Goal: Obtain resource: Download file/media

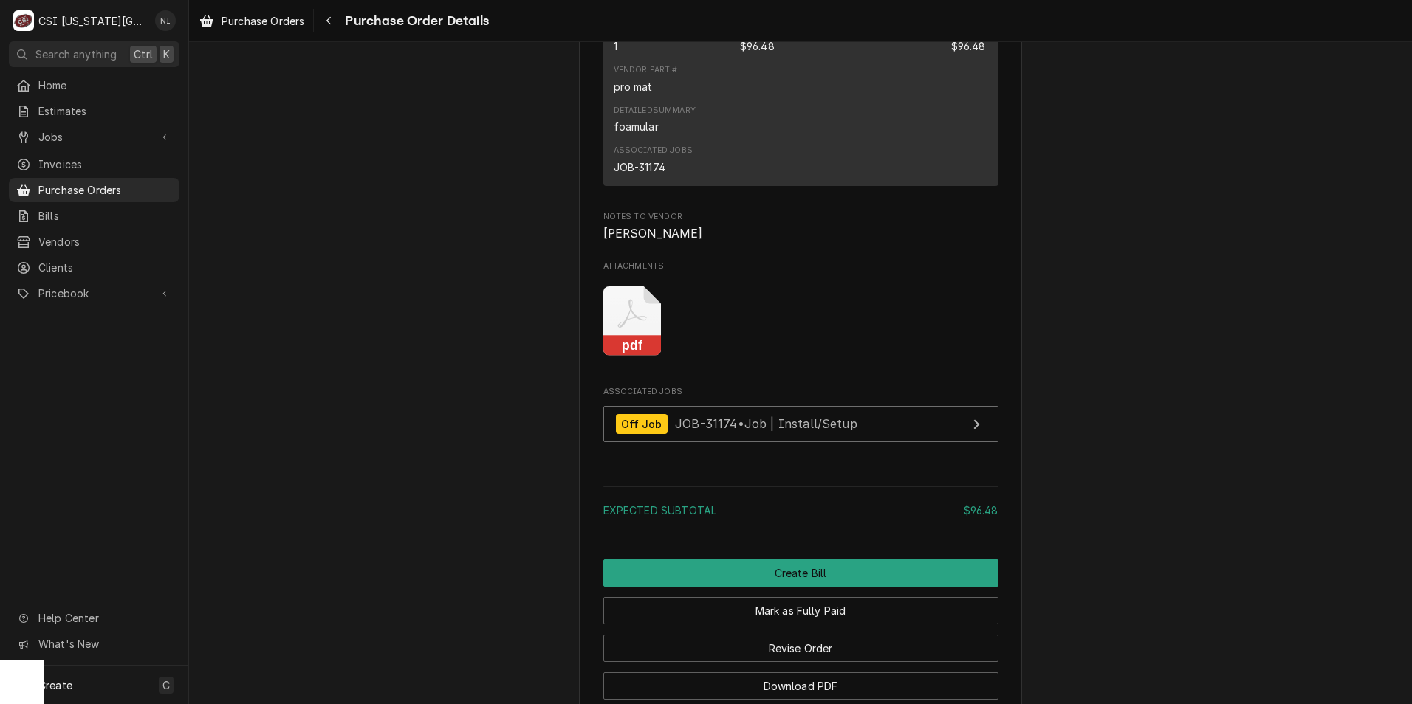
scroll to position [1277, 0]
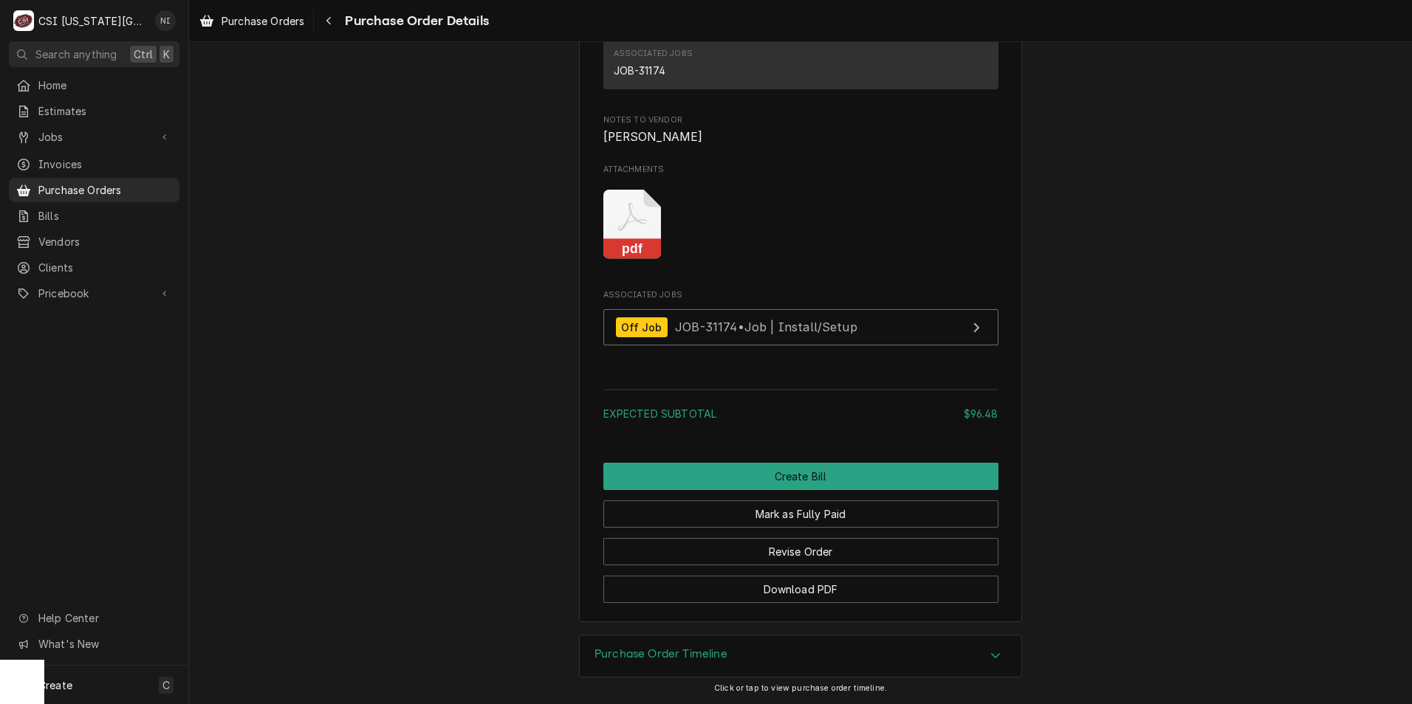
click at [611, 253] on rect "Attachments" at bounding box center [632, 249] width 58 height 21
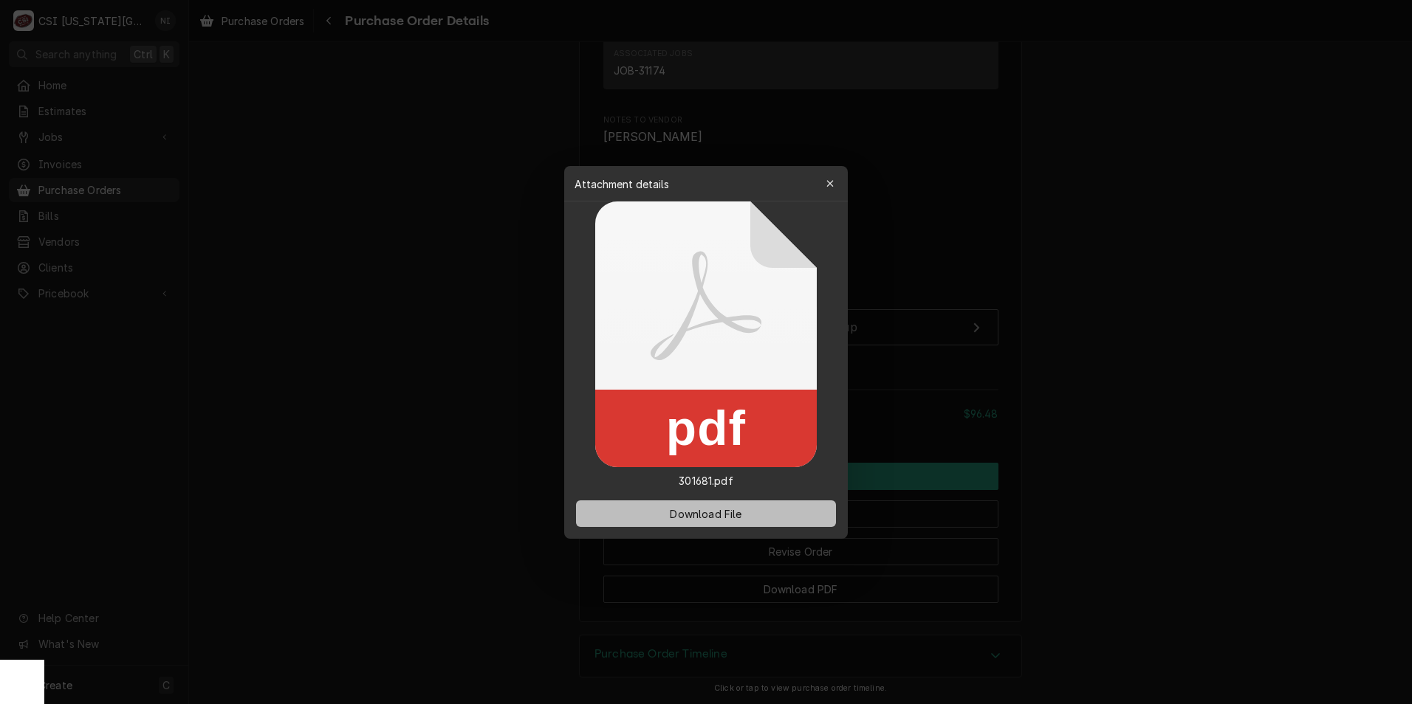
click at [758, 518] on button "Download File" at bounding box center [706, 514] width 260 height 27
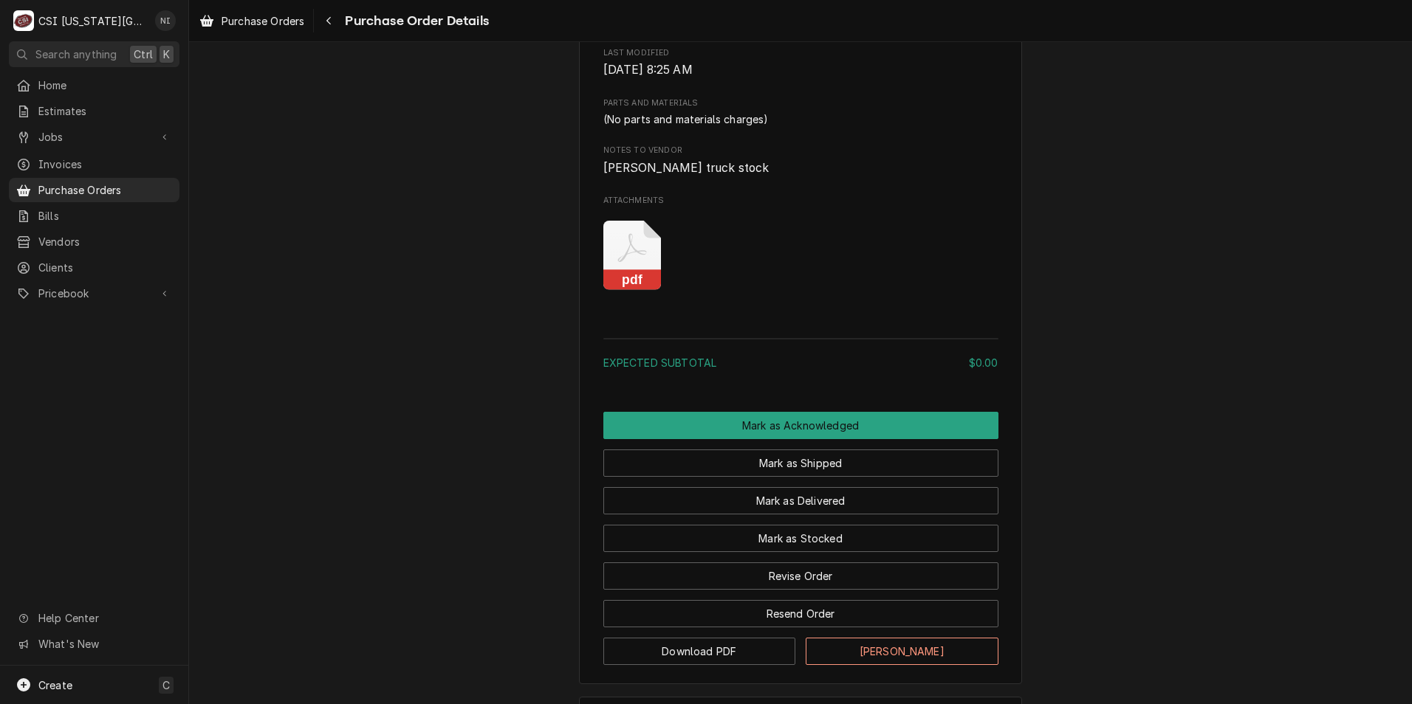
scroll to position [922, 0]
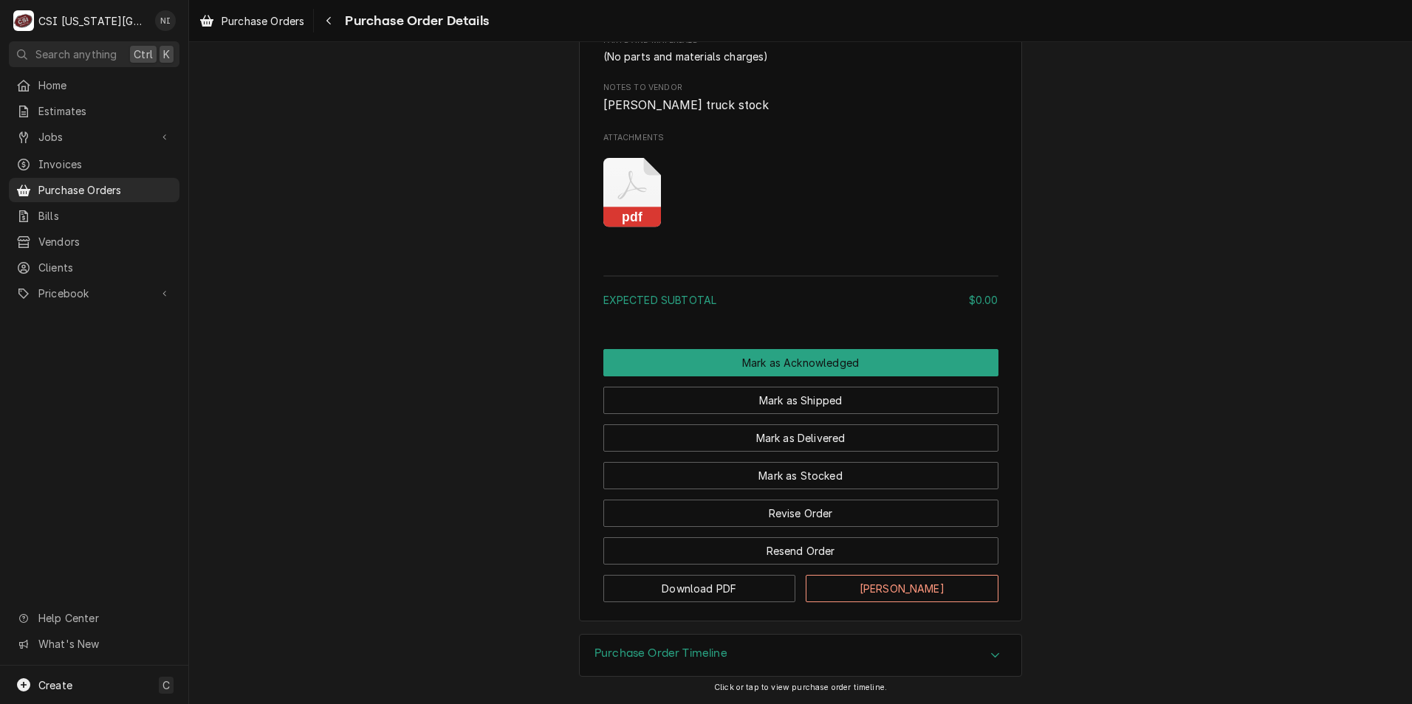
click at [613, 188] on icon "Attachments" at bounding box center [632, 193] width 58 height 70
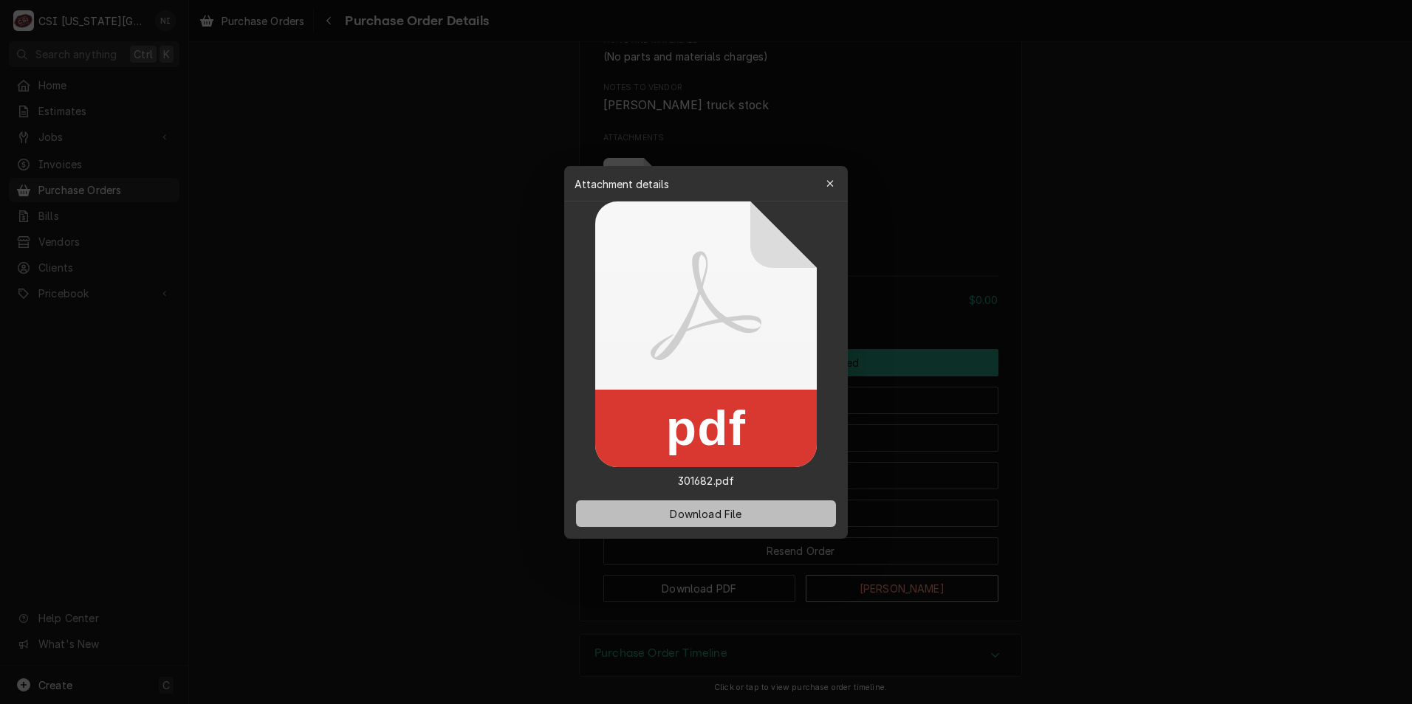
click at [692, 510] on span "Download File" at bounding box center [706, 514] width 78 height 16
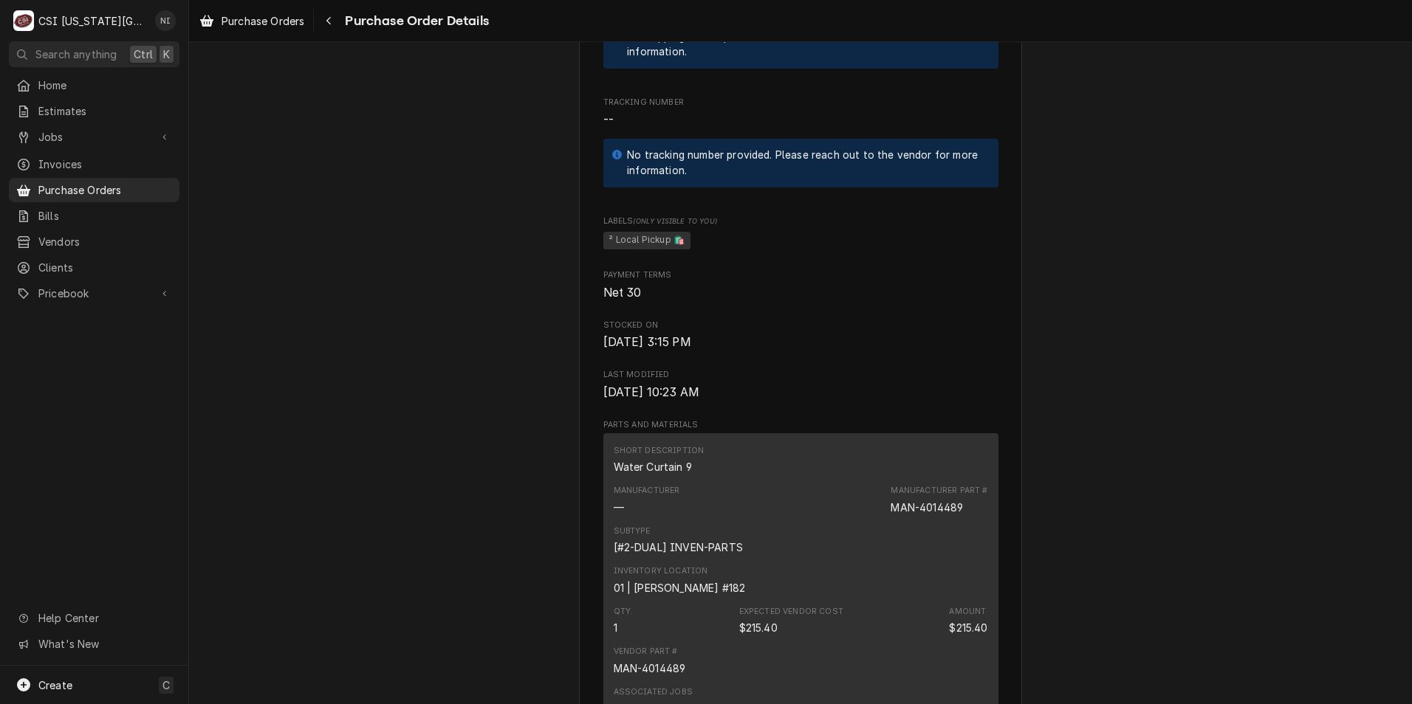
scroll to position [1034, 0]
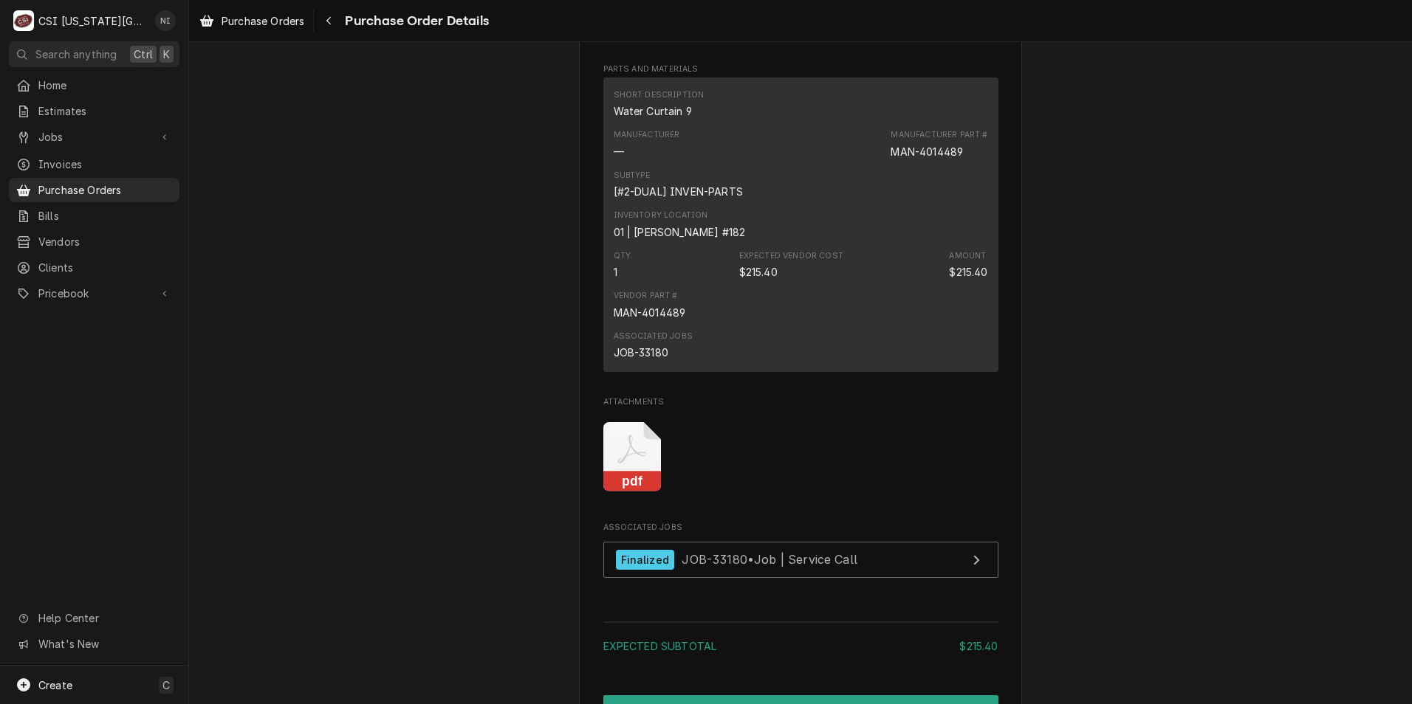
click at [625, 492] on icon "Attachments" at bounding box center [632, 457] width 58 height 70
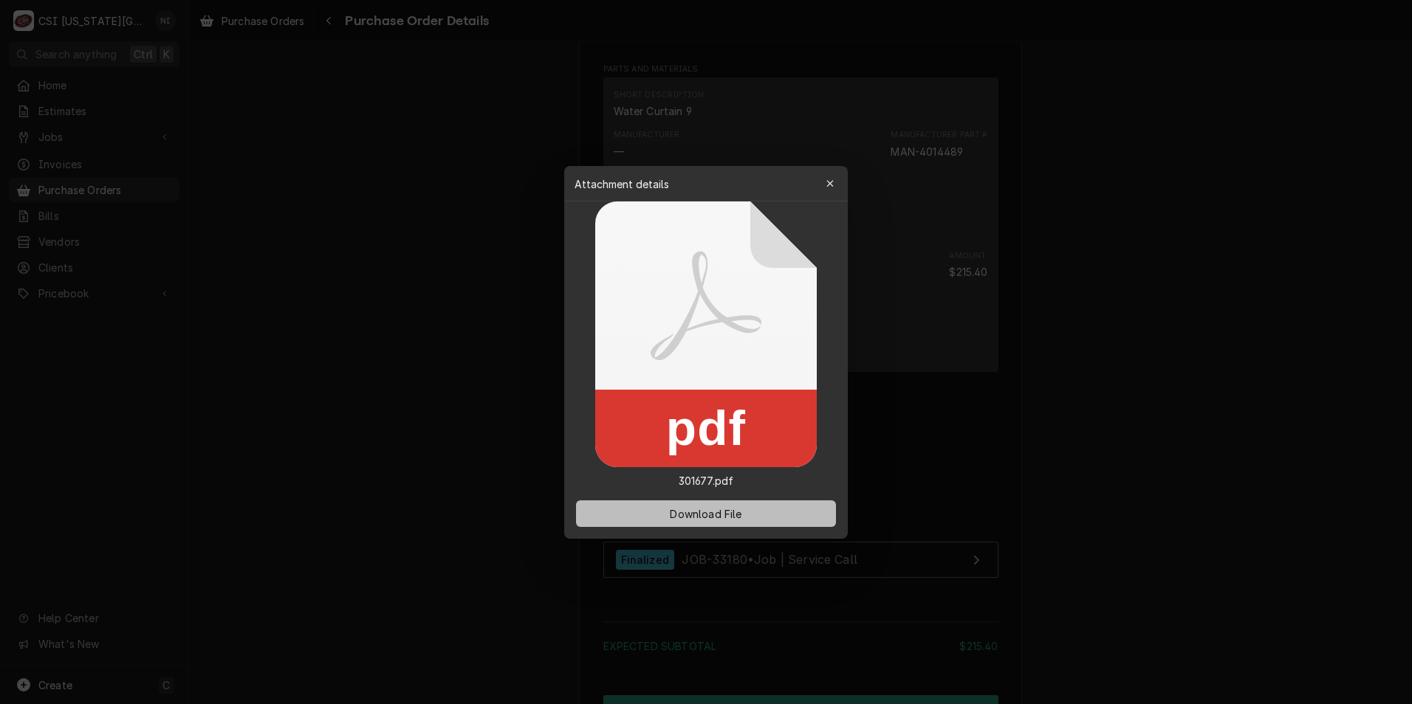
click at [696, 512] on span "Download File" at bounding box center [706, 514] width 78 height 16
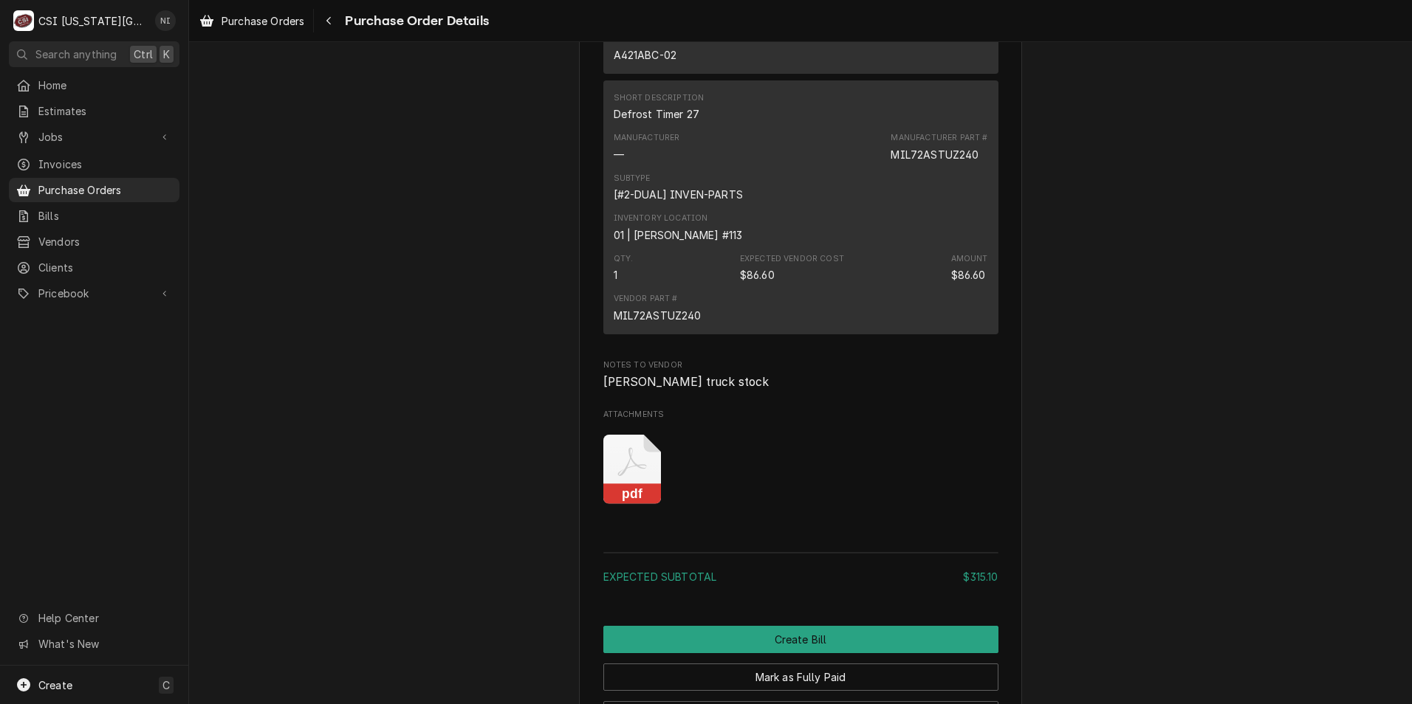
scroll to position [1982, 0]
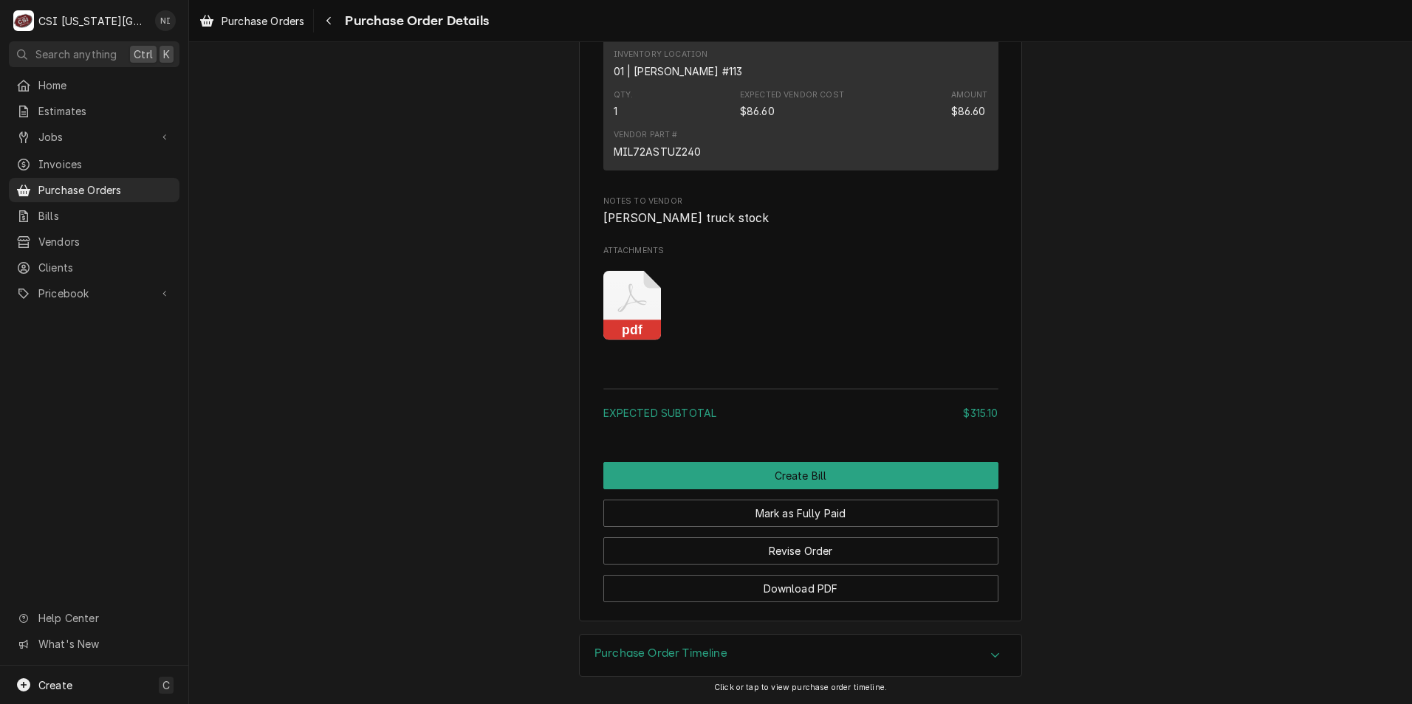
click at [636, 300] on icon "Attachments" at bounding box center [632, 306] width 58 height 70
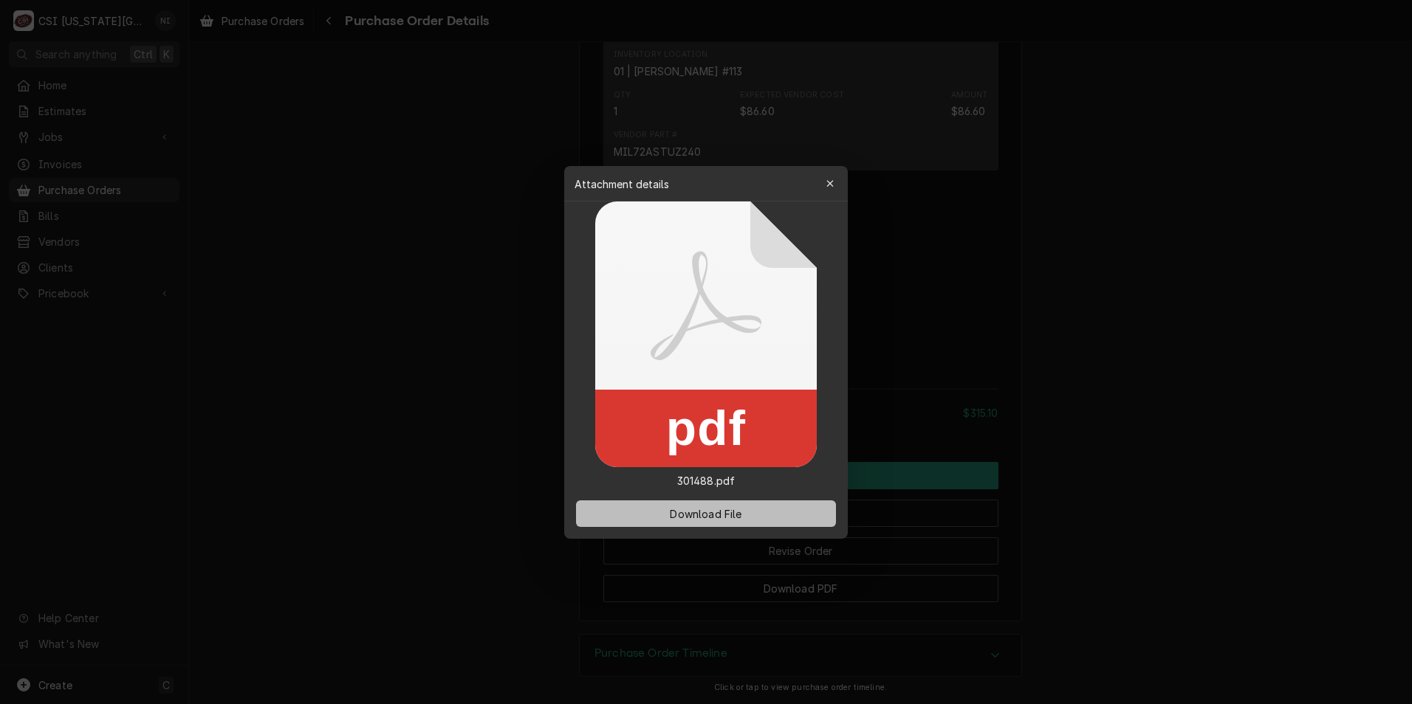
click at [689, 511] on span "Download File" at bounding box center [706, 514] width 78 height 16
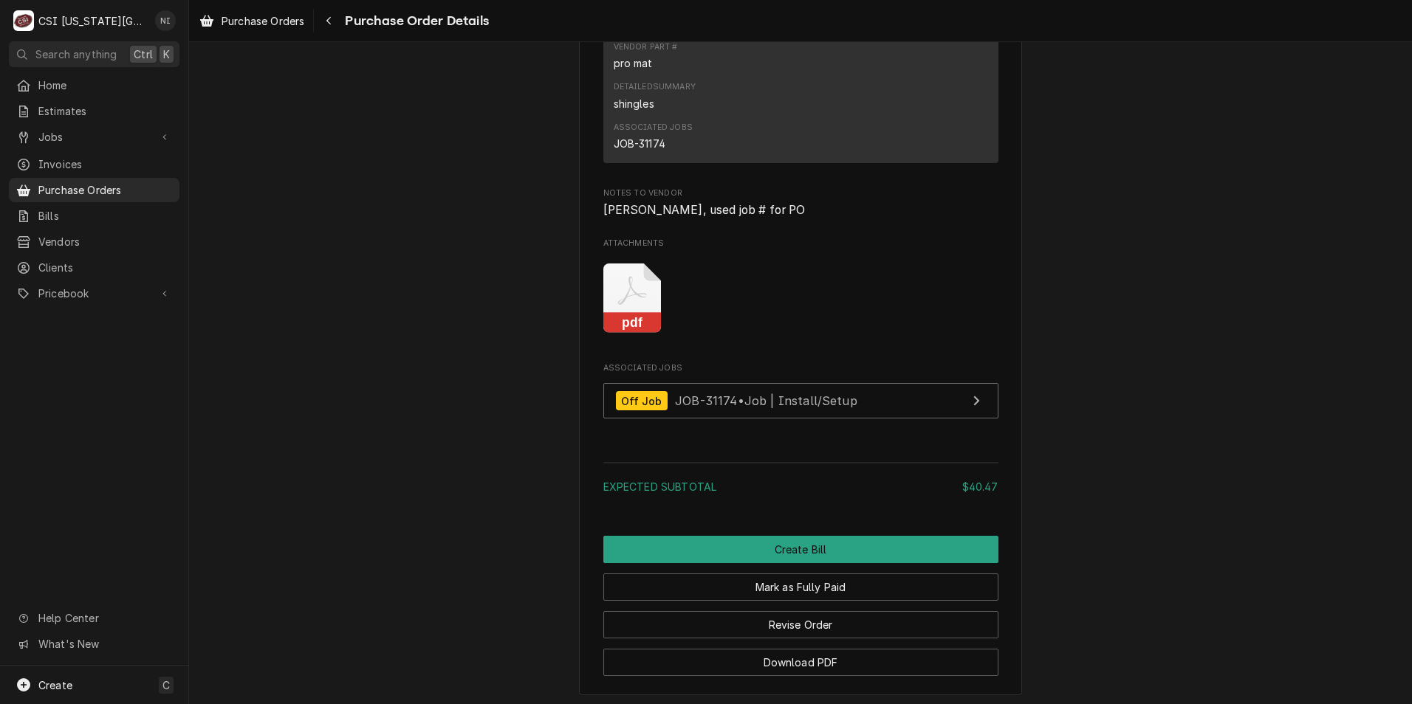
scroll to position [1347, 0]
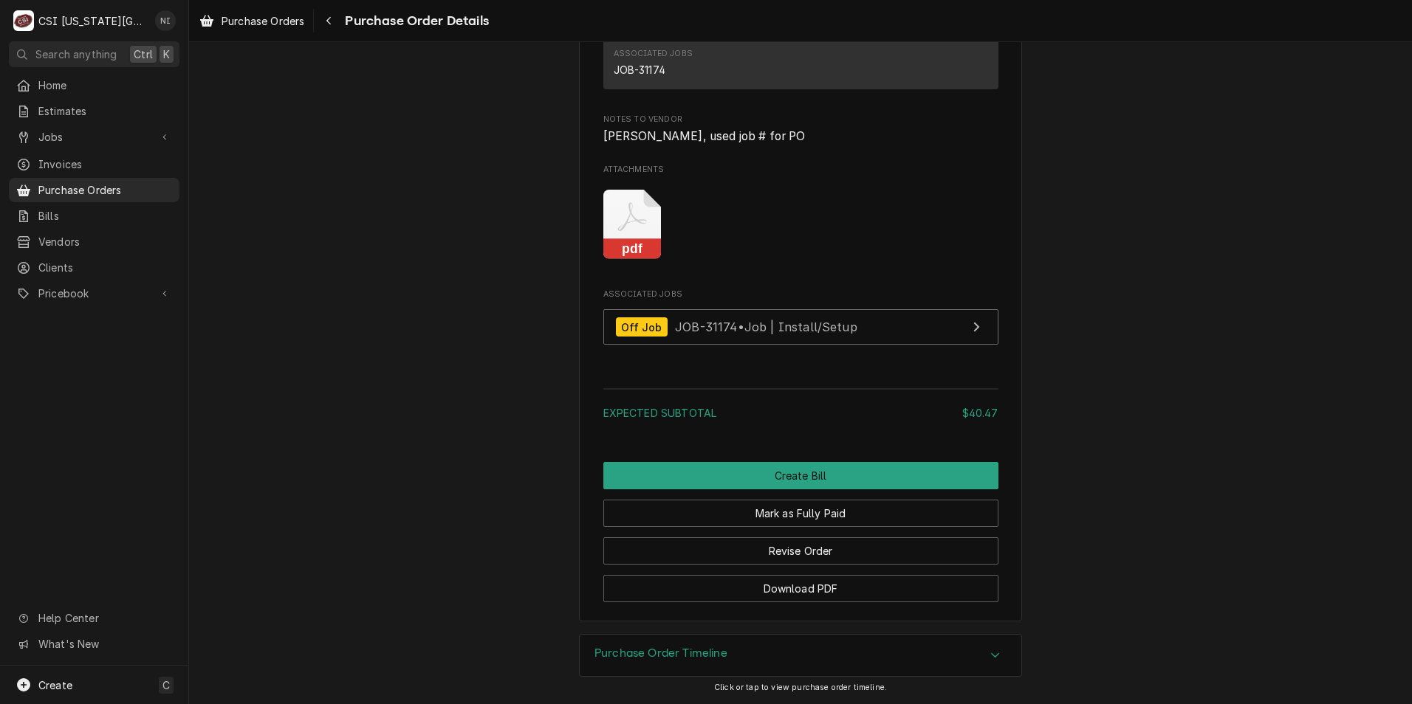
click at [621, 223] on icon "Attachments" at bounding box center [631, 216] width 29 height 29
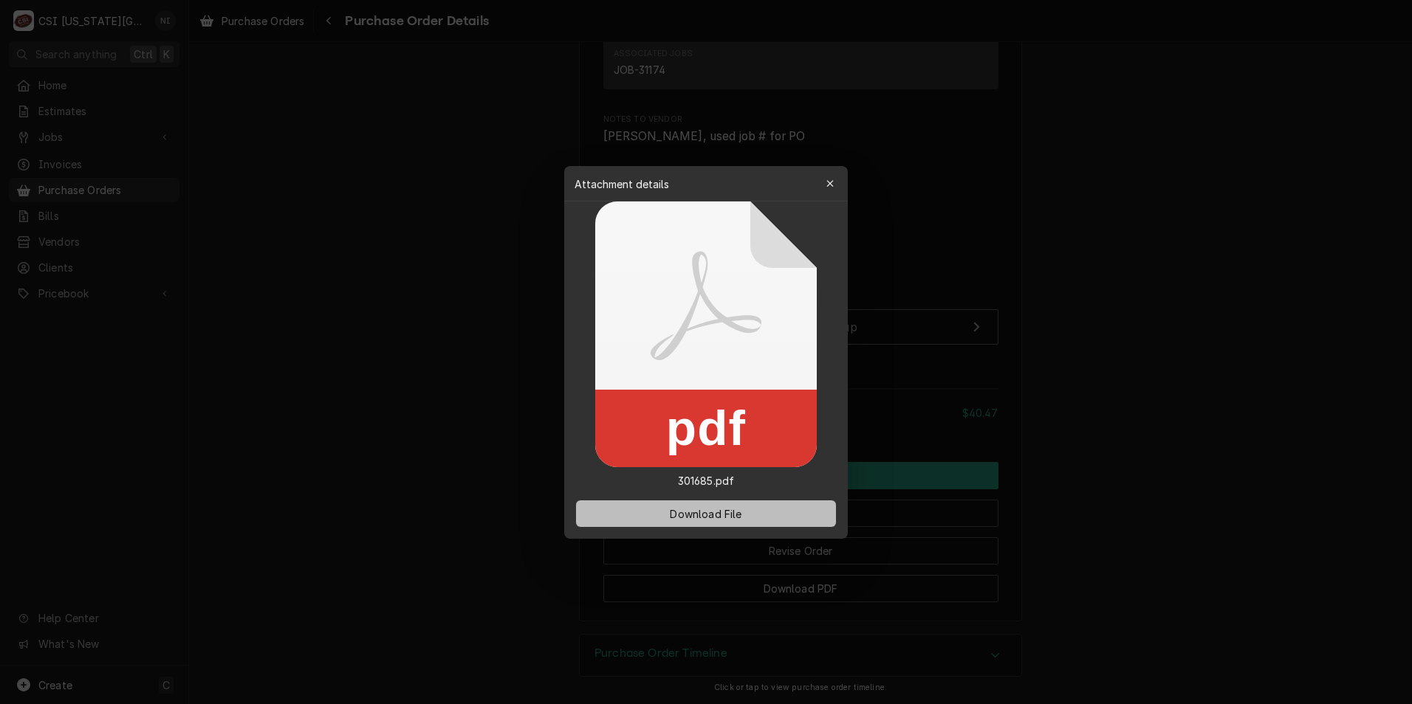
click at [690, 517] on span "Download File" at bounding box center [706, 514] width 78 height 16
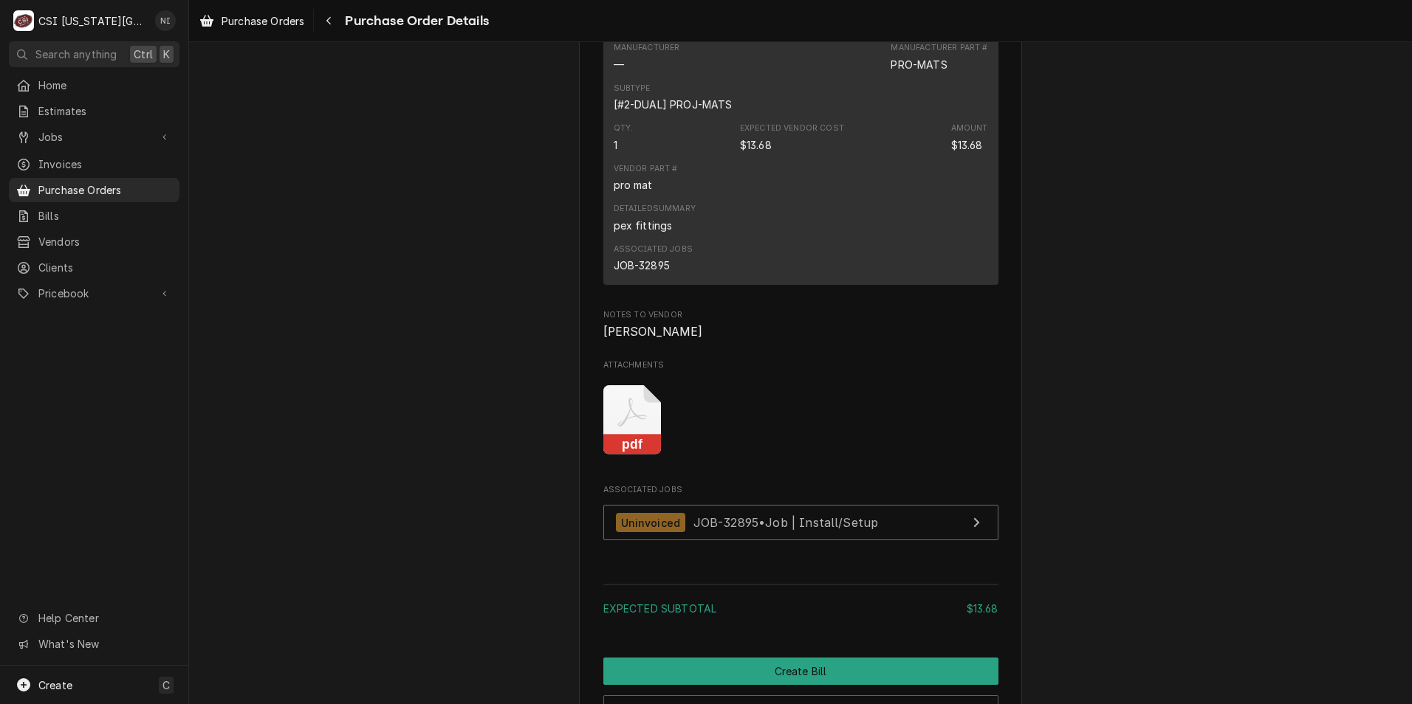
scroll to position [1181, 0]
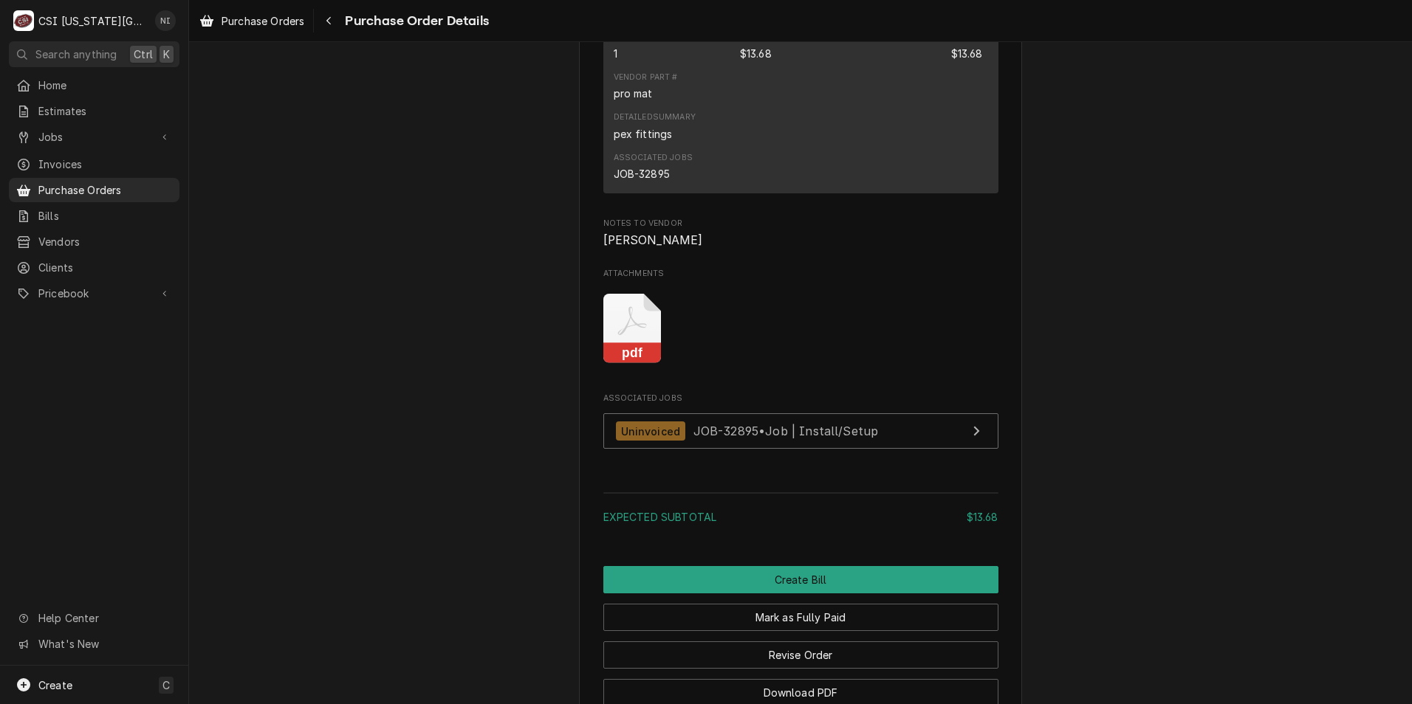
click at [636, 364] on icon "Attachments" at bounding box center [632, 329] width 58 height 70
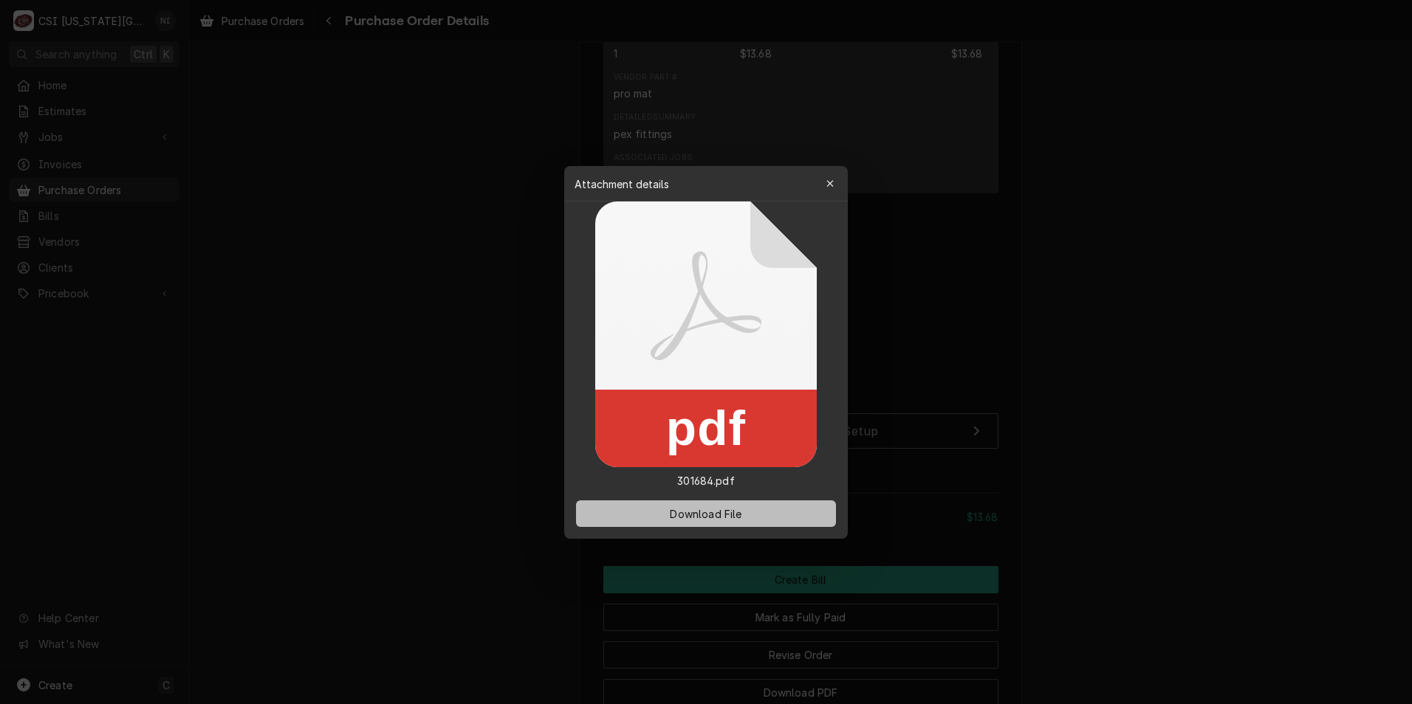
click at [712, 506] on button "Download File" at bounding box center [706, 514] width 260 height 27
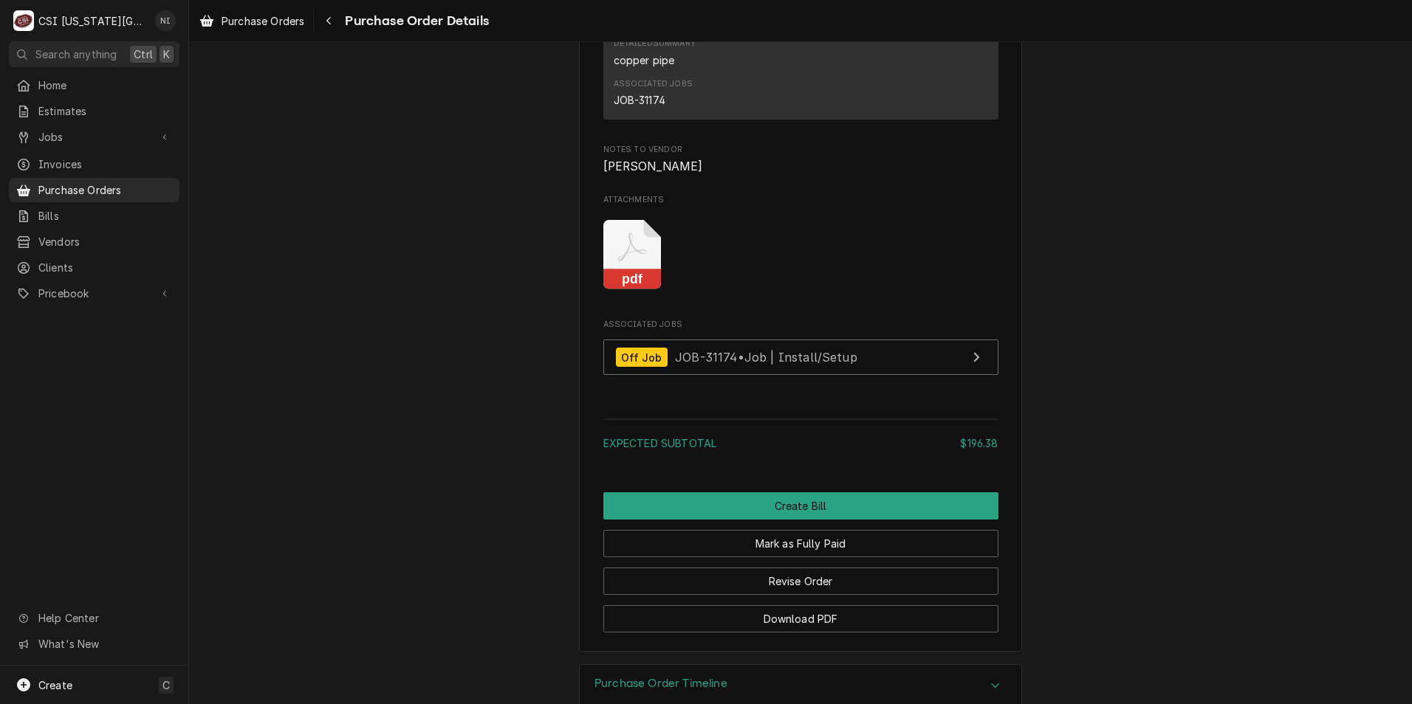
scroll to position [1347, 0]
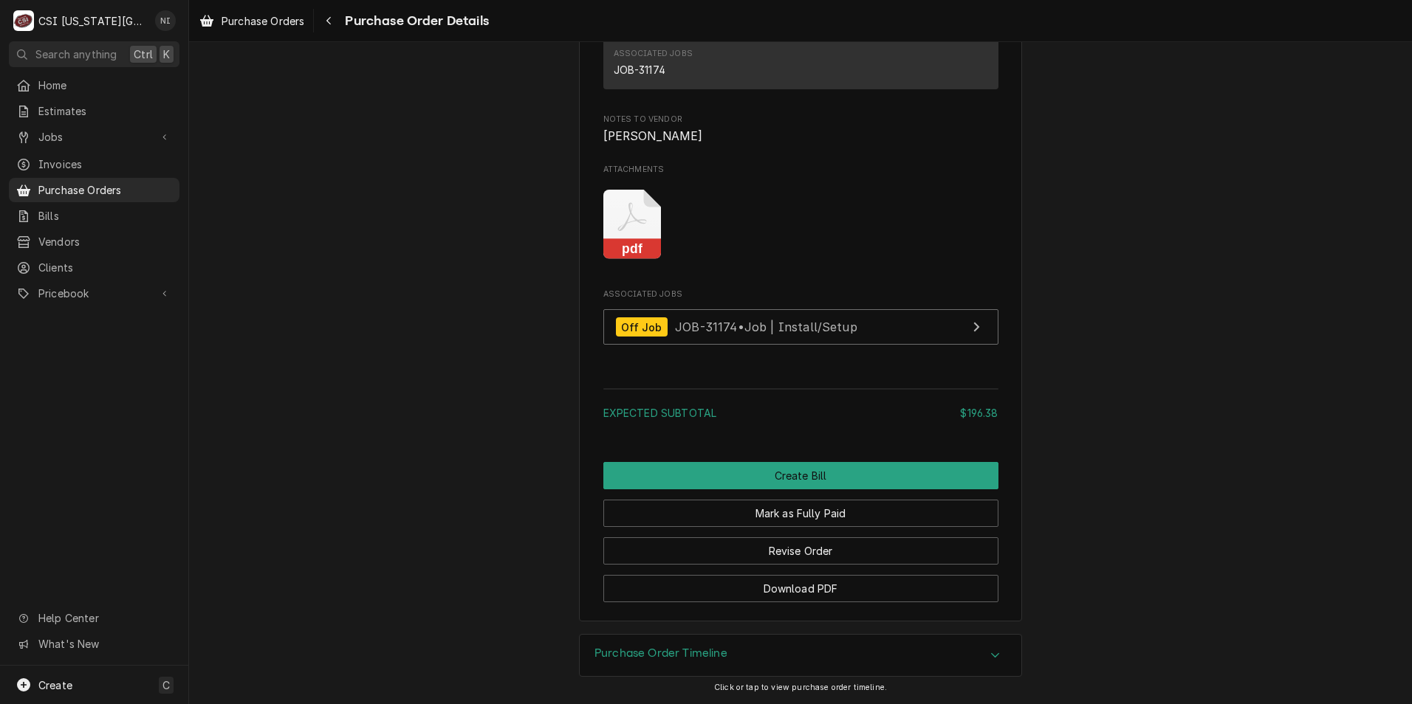
click at [642, 233] on icon "Attachments" at bounding box center [632, 225] width 58 height 70
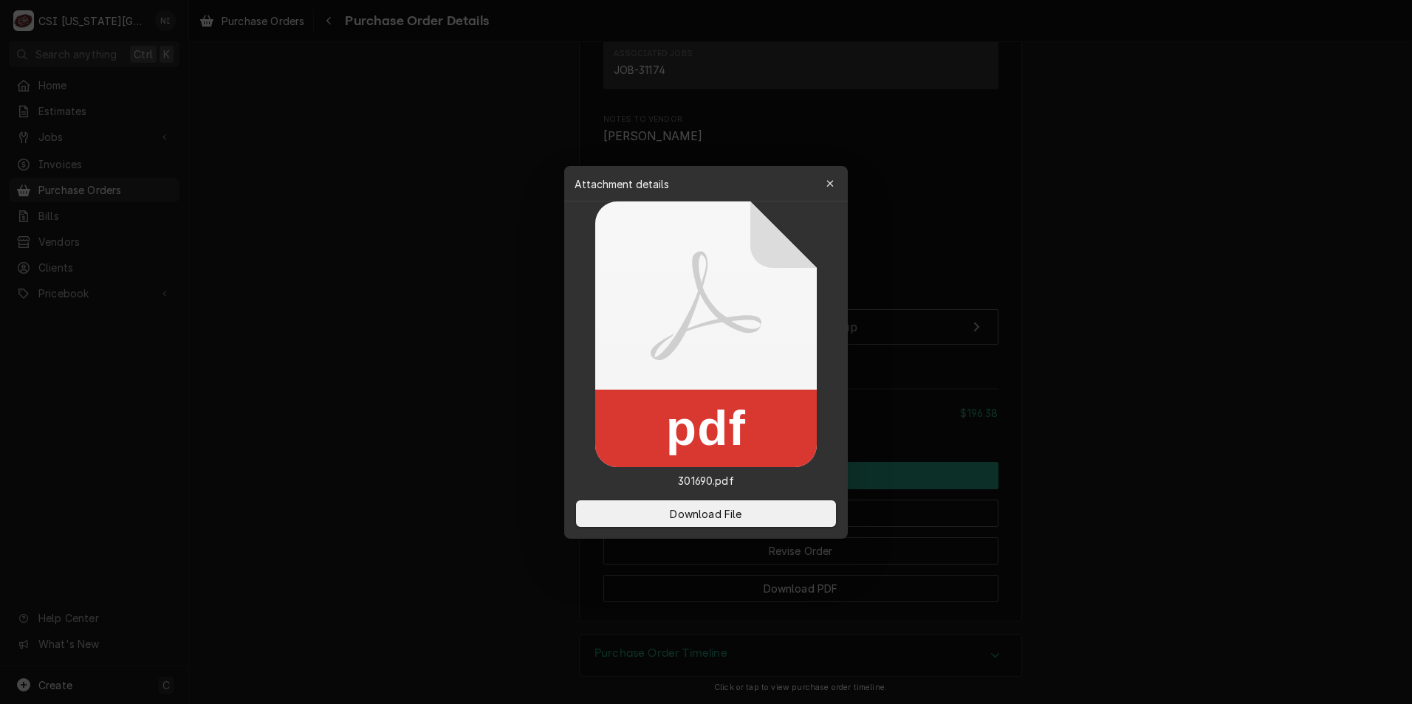
click at [791, 527] on div "Download File" at bounding box center [705, 514] width 283 height 50
click at [687, 512] on span "Download File" at bounding box center [706, 514] width 78 height 16
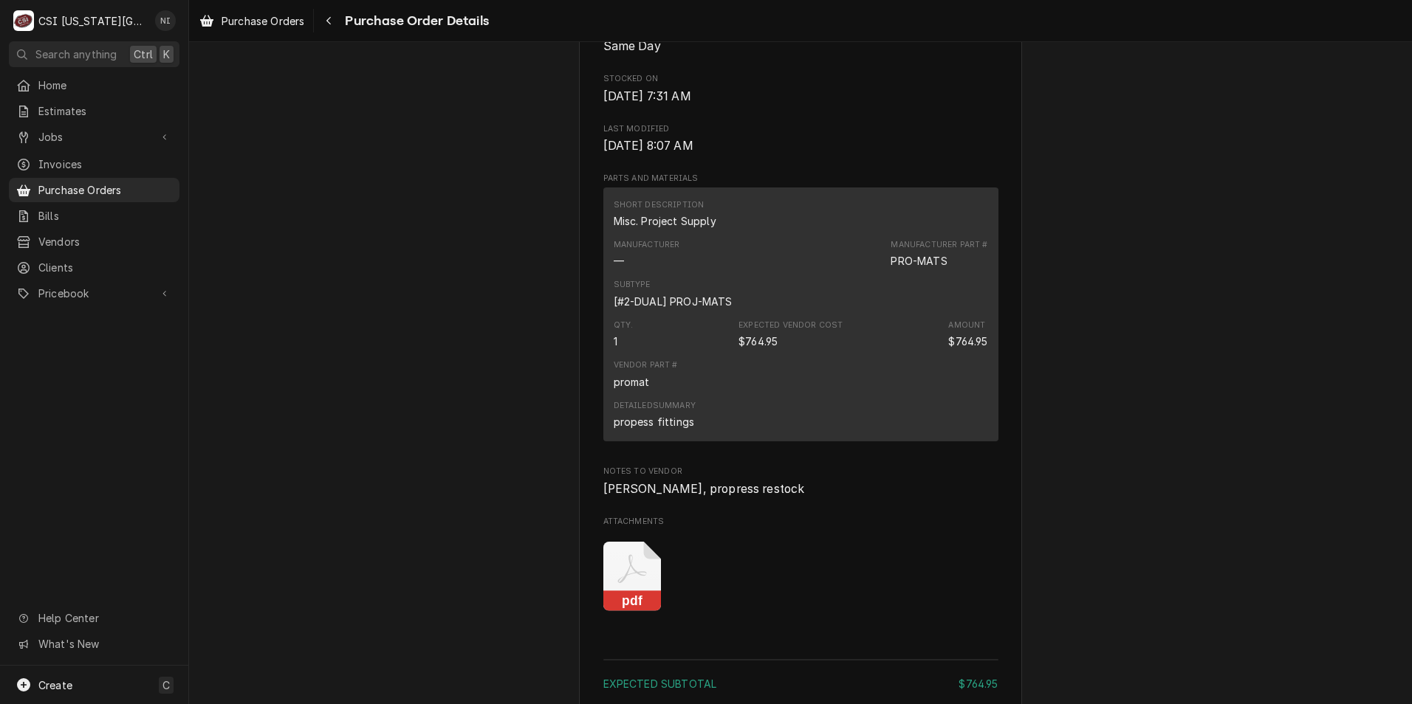
scroll to position [1034, 0]
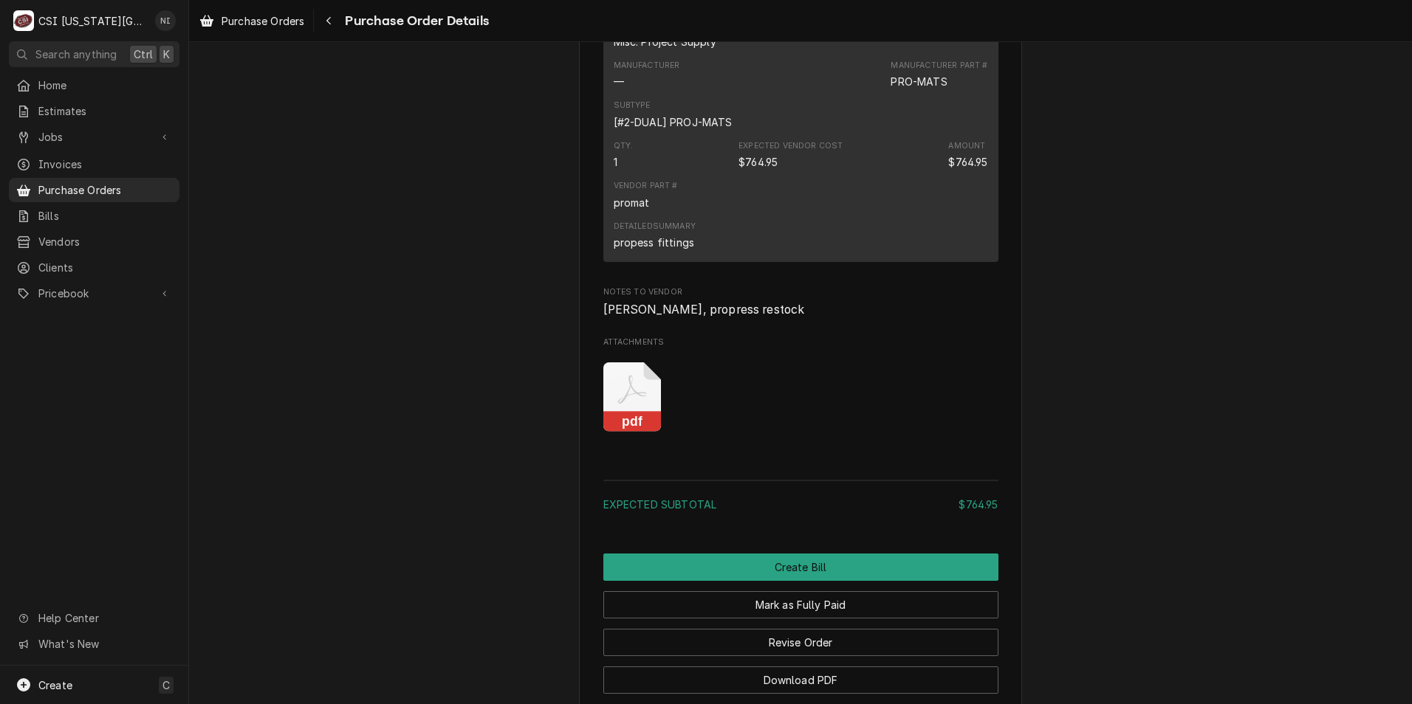
click at [639, 433] on icon "Attachments" at bounding box center [632, 397] width 58 height 70
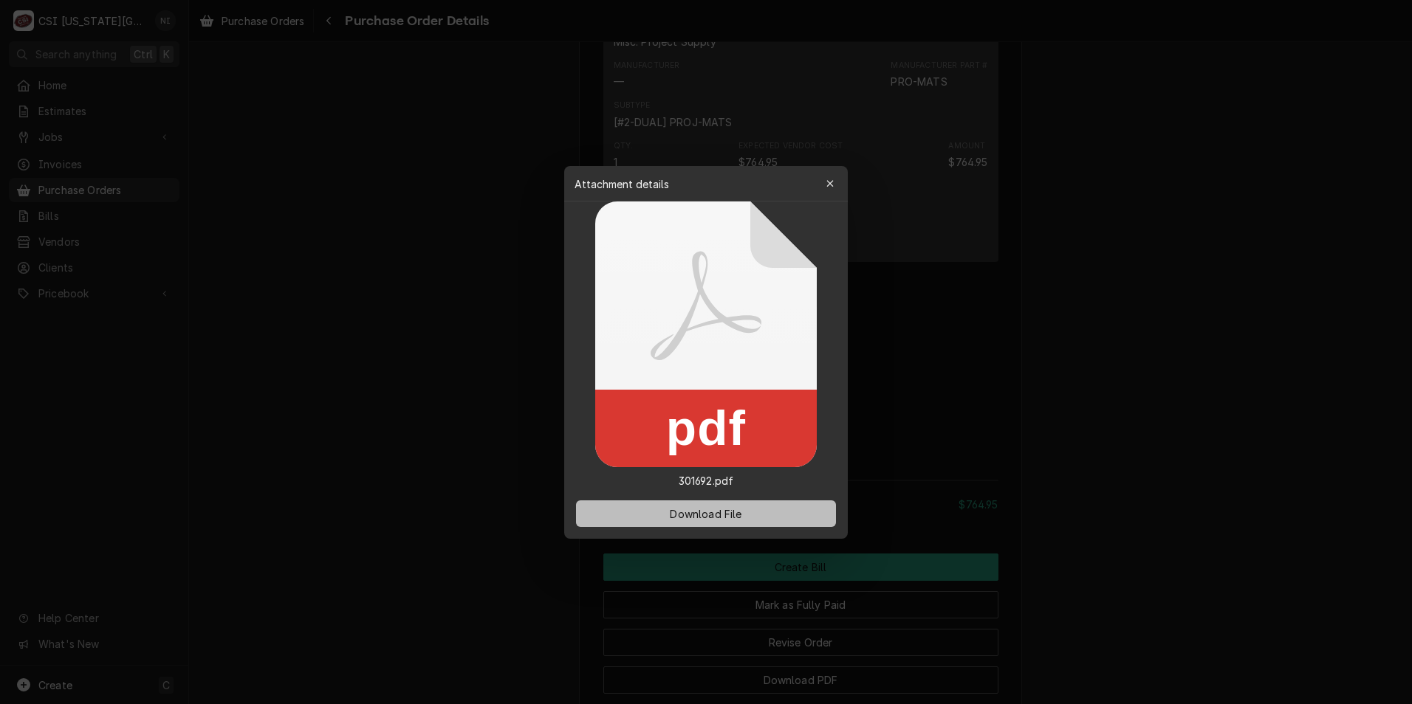
click at [739, 512] on span "Download File" at bounding box center [706, 514] width 78 height 16
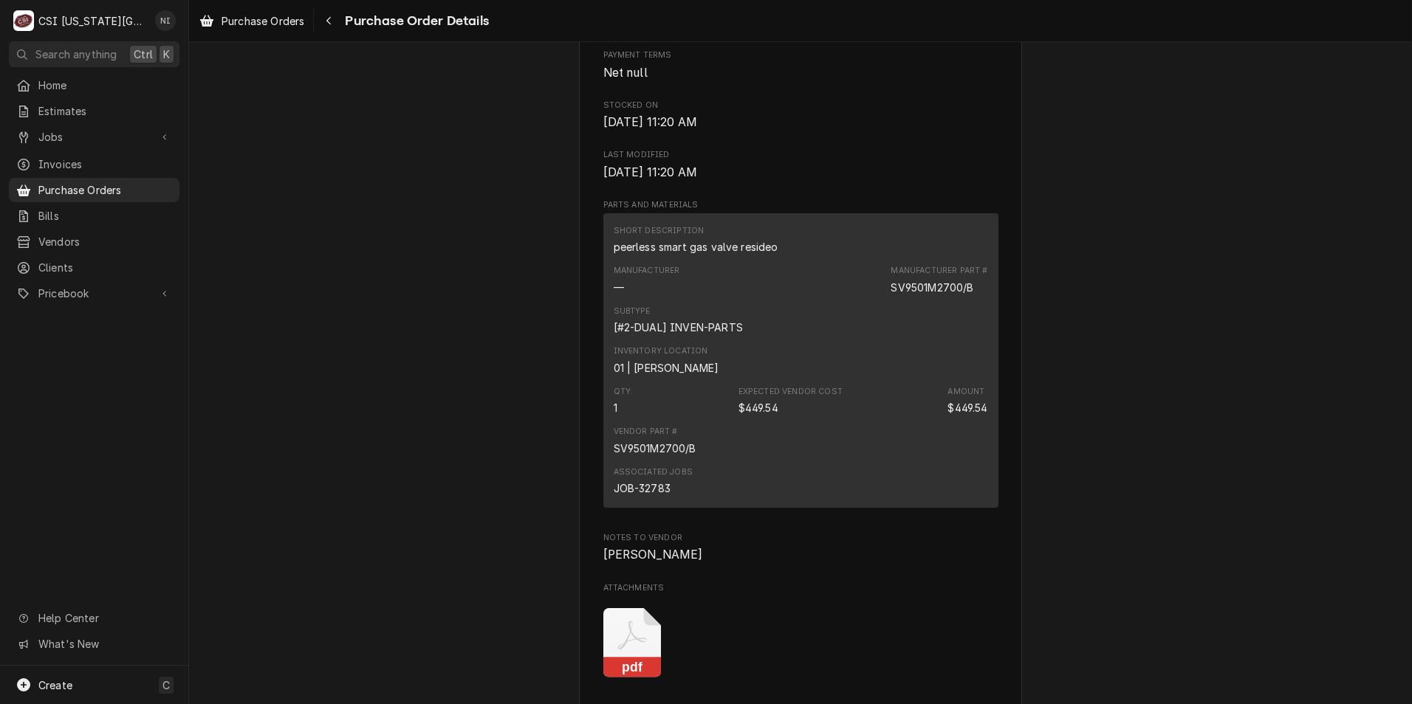
scroll to position [960, 0]
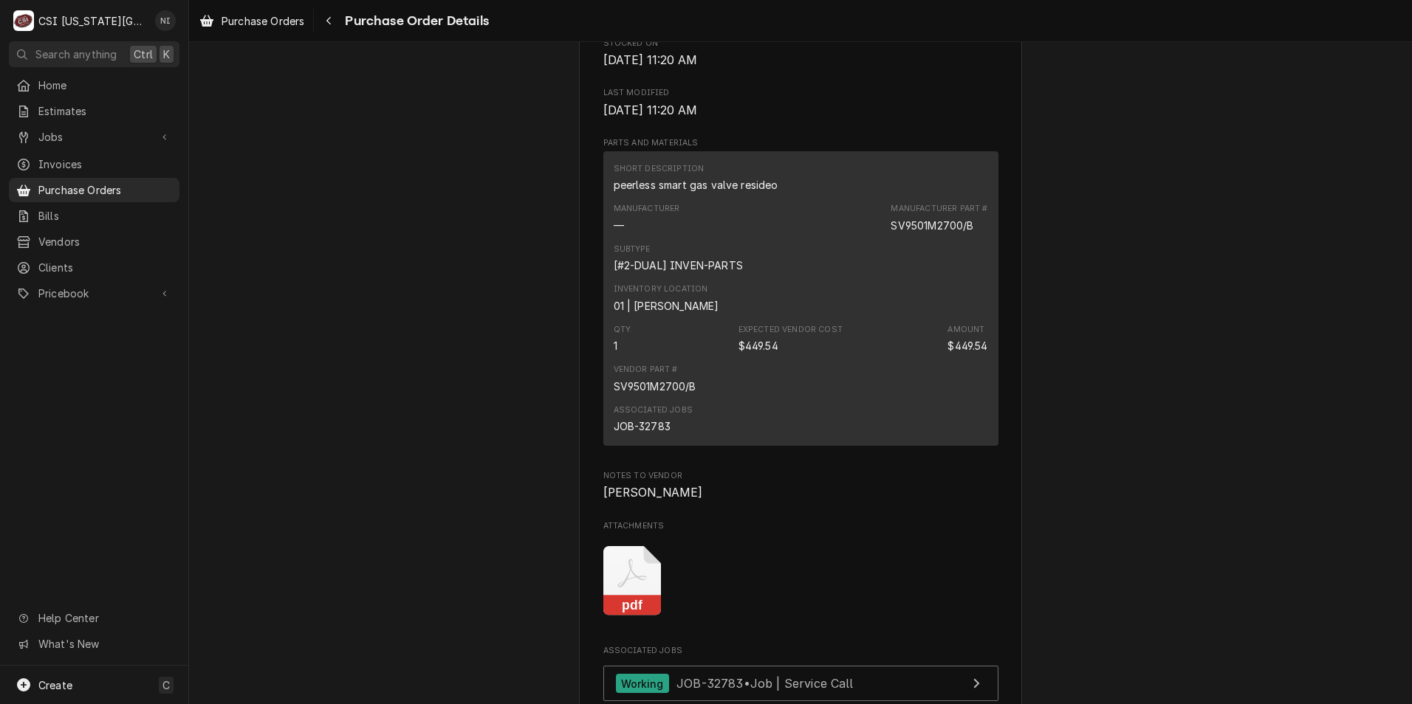
click at [628, 588] on icon "Attachments" at bounding box center [631, 573] width 29 height 29
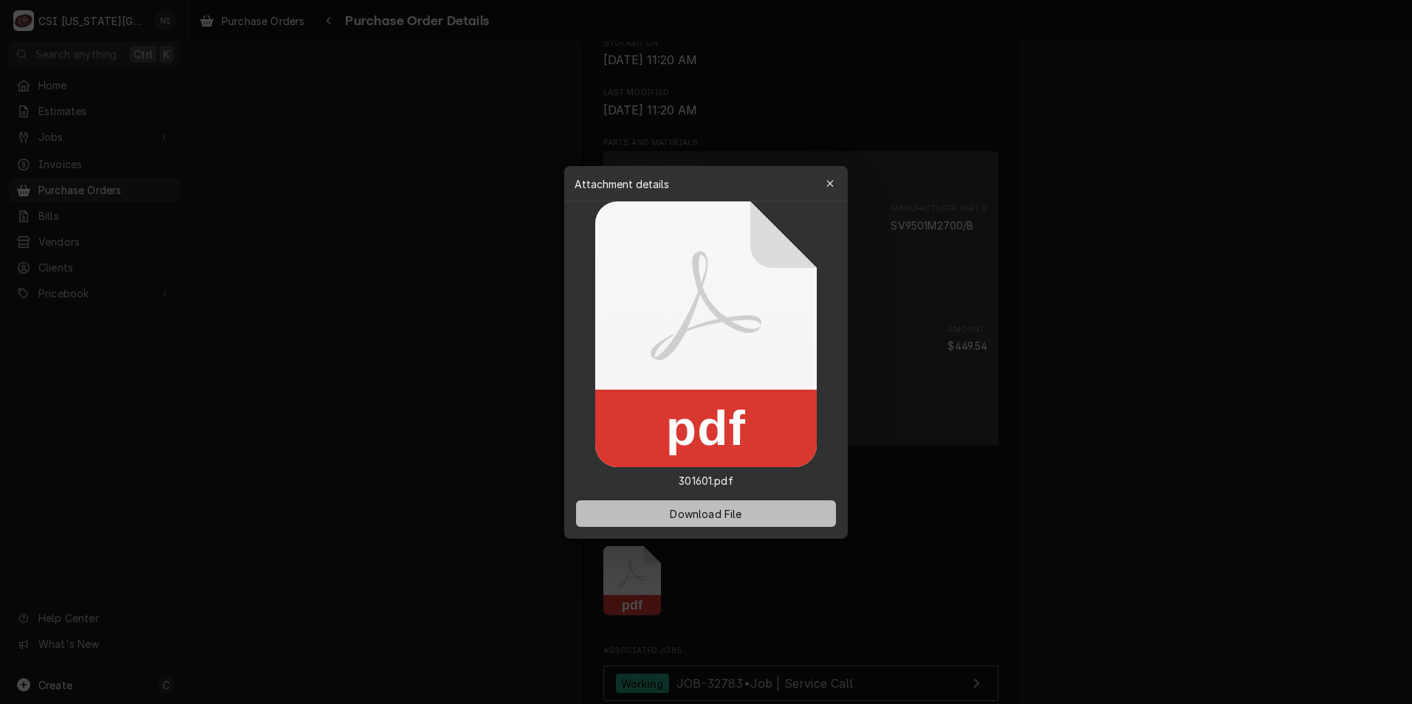
click at [698, 512] on span "Download File" at bounding box center [706, 514] width 78 height 16
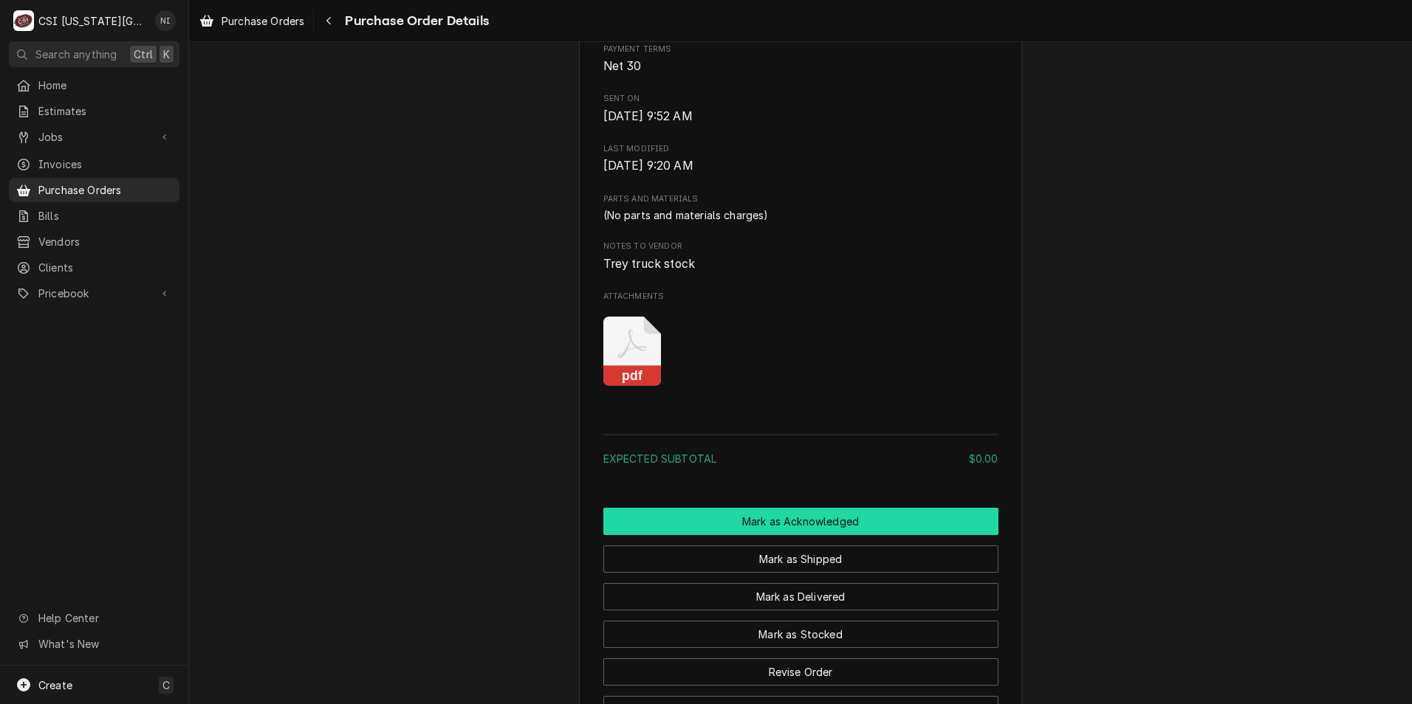
scroll to position [922, 0]
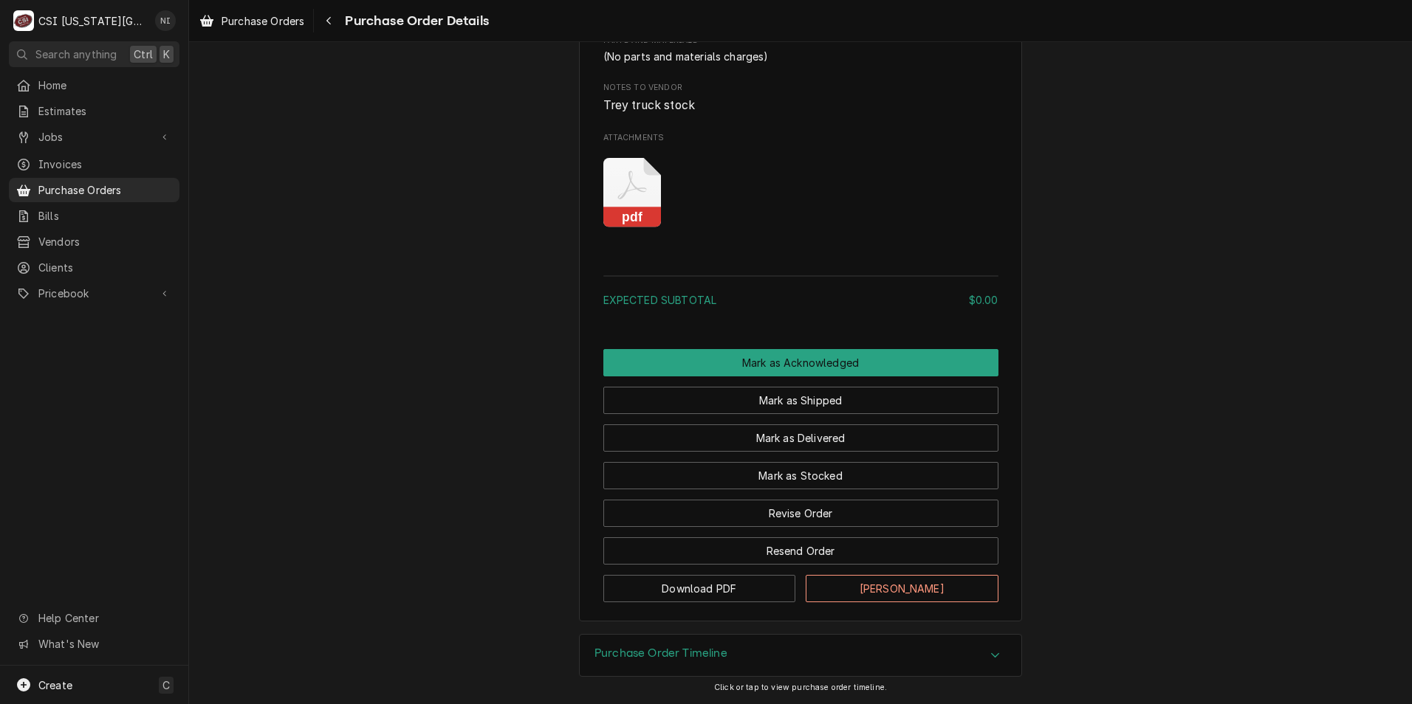
click at [639, 190] on icon "Attachments" at bounding box center [632, 193] width 58 height 70
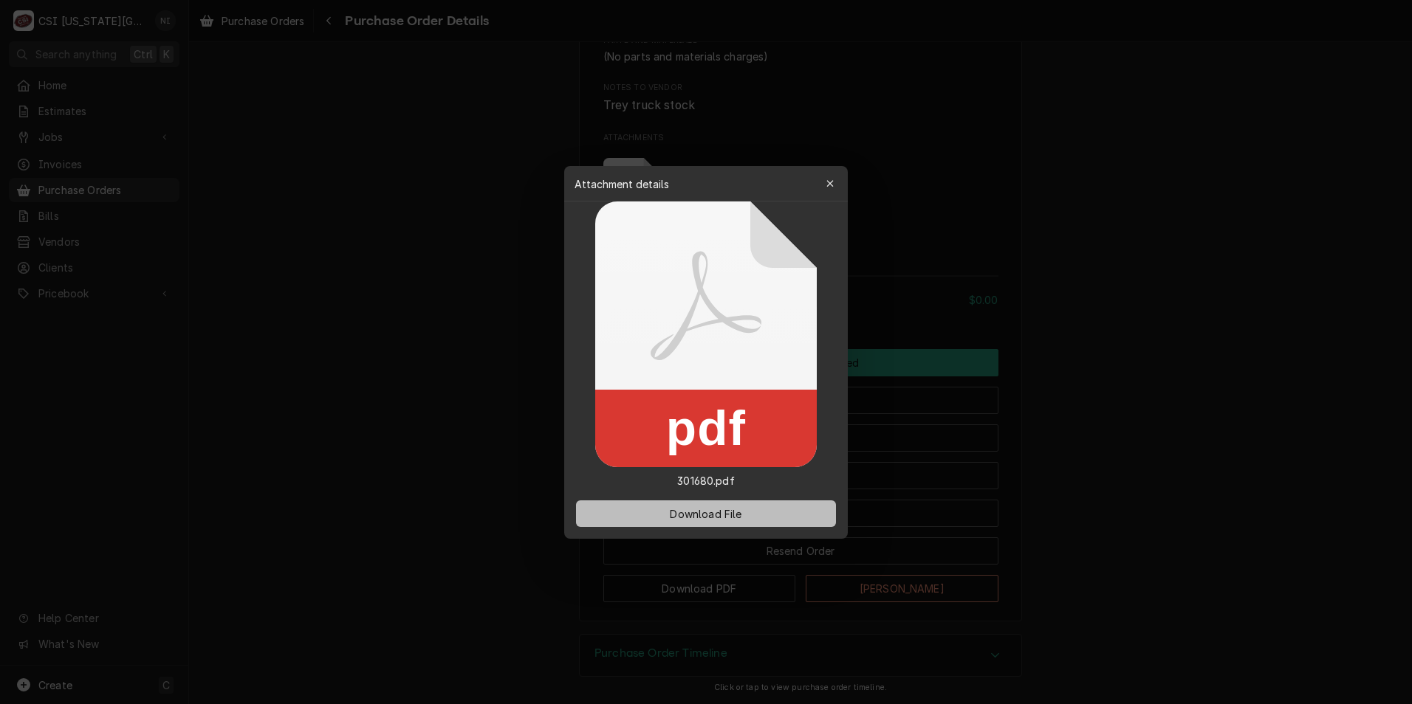
click at [744, 526] on button "Download File" at bounding box center [706, 514] width 260 height 27
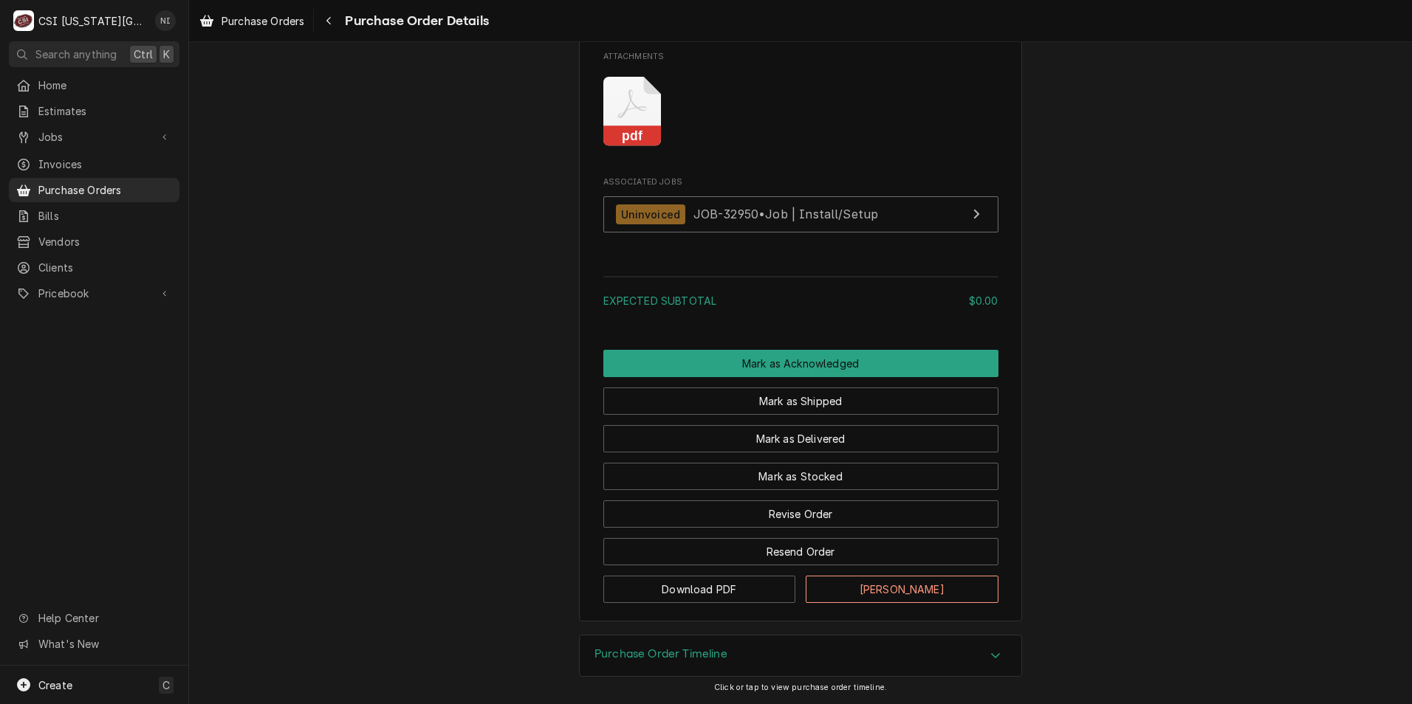
scroll to position [1085, 0]
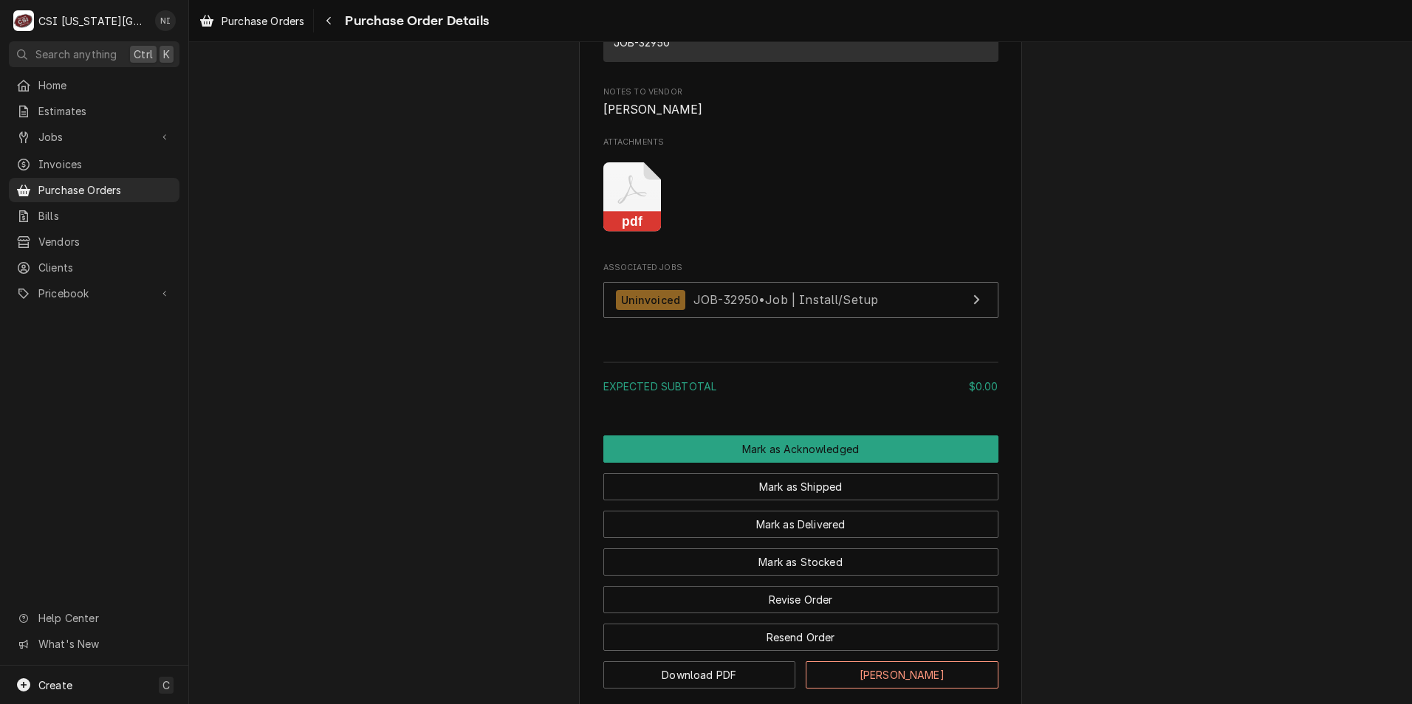
click at [622, 233] on icon "Attachments" at bounding box center [632, 197] width 58 height 70
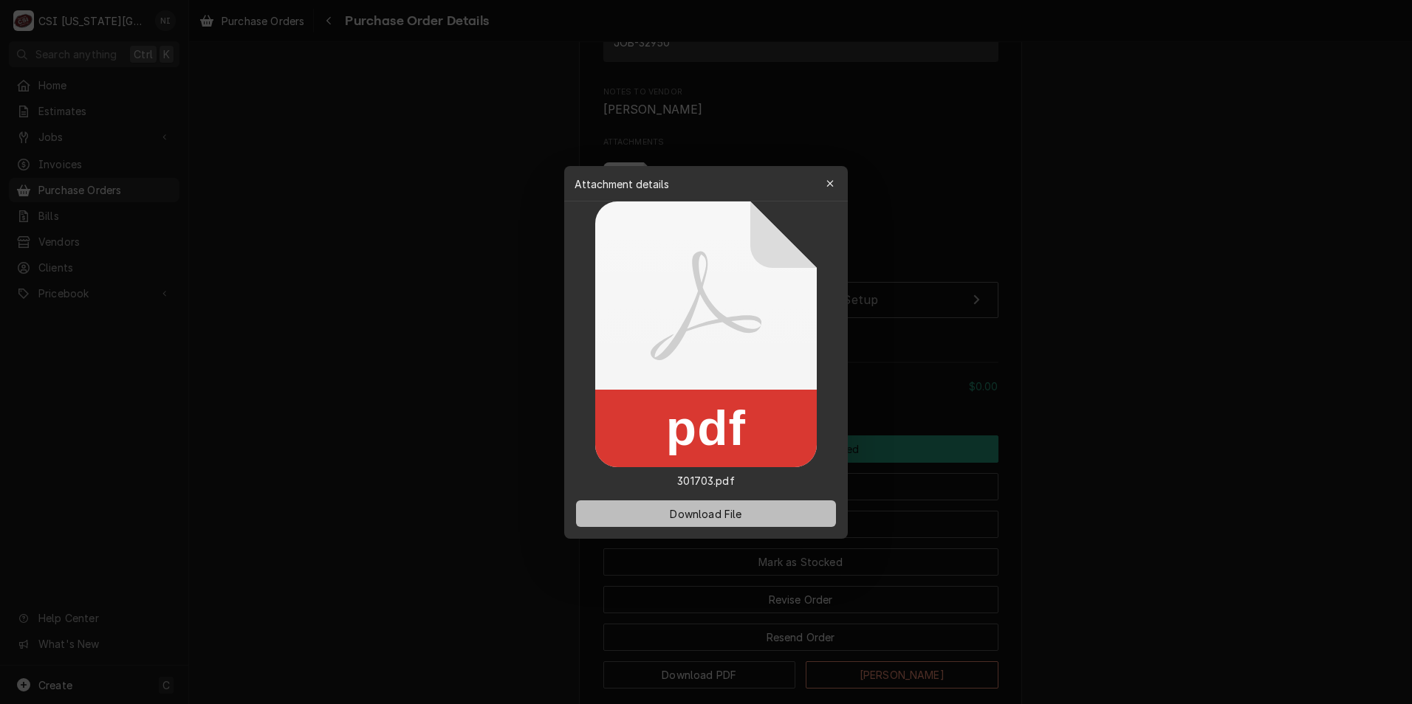
click at [708, 511] on span "Download File" at bounding box center [706, 514] width 78 height 16
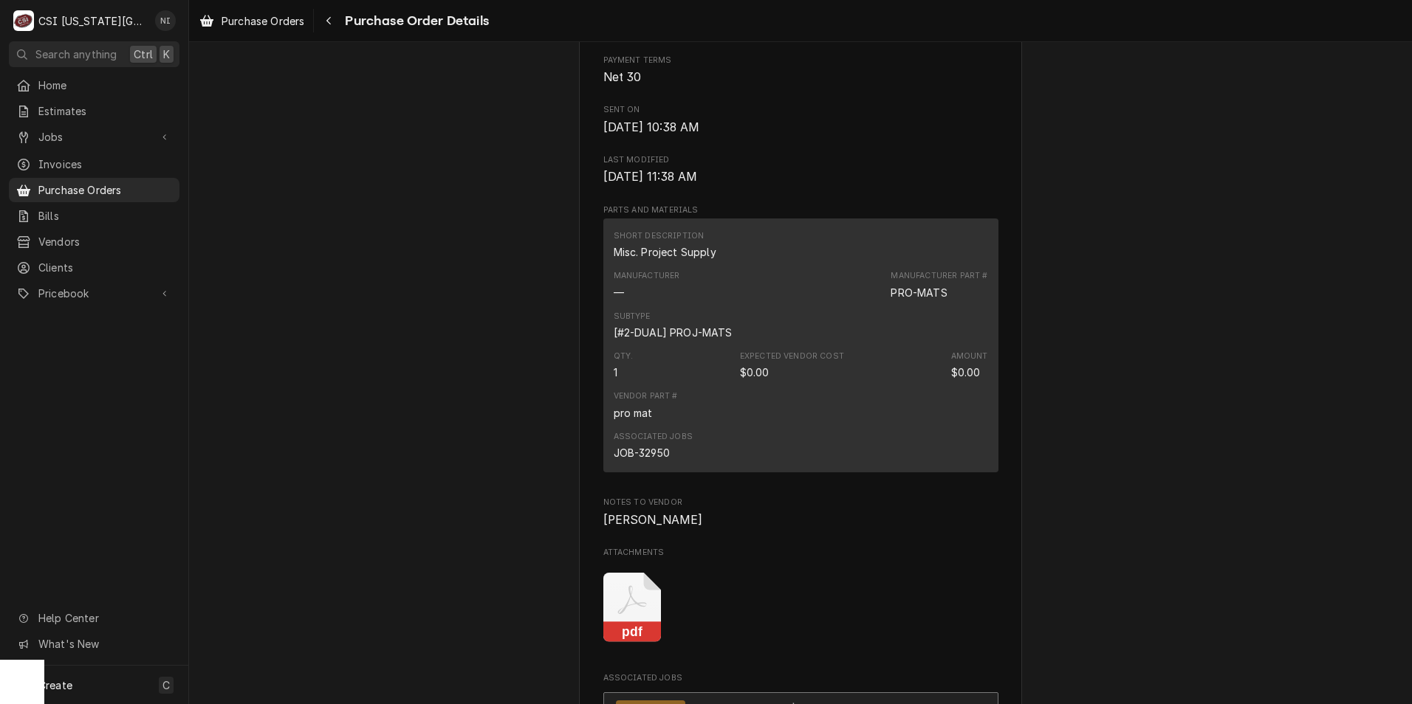
scroll to position [886, 0]
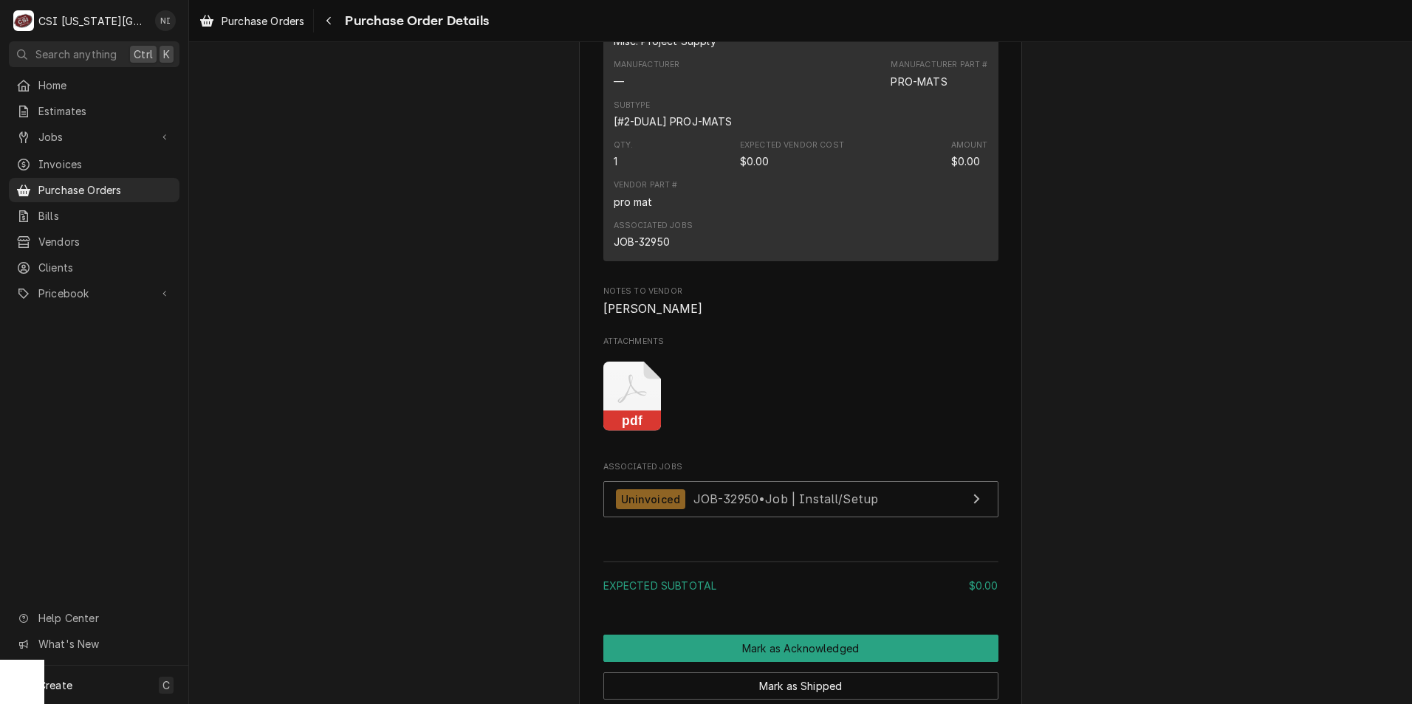
click at [642, 432] on rect "Attachments" at bounding box center [632, 421] width 58 height 21
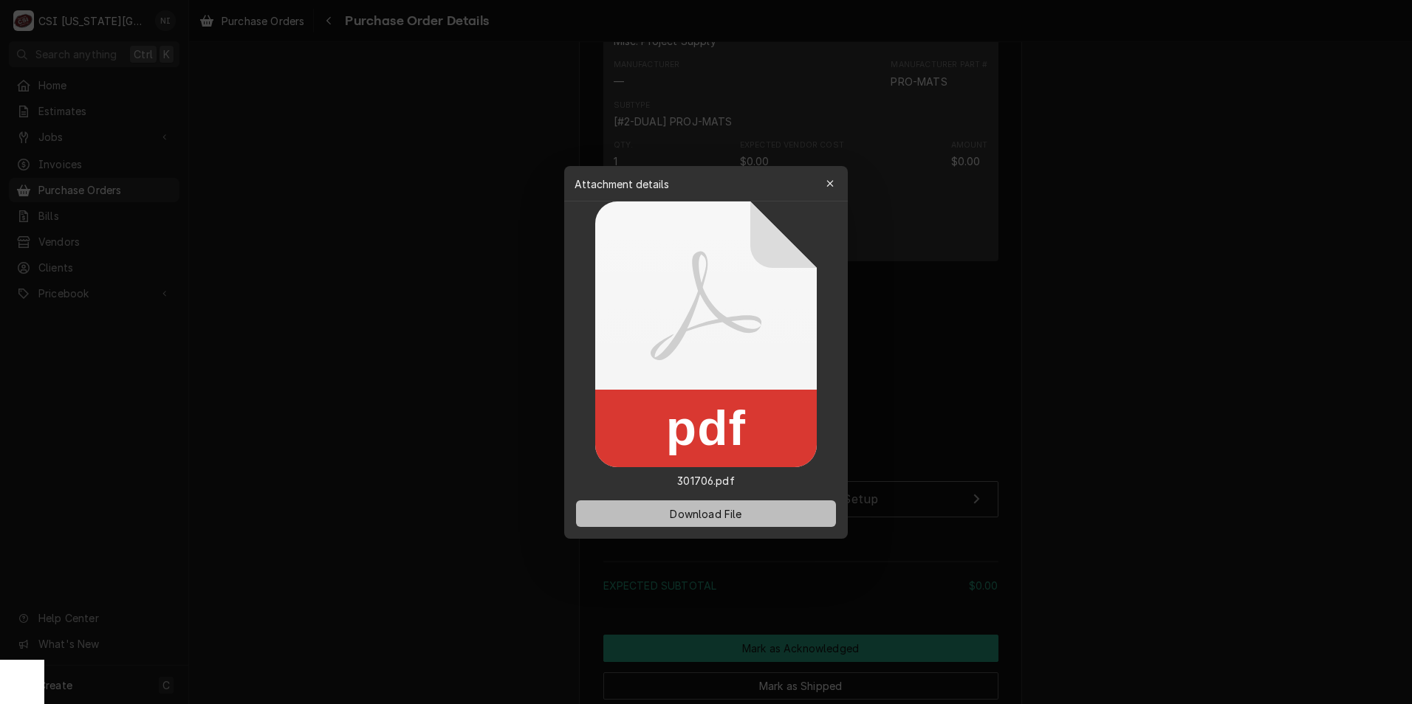
click at [729, 514] on span "Download File" at bounding box center [706, 514] width 78 height 16
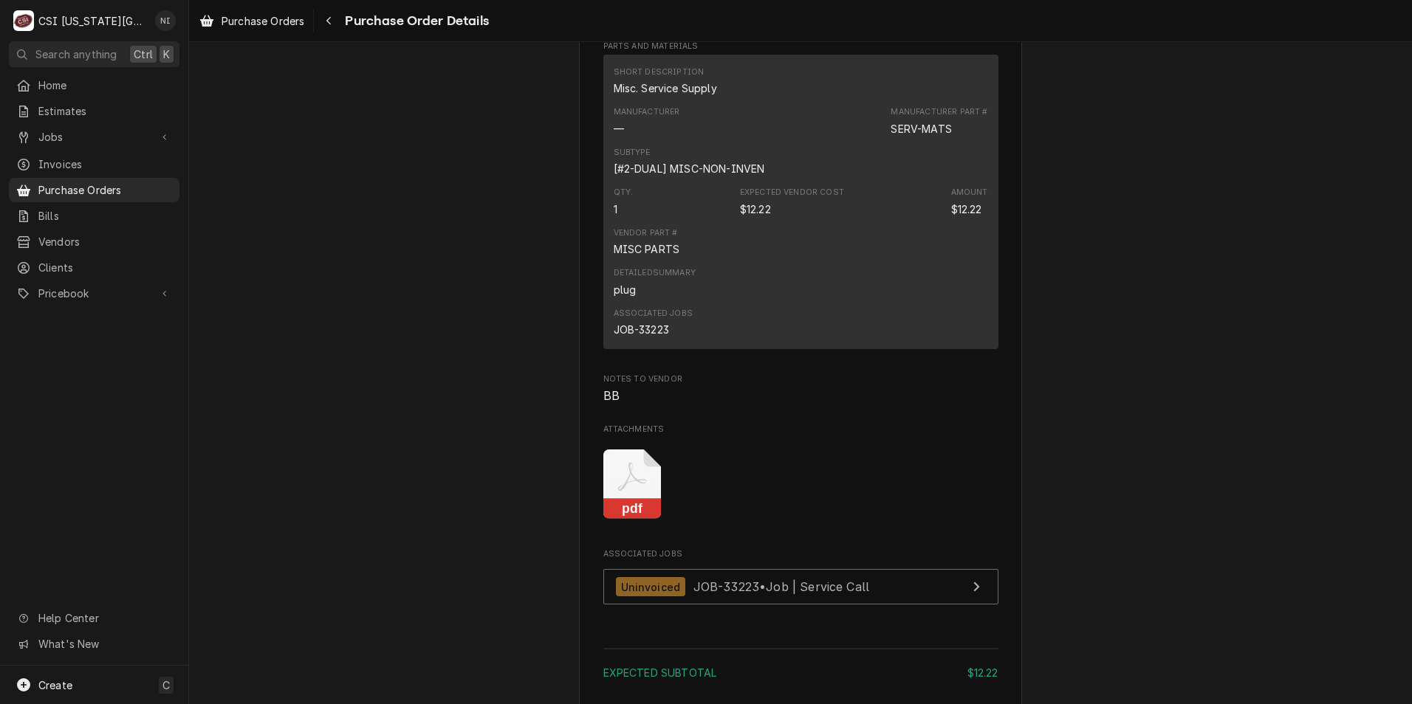
scroll to position [1181, 0]
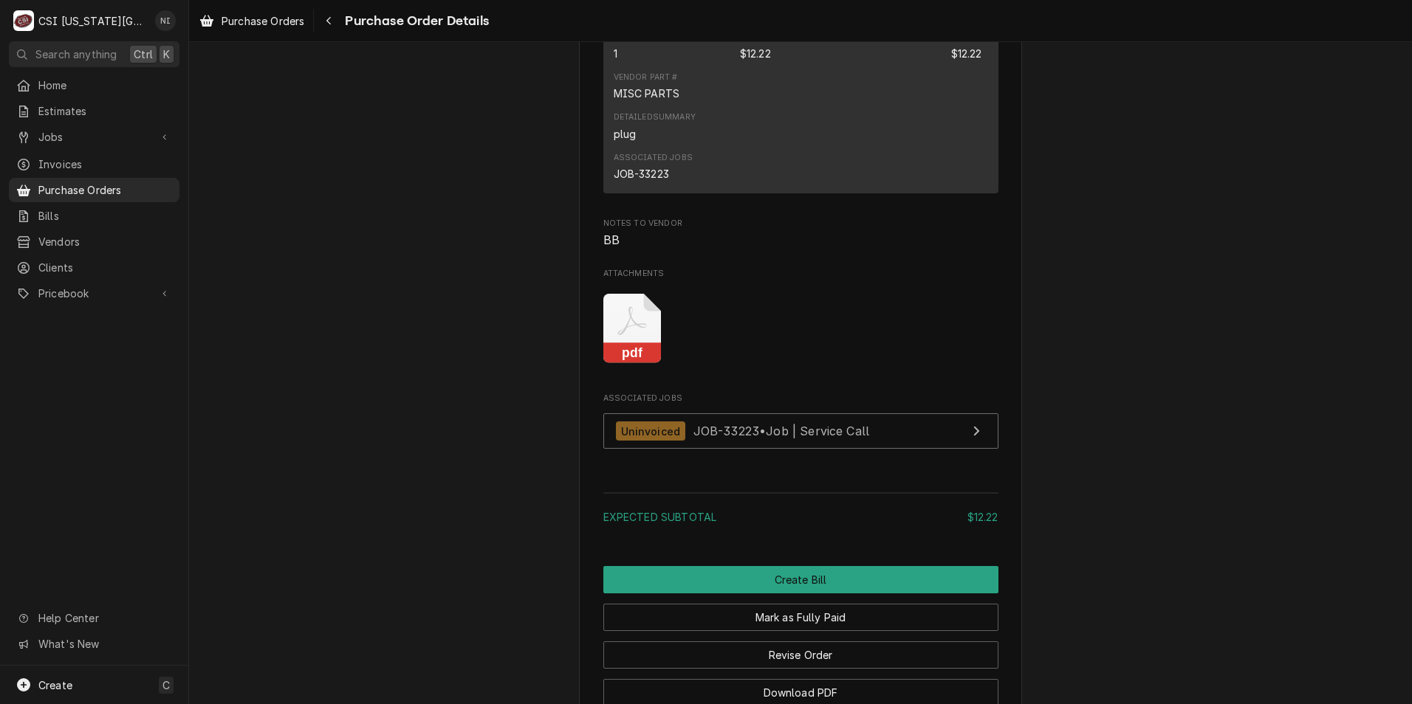
click at [630, 364] on icon "Attachments" at bounding box center [632, 329] width 58 height 70
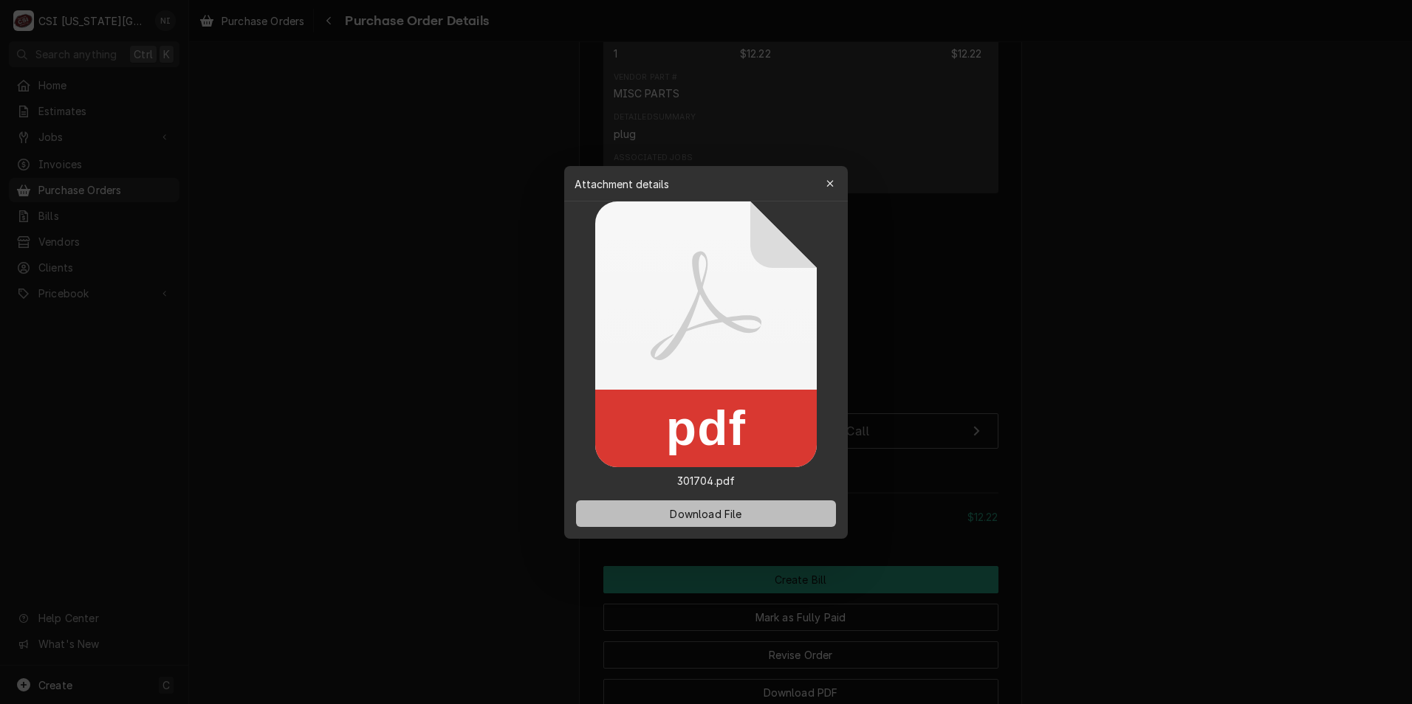
click at [700, 517] on span "Download File" at bounding box center [706, 514] width 78 height 16
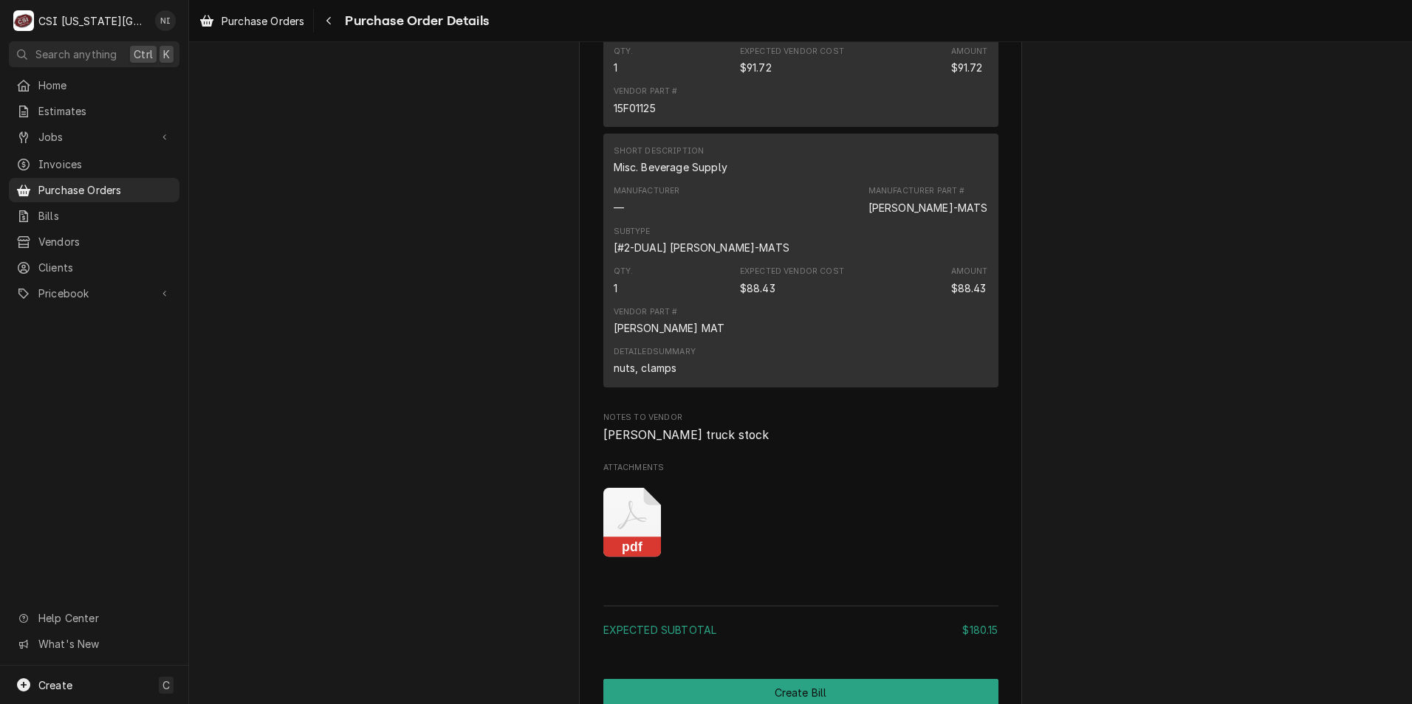
scroll to position [1255, 0]
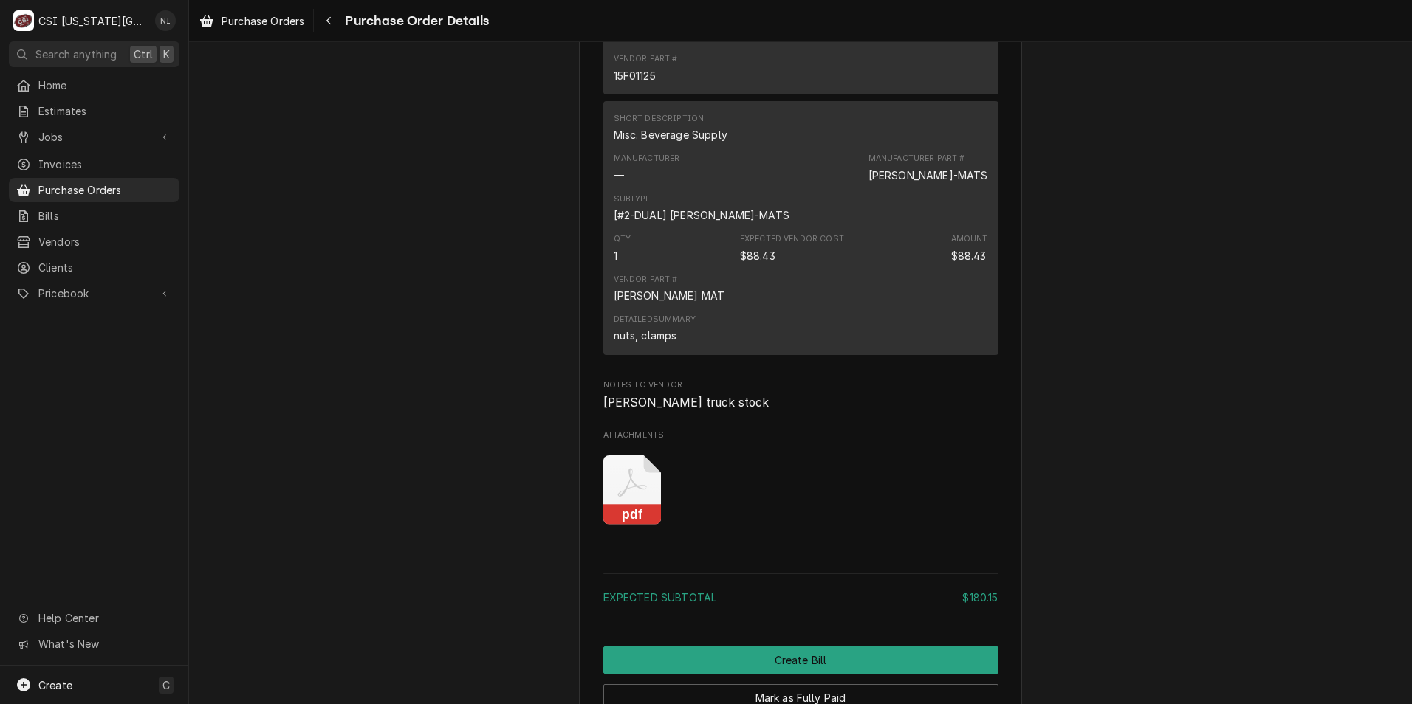
click at [633, 517] on icon "Attachments" at bounding box center [632, 491] width 58 height 70
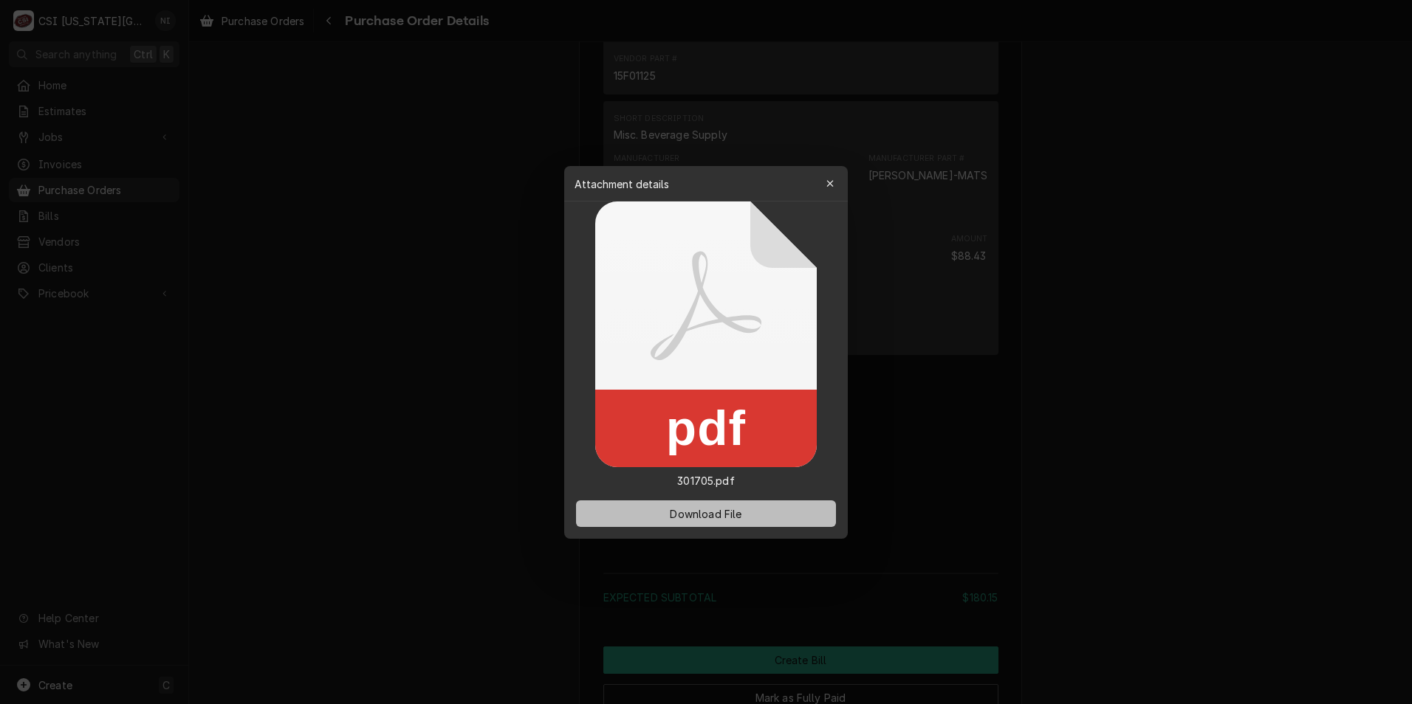
click at [732, 520] on span "Download File" at bounding box center [706, 514] width 78 height 16
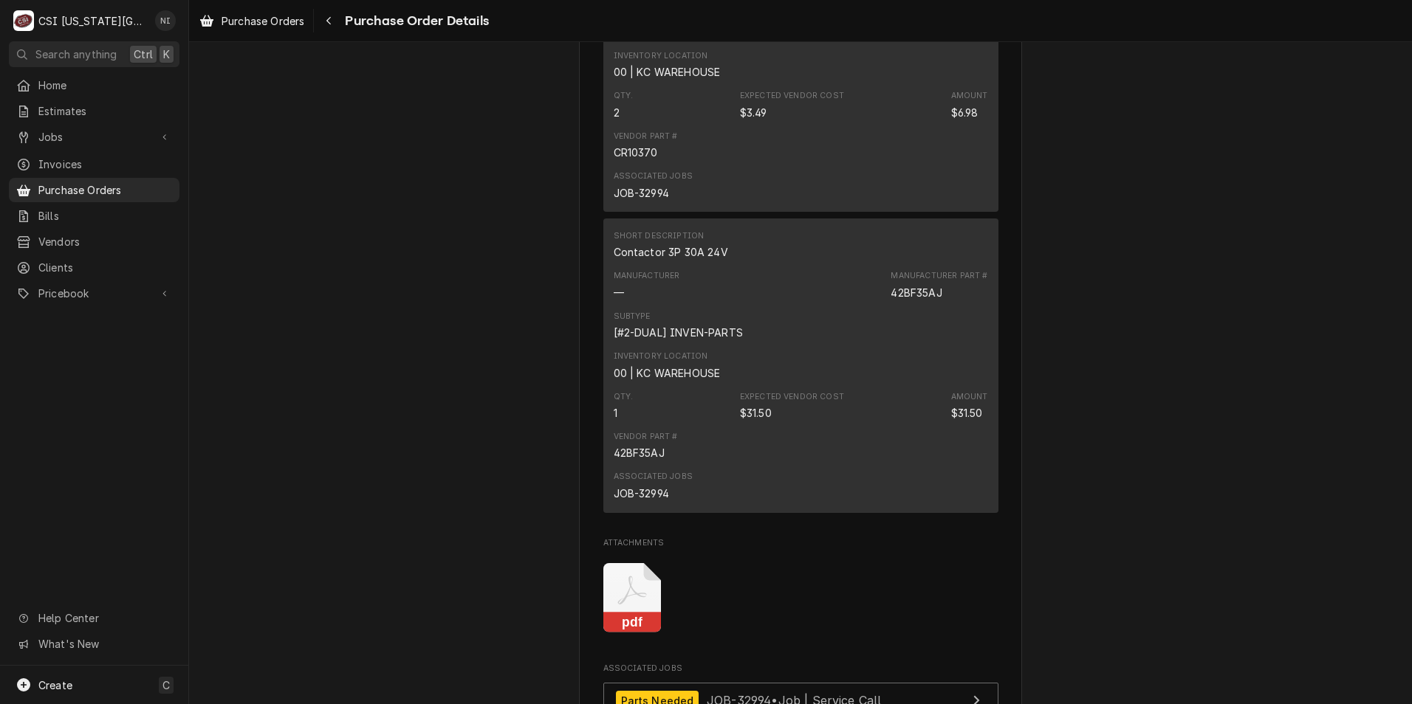
scroll to position [1403, 0]
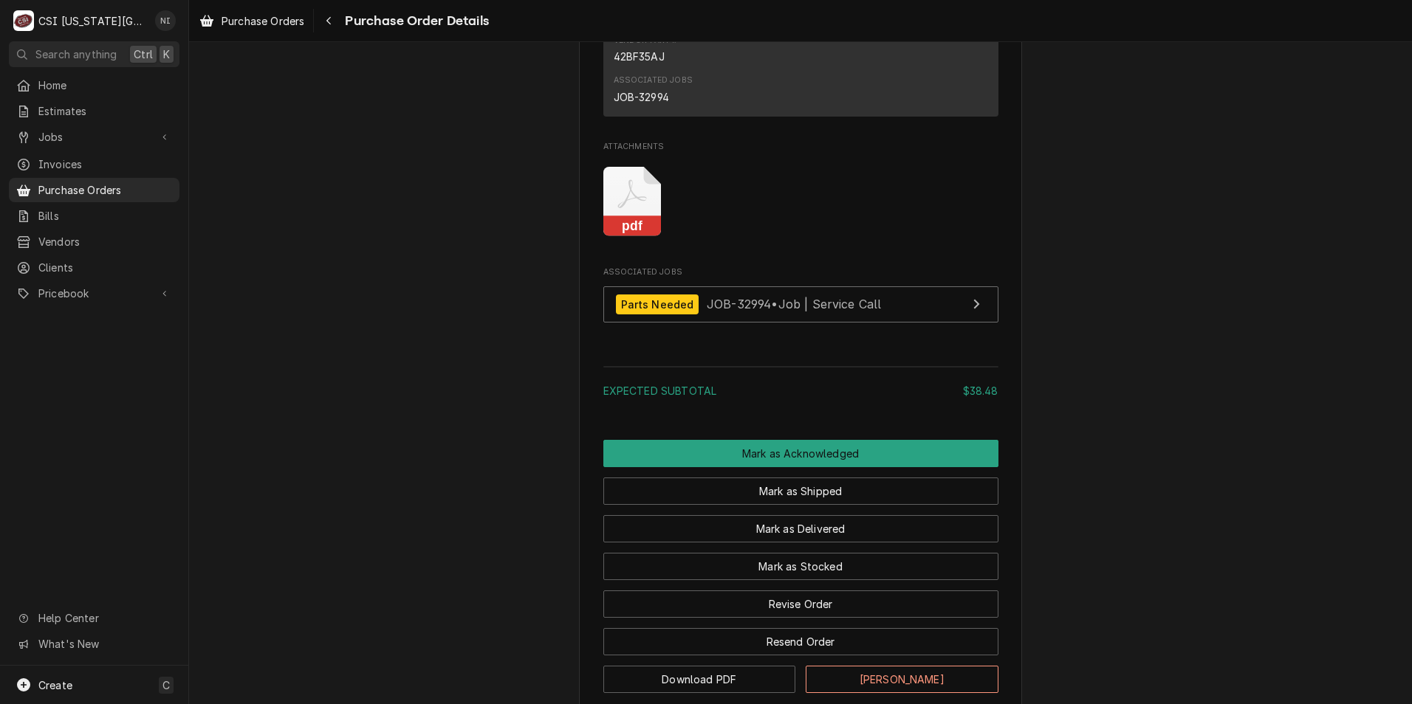
click at [630, 209] on icon "Attachments" at bounding box center [631, 194] width 29 height 29
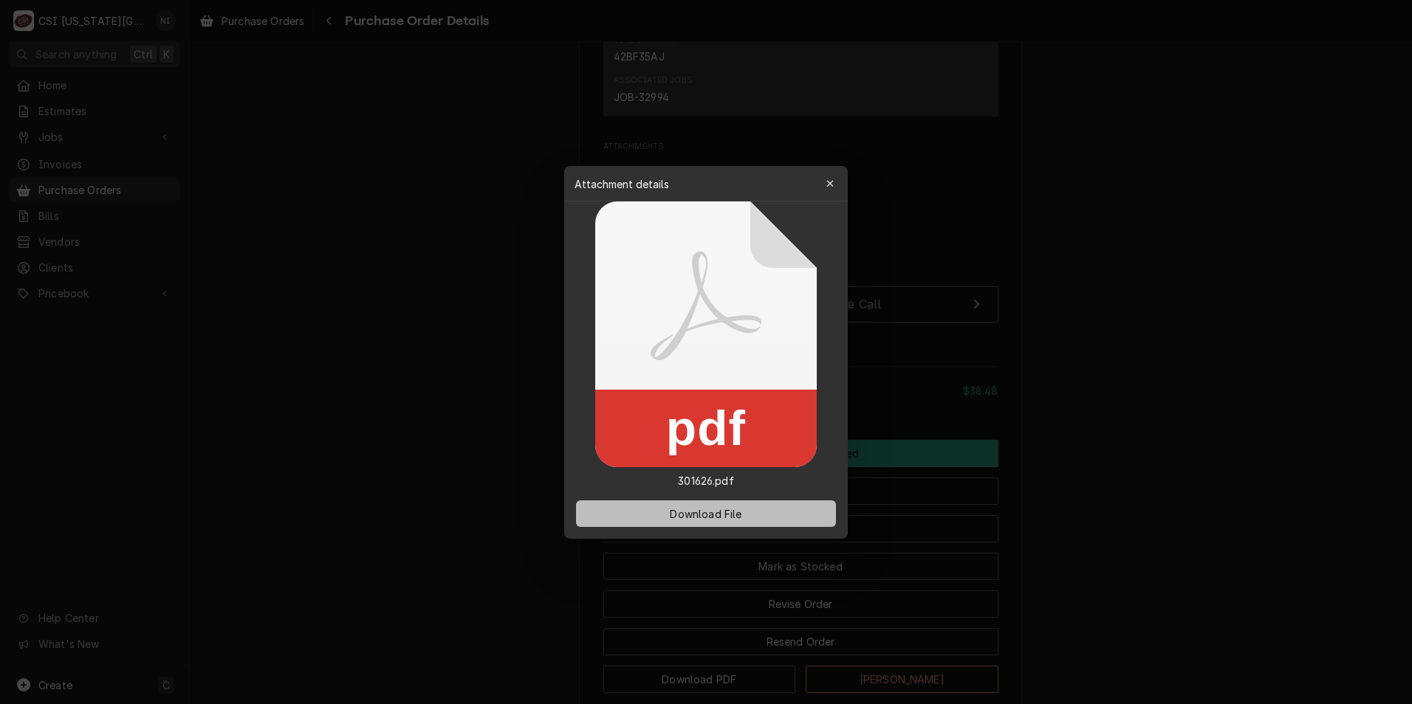
click at [733, 511] on span "Download File" at bounding box center [706, 514] width 78 height 16
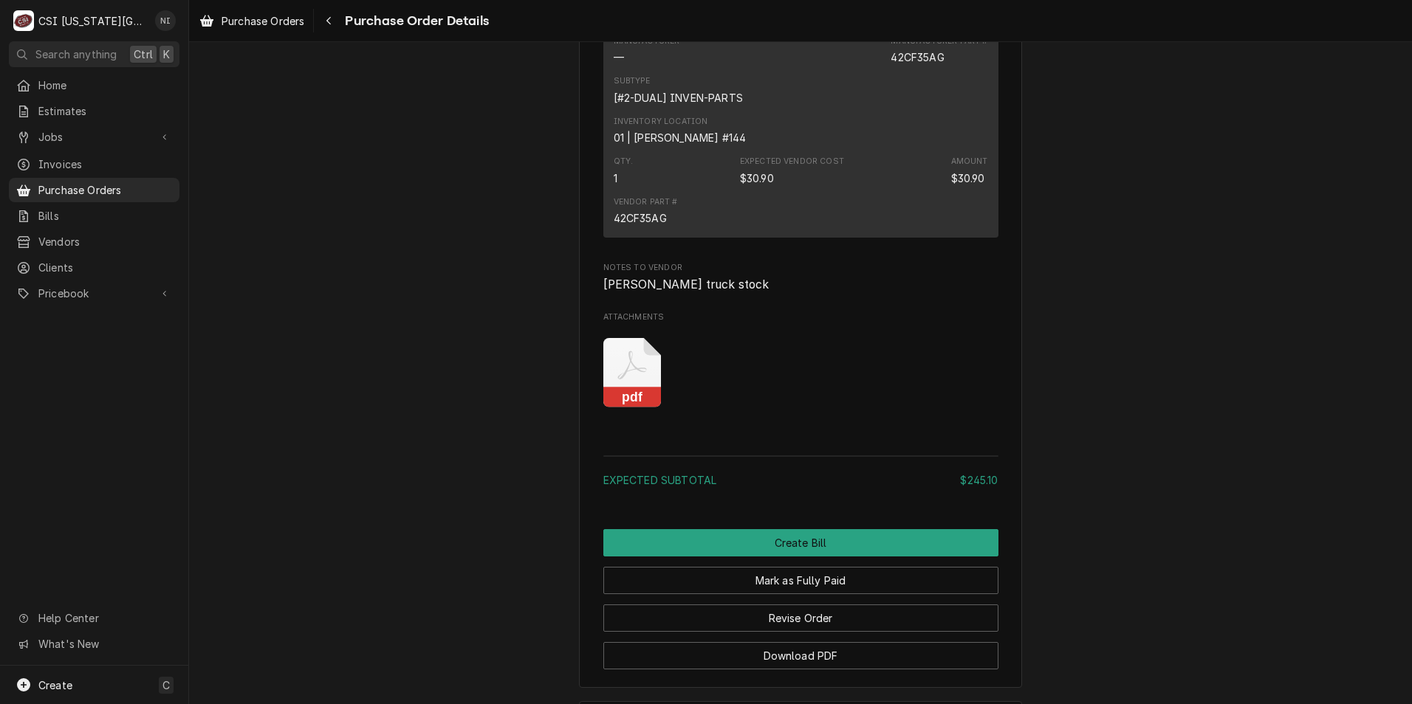
scroll to position [2022, 0]
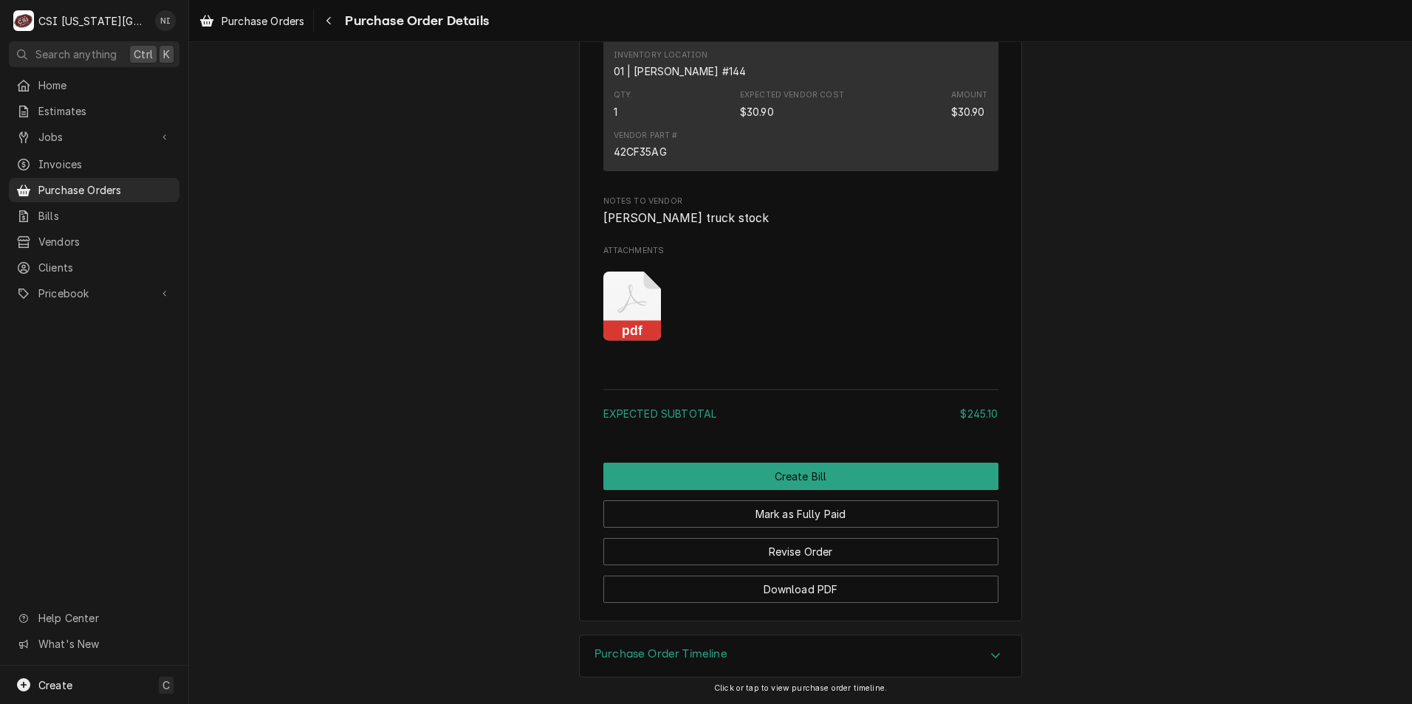
click at [605, 312] on icon "Attachments" at bounding box center [632, 307] width 58 height 70
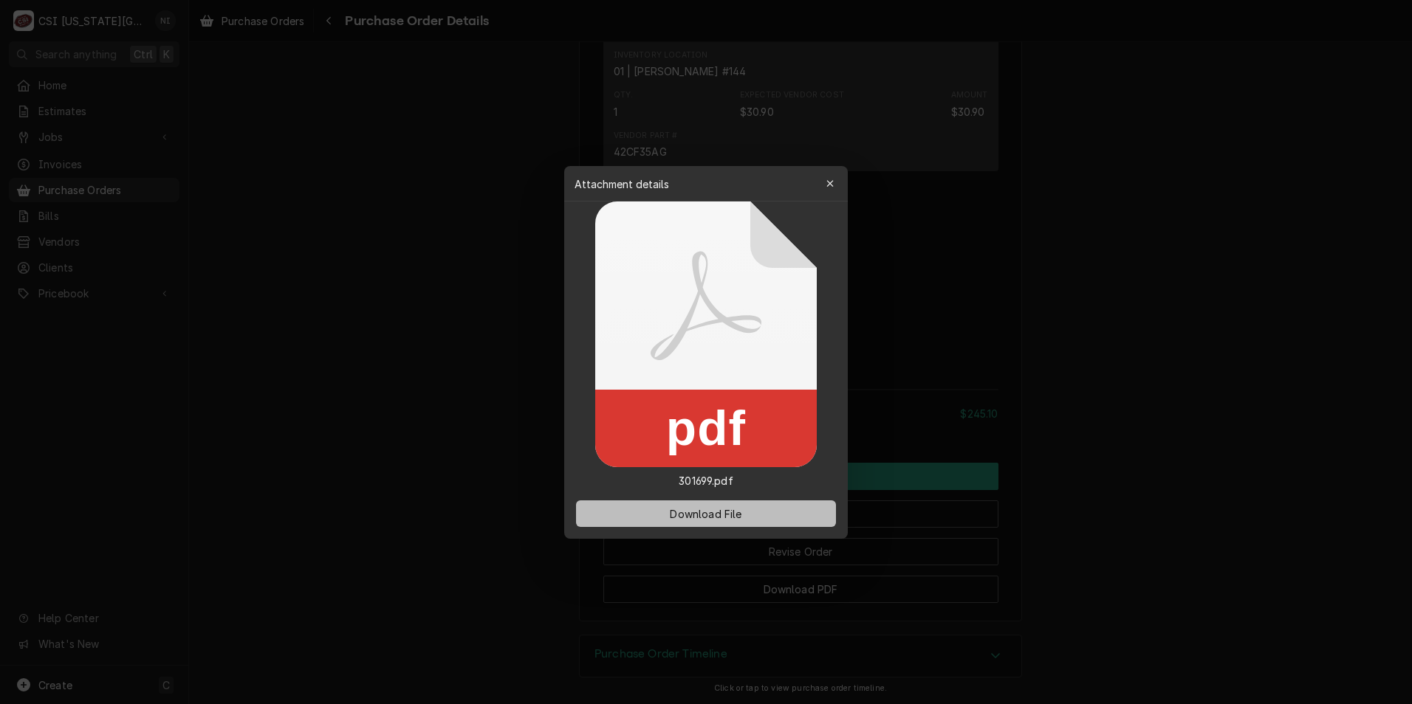
click at [687, 511] on span "Download File" at bounding box center [706, 514] width 78 height 16
click at [1005, 116] on div at bounding box center [706, 352] width 1412 height 704
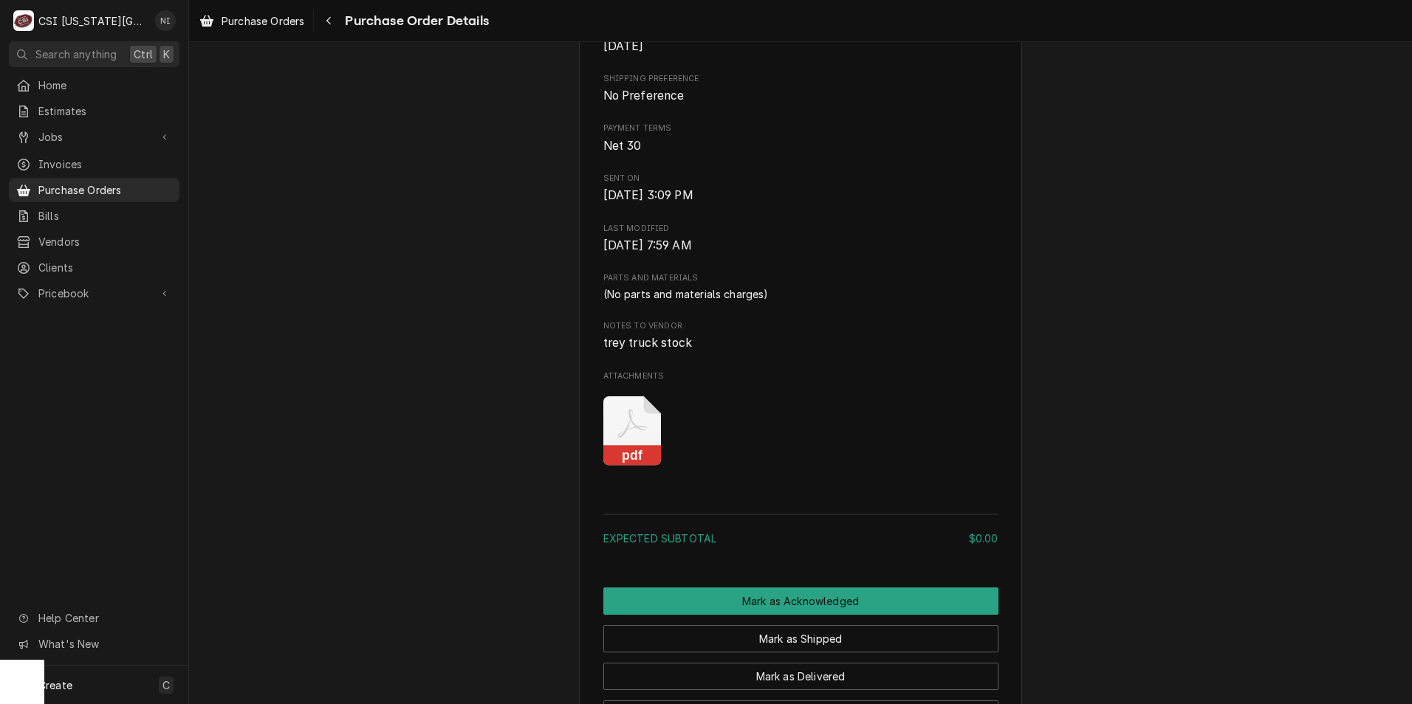
scroll to position [812, 0]
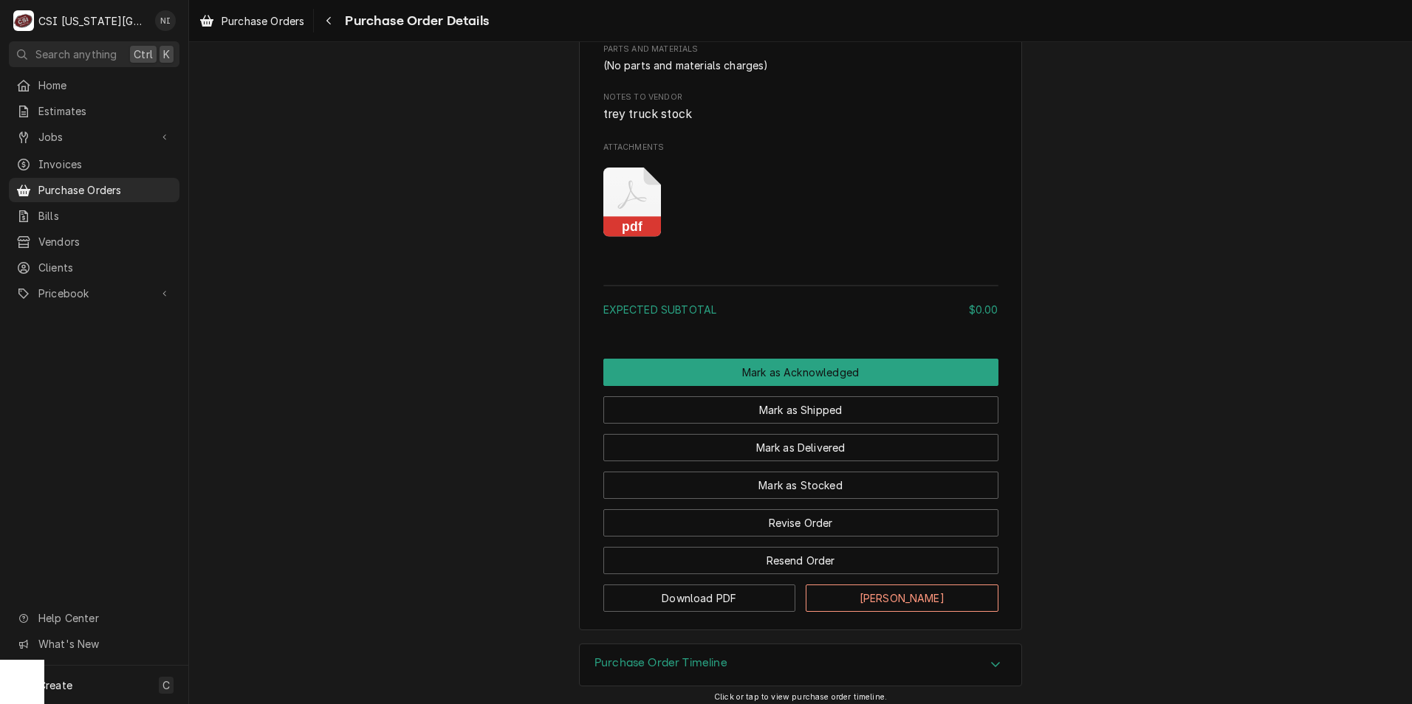
click at [629, 238] on icon "Attachments" at bounding box center [632, 203] width 58 height 70
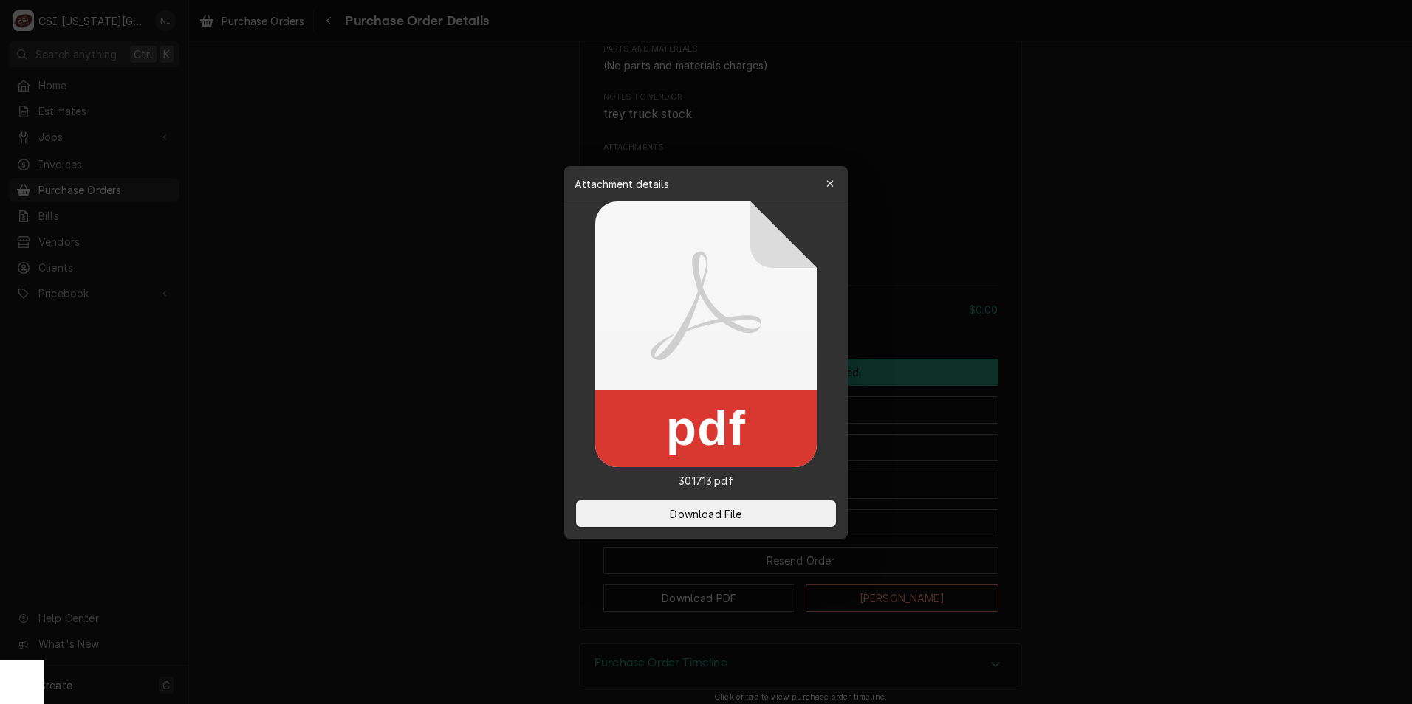
drag, startPoint x: 718, startPoint y: 515, endPoint x: 218, endPoint y: 521, distance: 499.8
click at [718, 516] on span "Download File" at bounding box center [706, 514] width 78 height 16
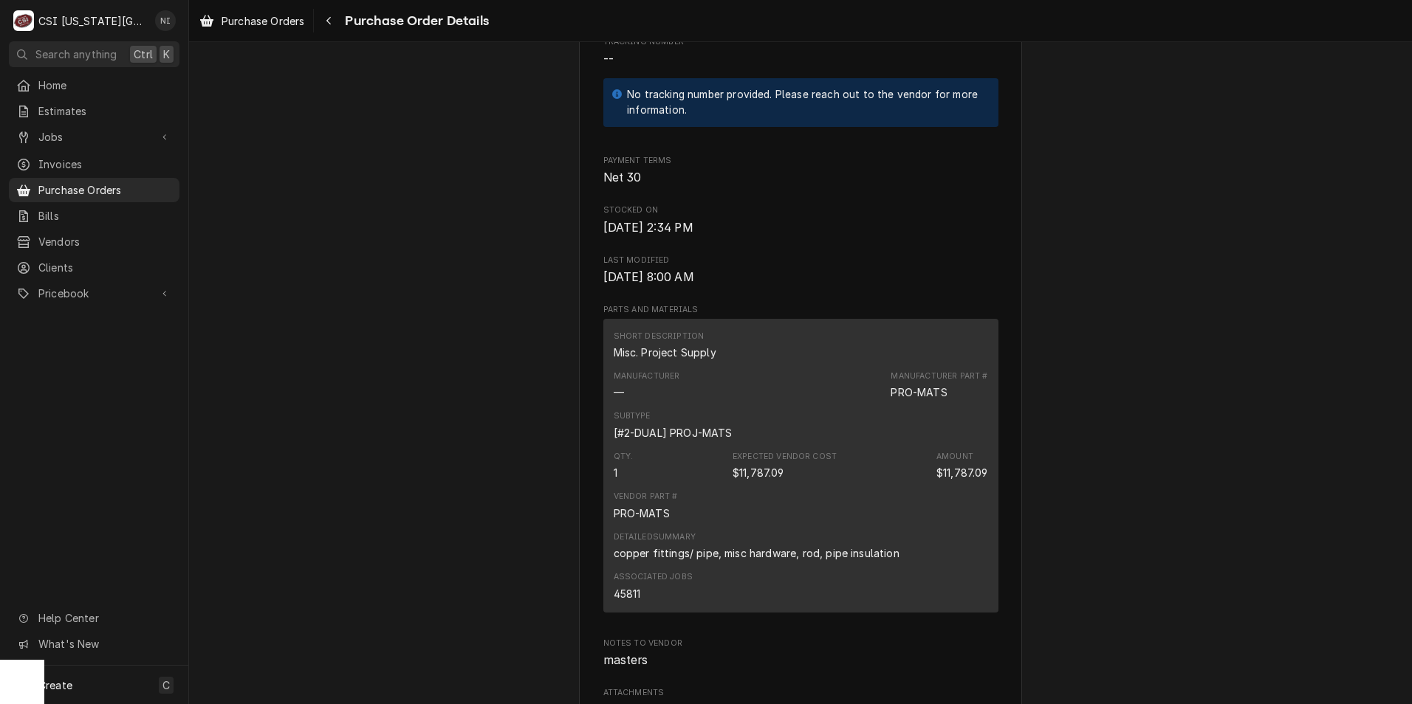
scroll to position [1308, 0]
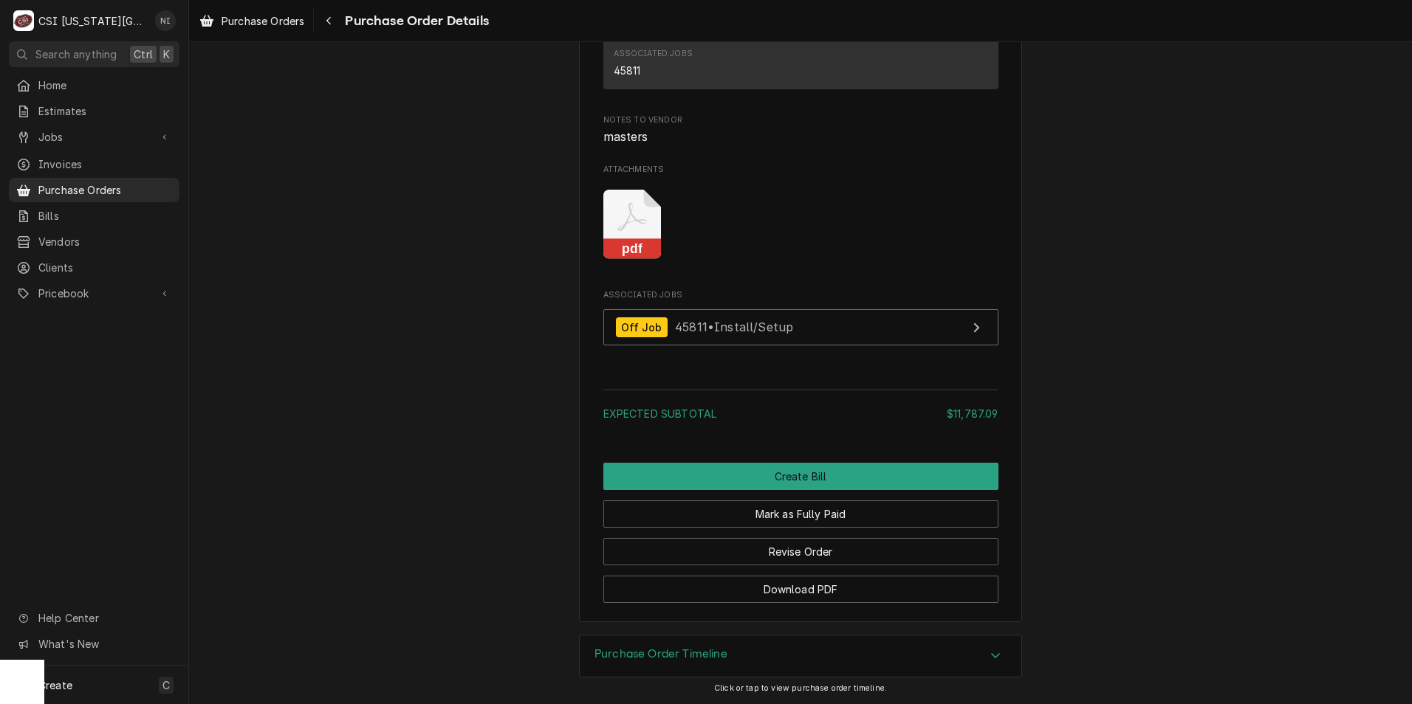
click at [632, 208] on icon "Attachments" at bounding box center [632, 225] width 58 height 70
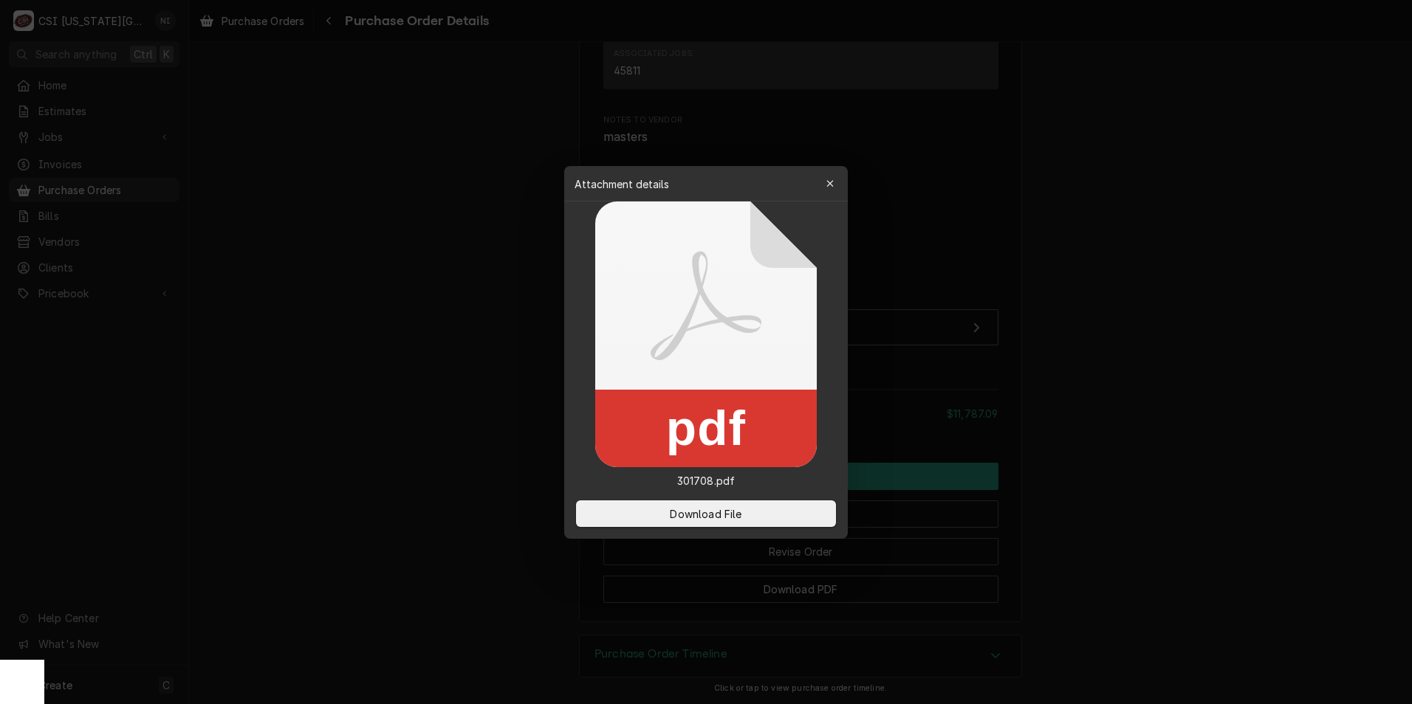
click at [716, 506] on button "Download File" at bounding box center [706, 514] width 260 height 27
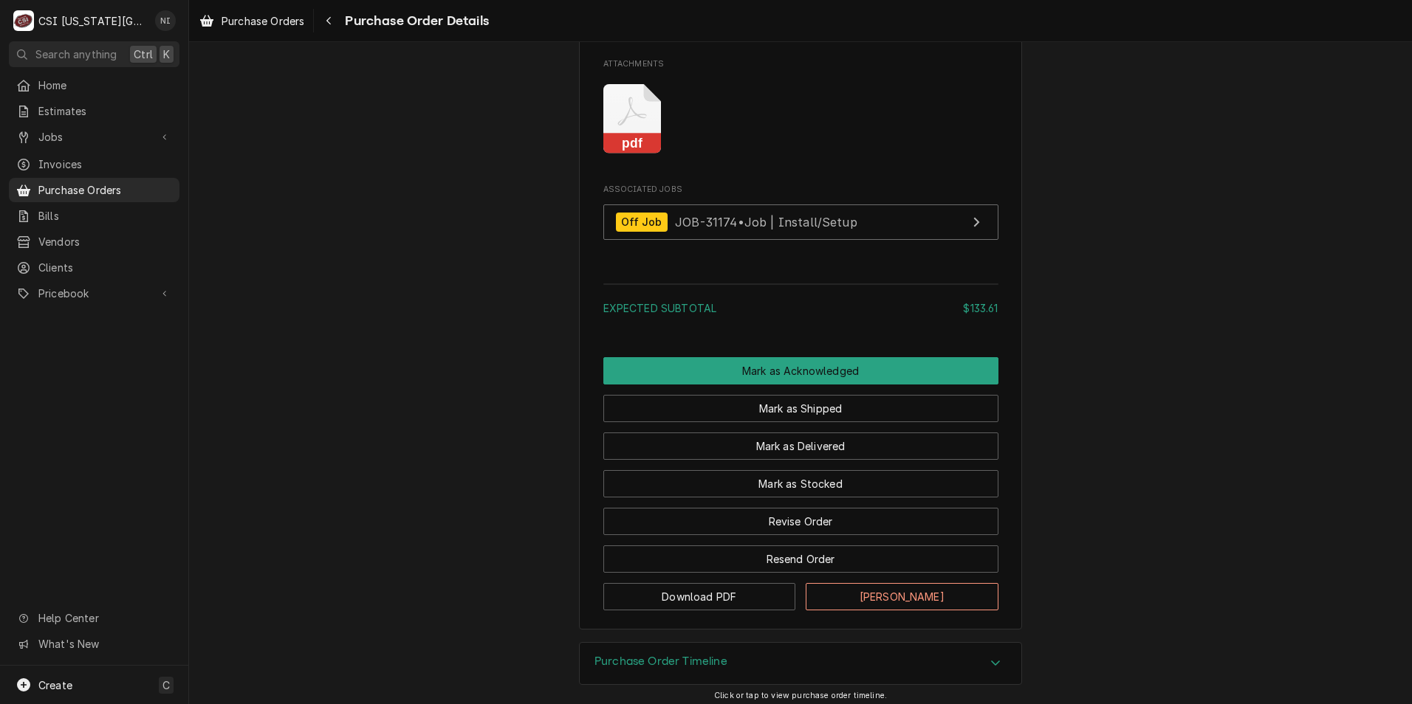
scroll to position [1289, 0]
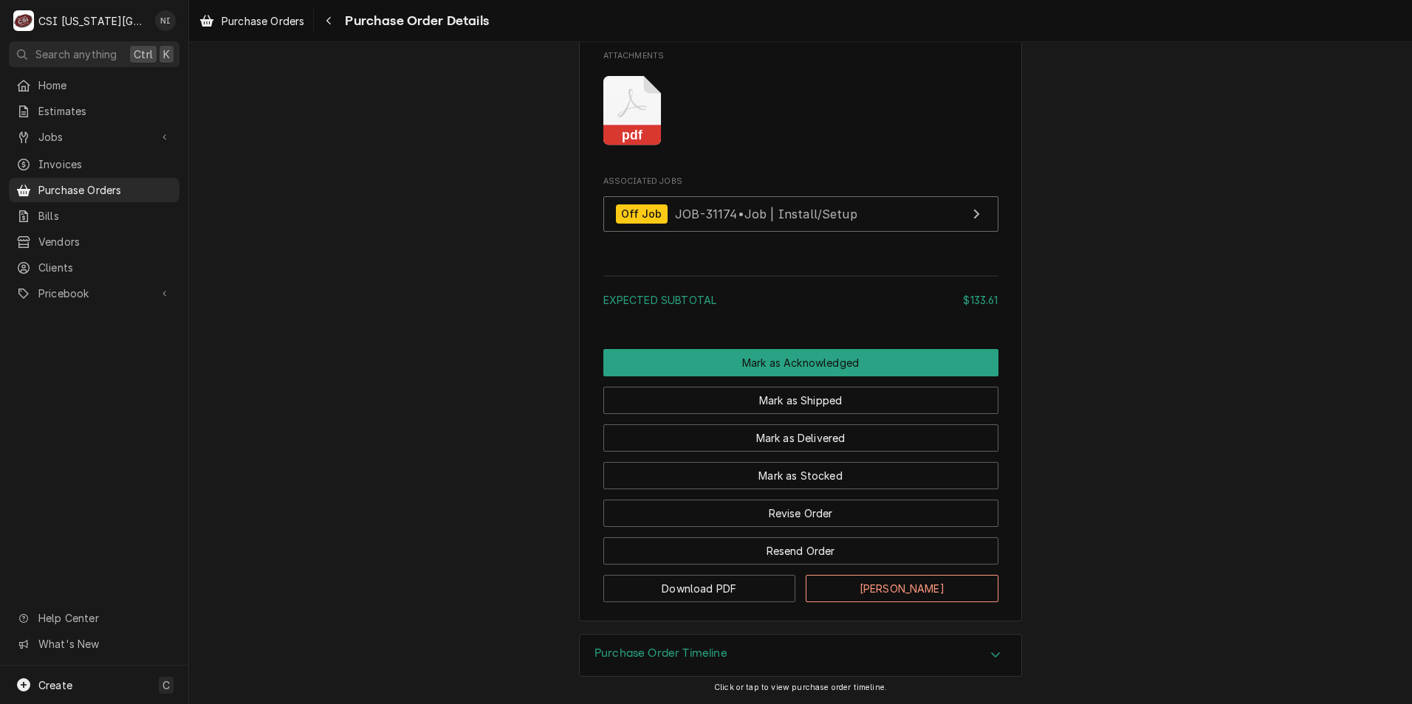
click at [646, 125] on icon "Attachments" at bounding box center [632, 111] width 58 height 70
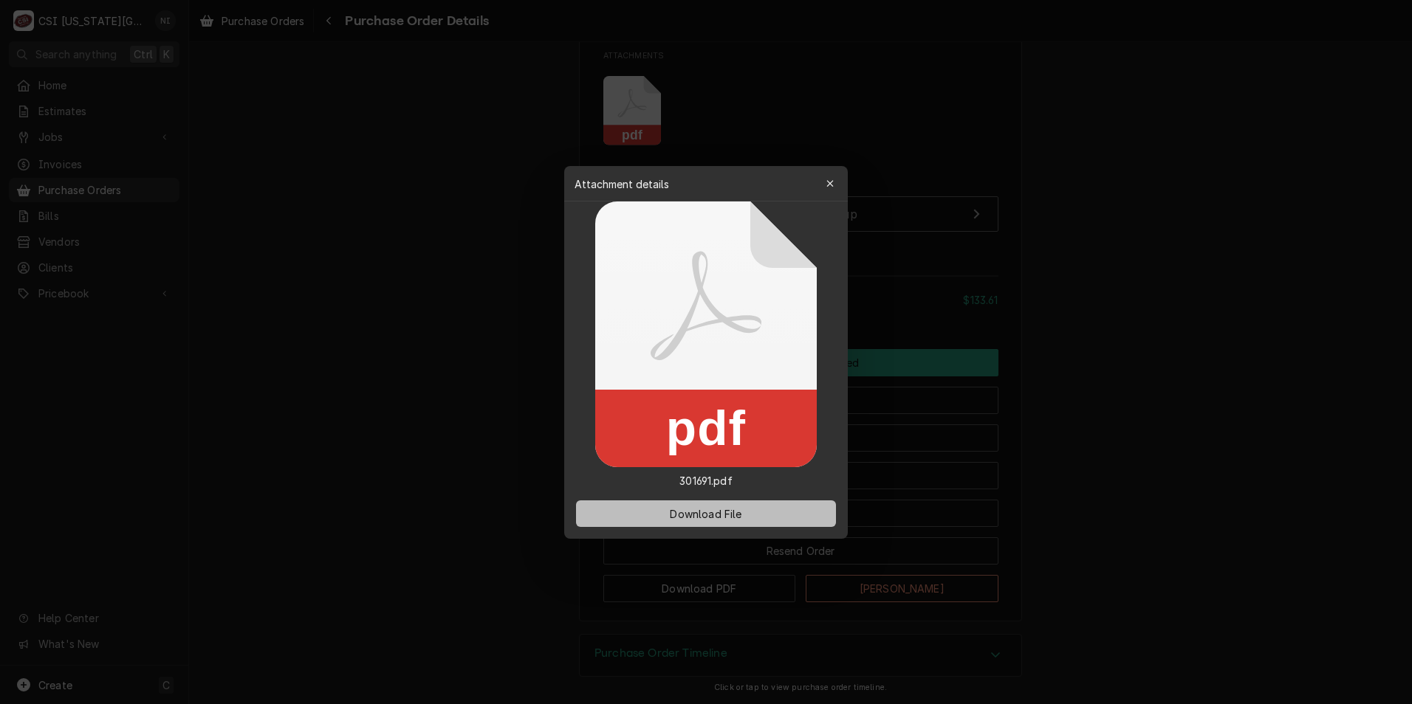
click at [690, 513] on span "Download File" at bounding box center [706, 514] width 78 height 16
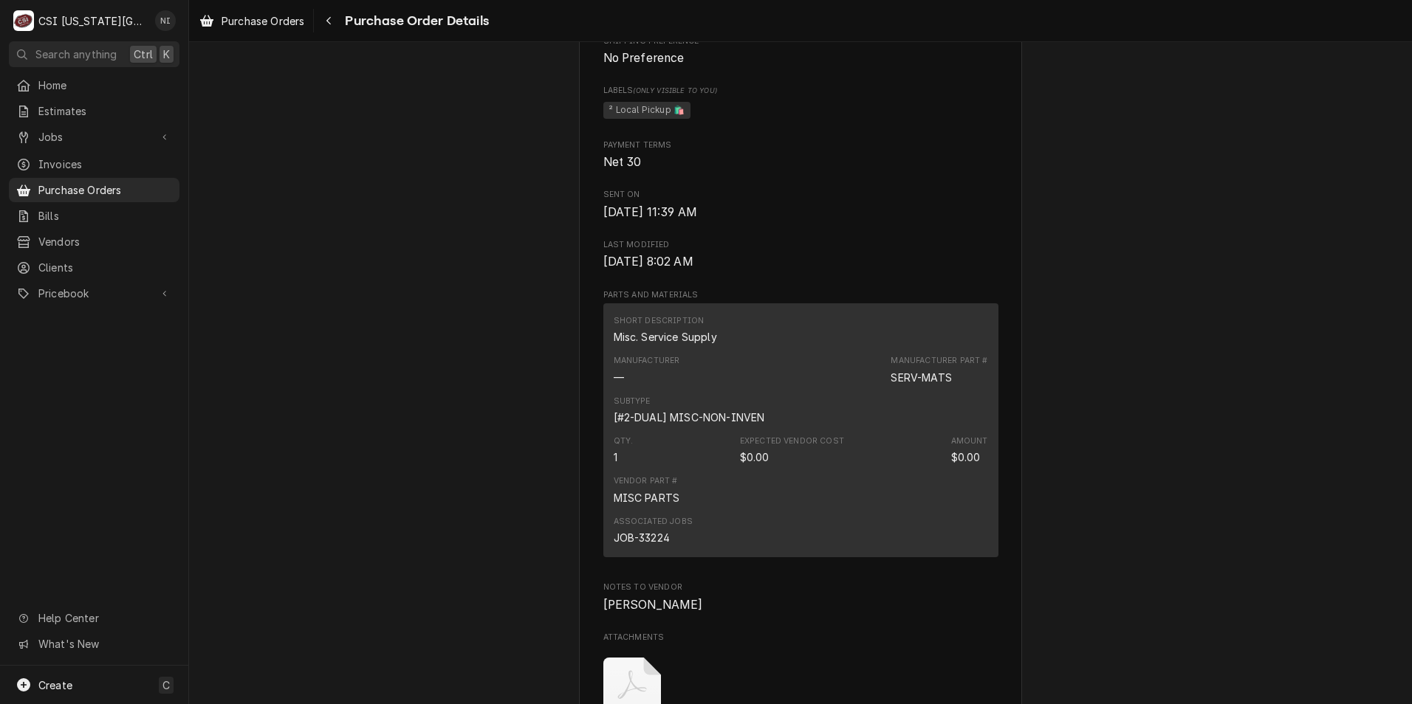
scroll to position [812, 0]
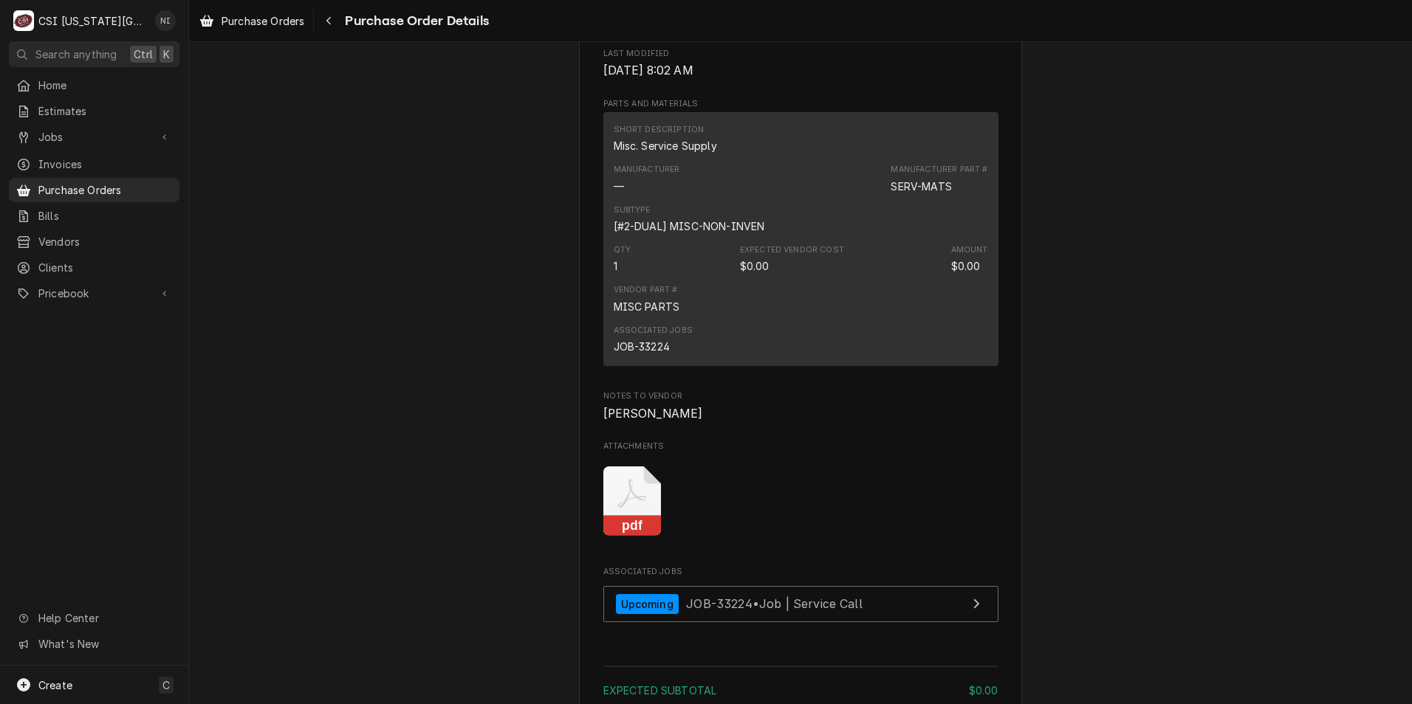
click at [618, 531] on icon "Attachments" at bounding box center [632, 502] width 58 height 70
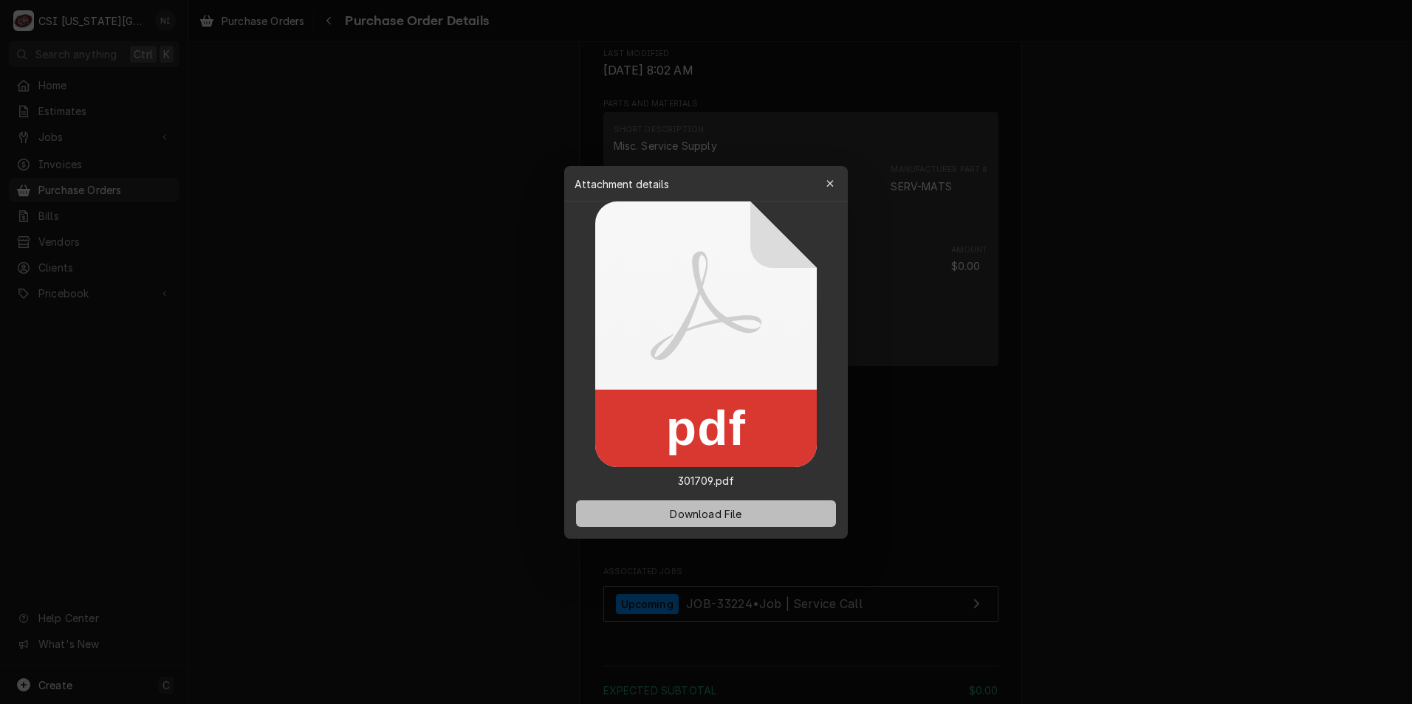
drag, startPoint x: 676, startPoint y: 509, endPoint x: 547, endPoint y: 443, distance: 145.3
click at [676, 509] on span "Download File" at bounding box center [706, 514] width 78 height 16
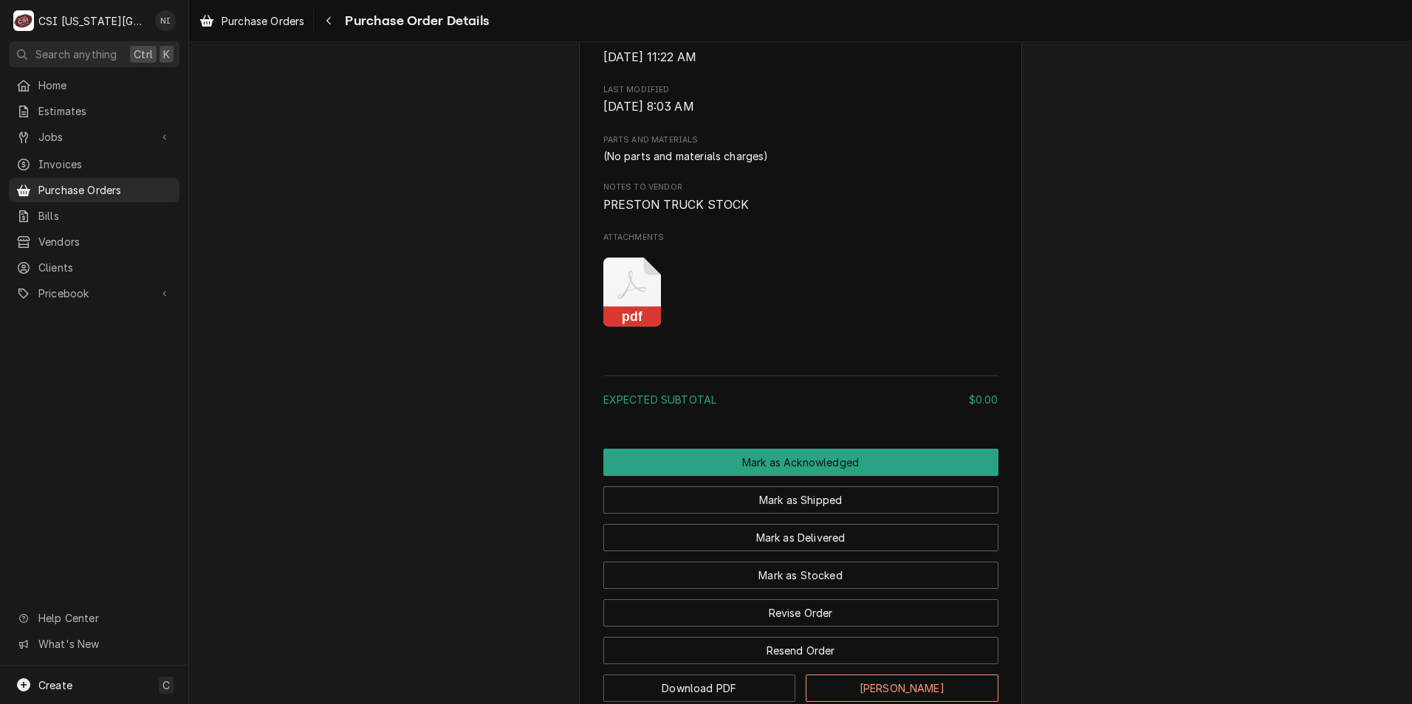
scroll to position [922, 0]
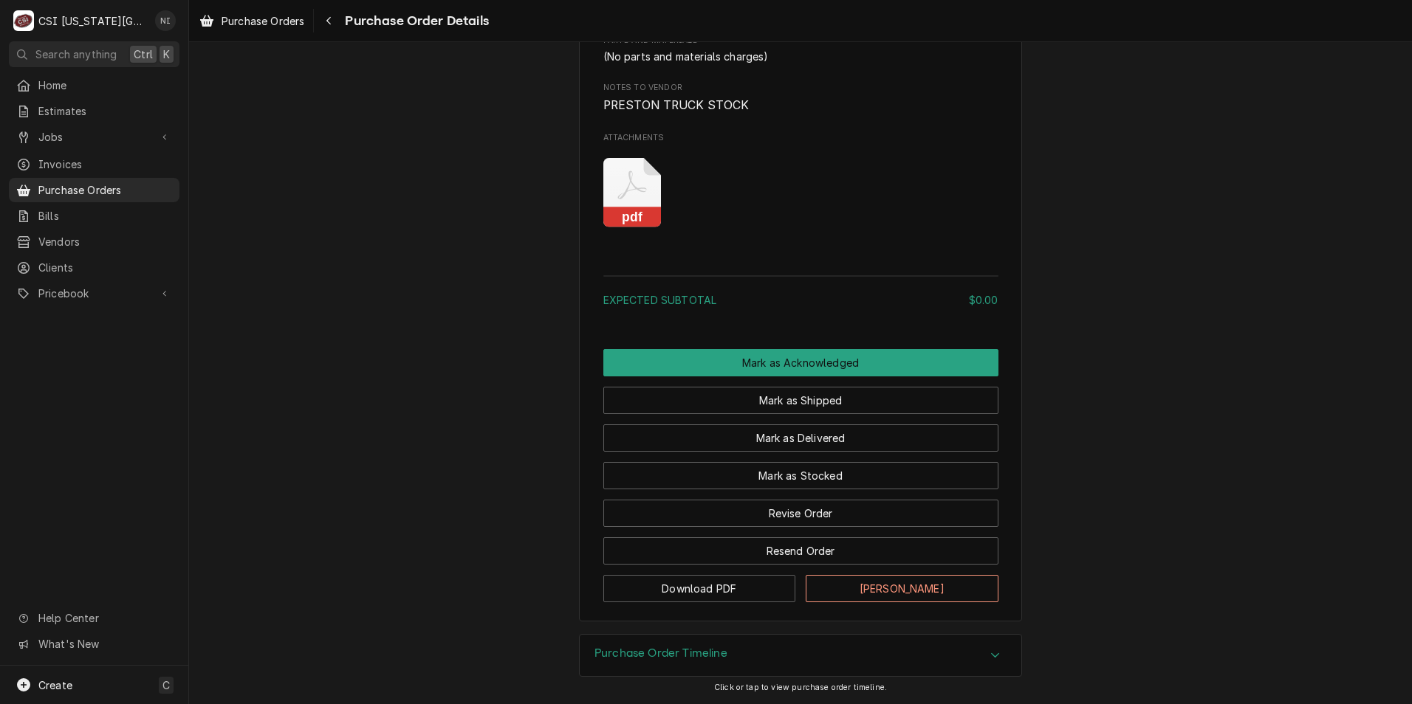
click at [627, 195] on icon "Attachments" at bounding box center [632, 193] width 58 height 70
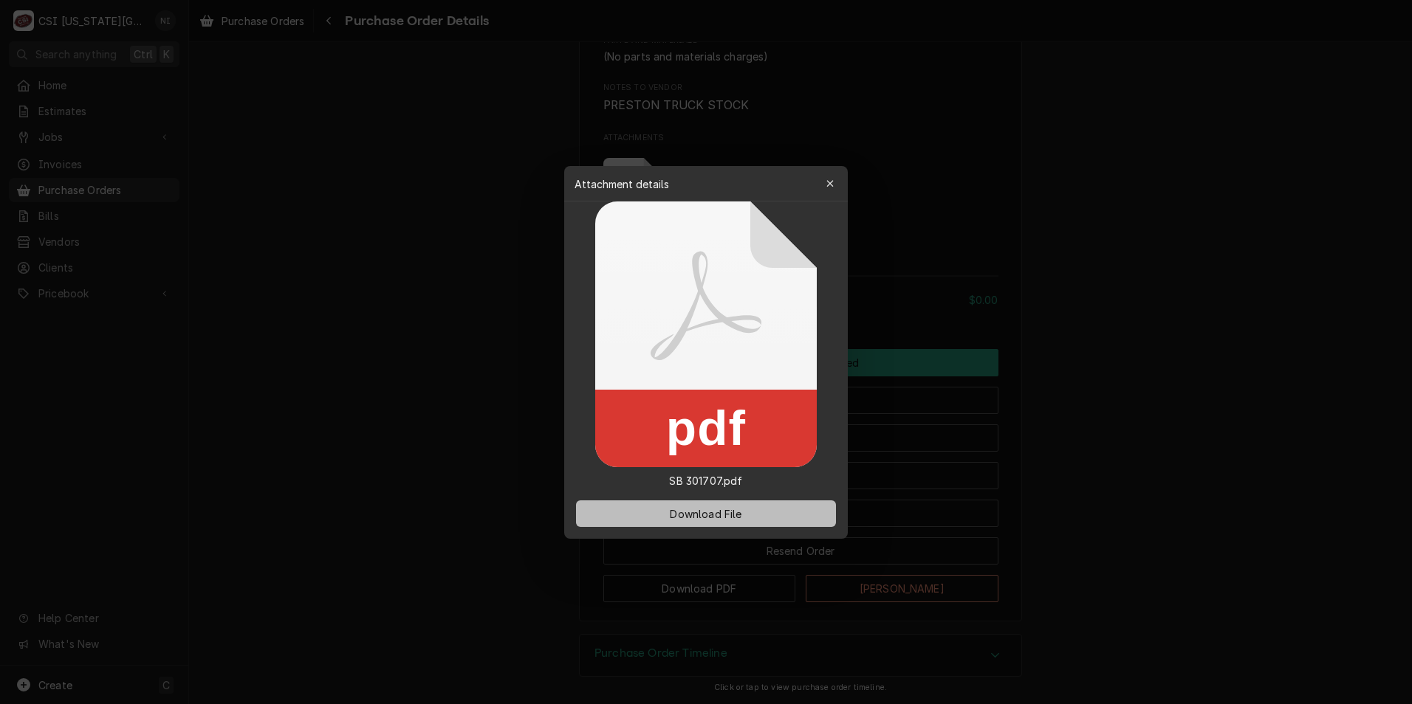
click at [749, 505] on button "Download File" at bounding box center [706, 514] width 260 height 27
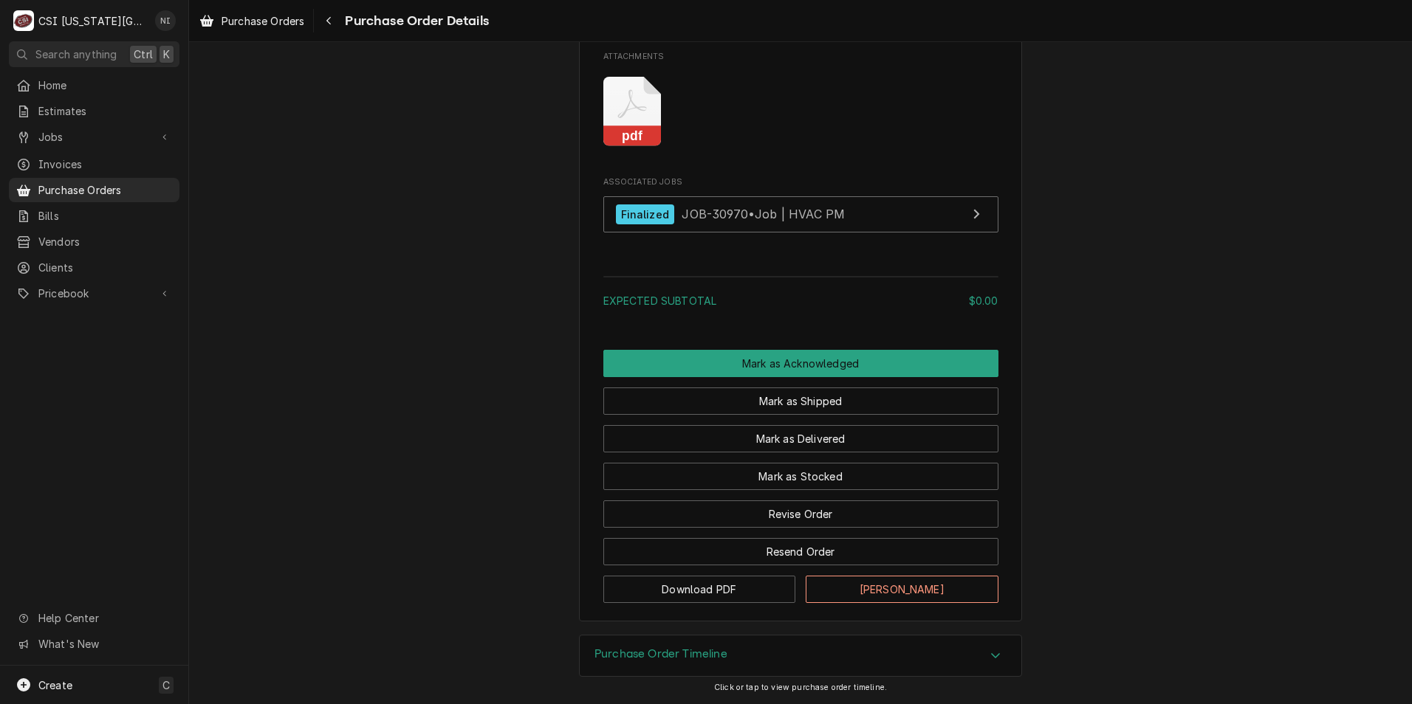
scroll to position [1027, 0]
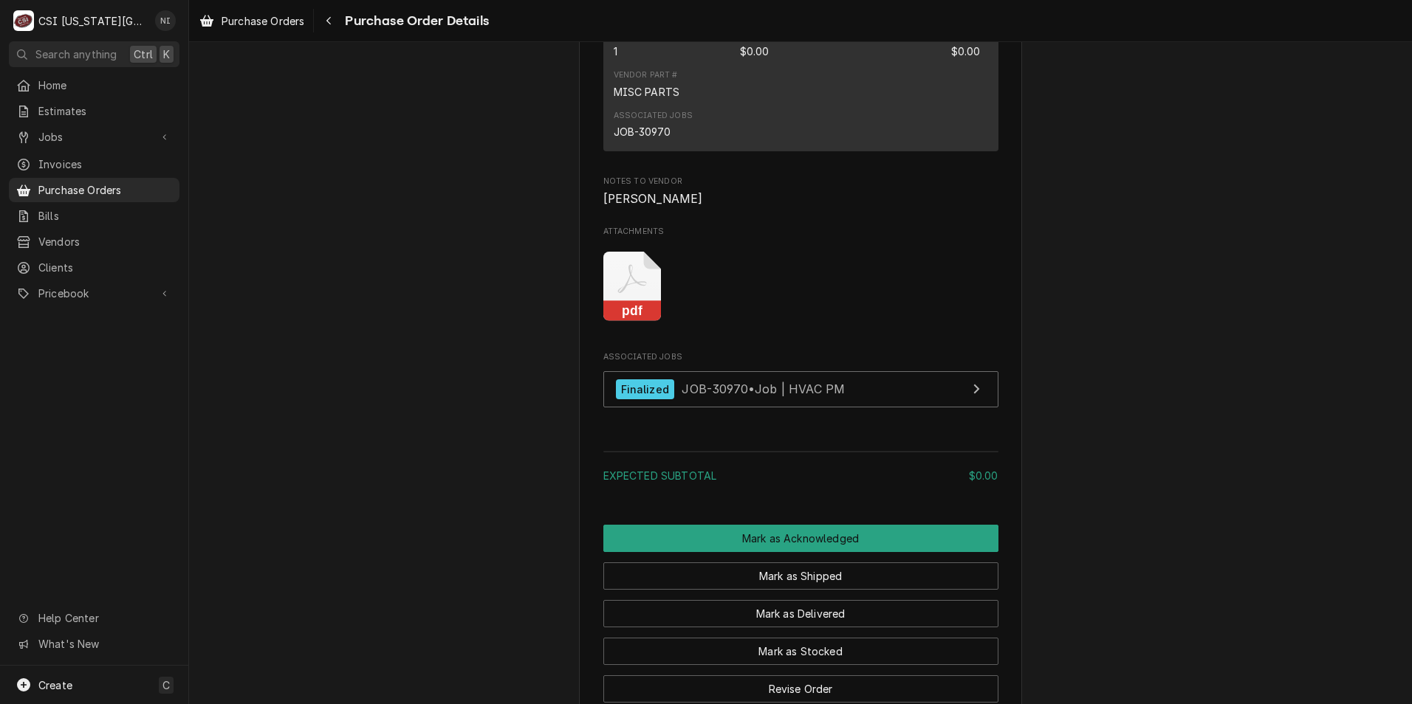
click at [639, 294] on icon "Attachments" at bounding box center [631, 279] width 29 height 29
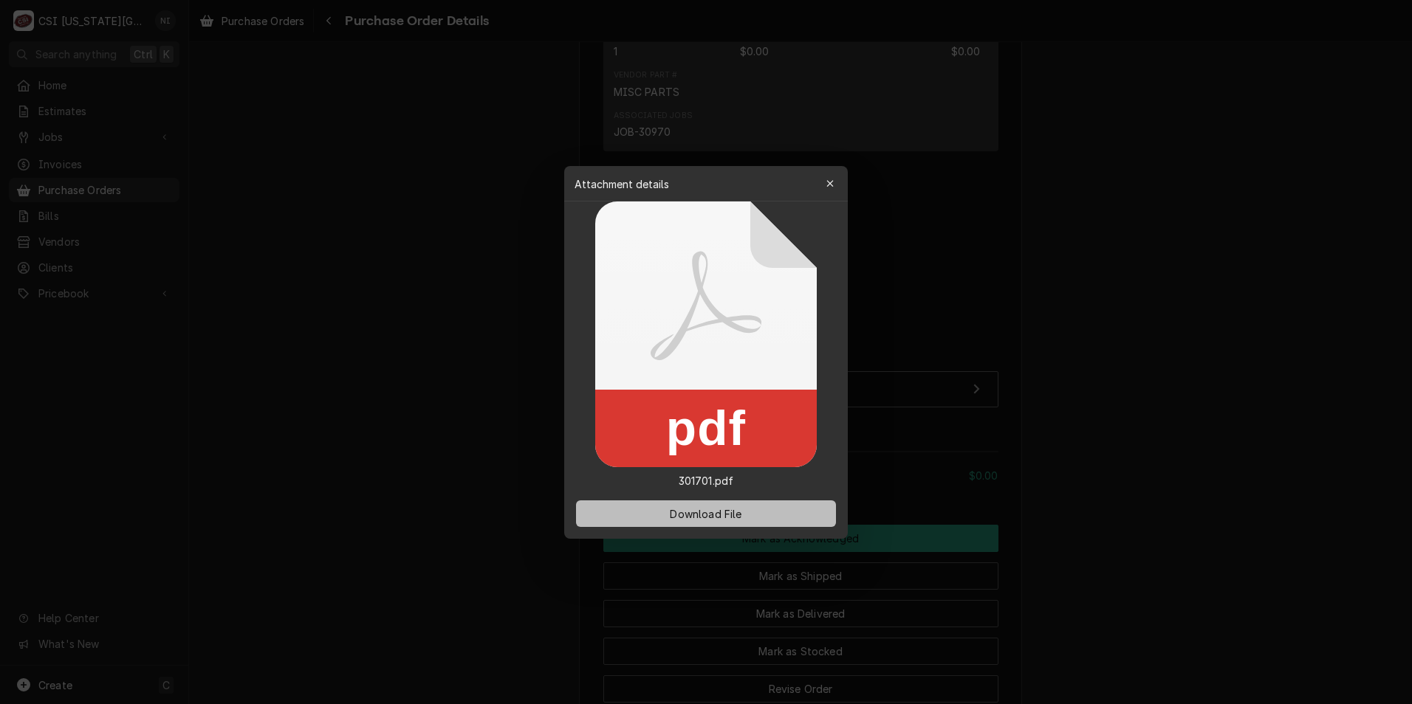
click at [731, 501] on button "Download File" at bounding box center [706, 514] width 260 height 27
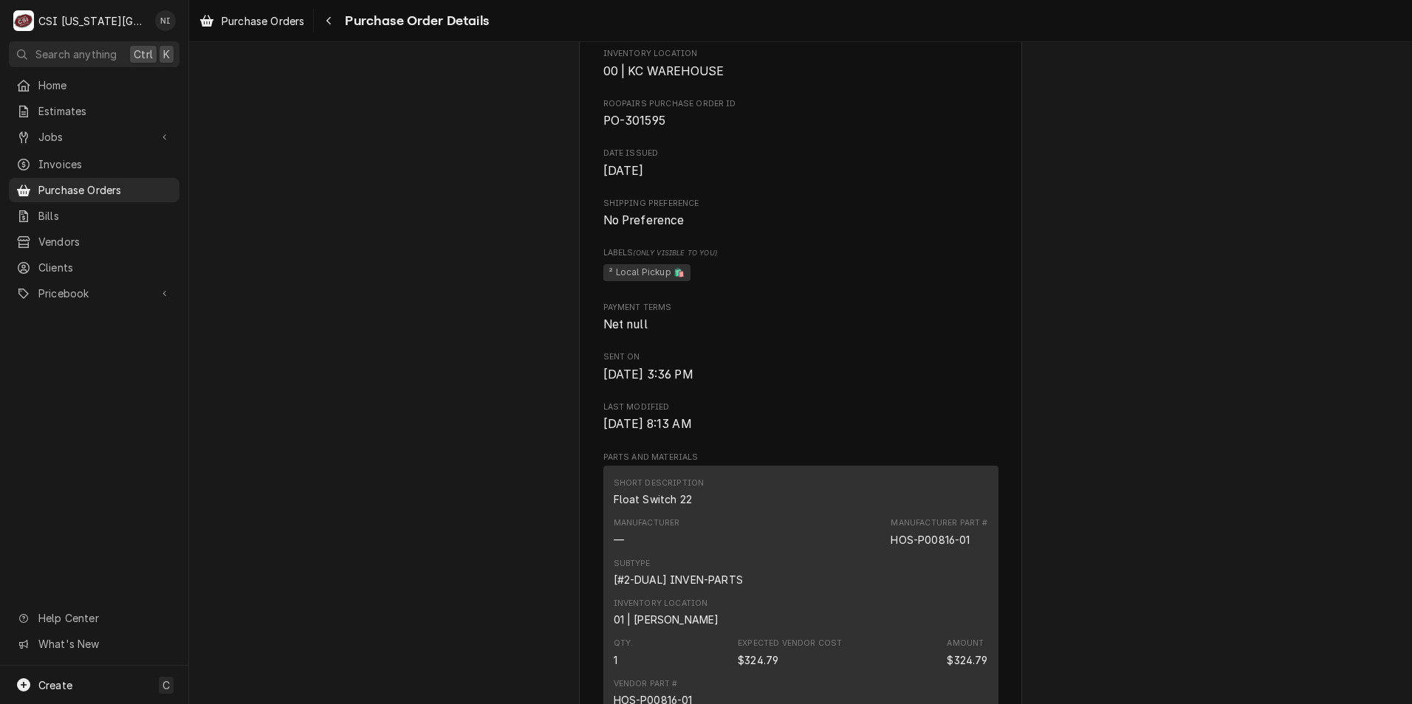
scroll to position [812, 0]
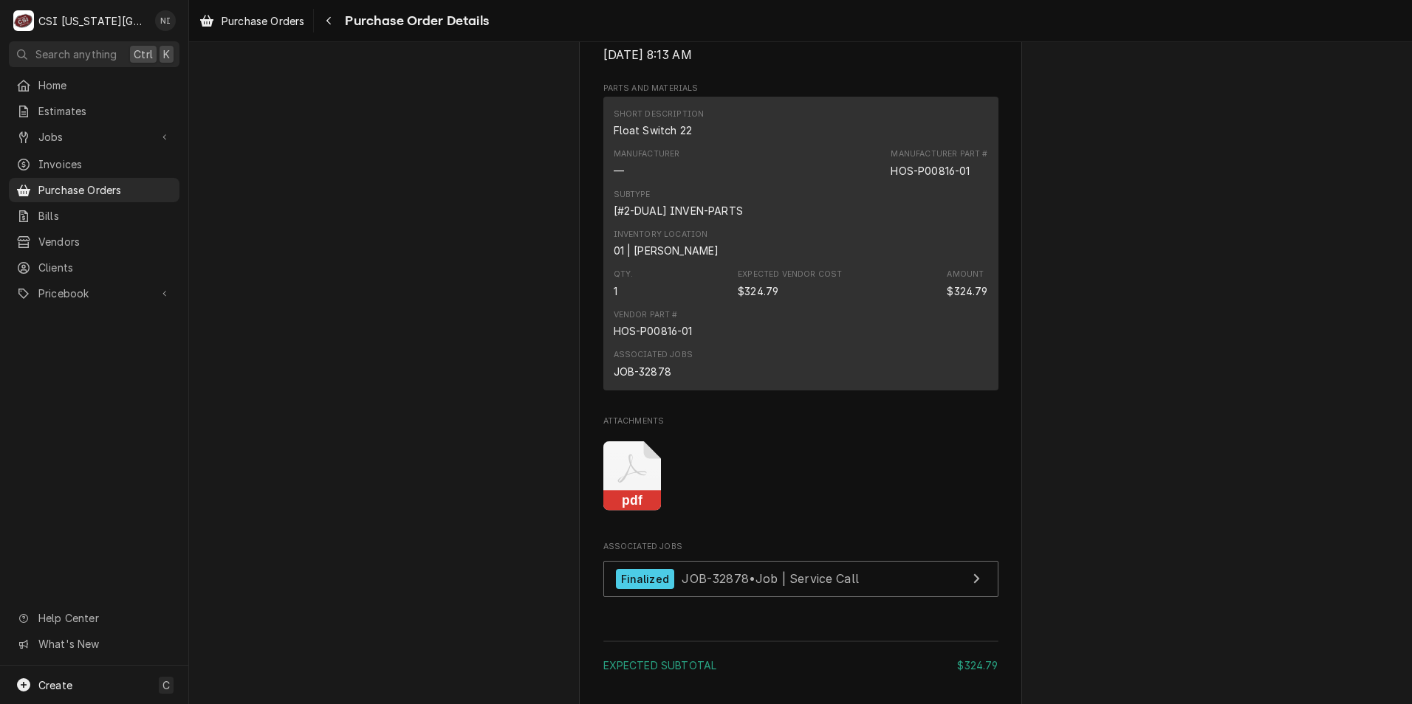
click at [630, 512] on icon "Attachments" at bounding box center [632, 476] width 58 height 70
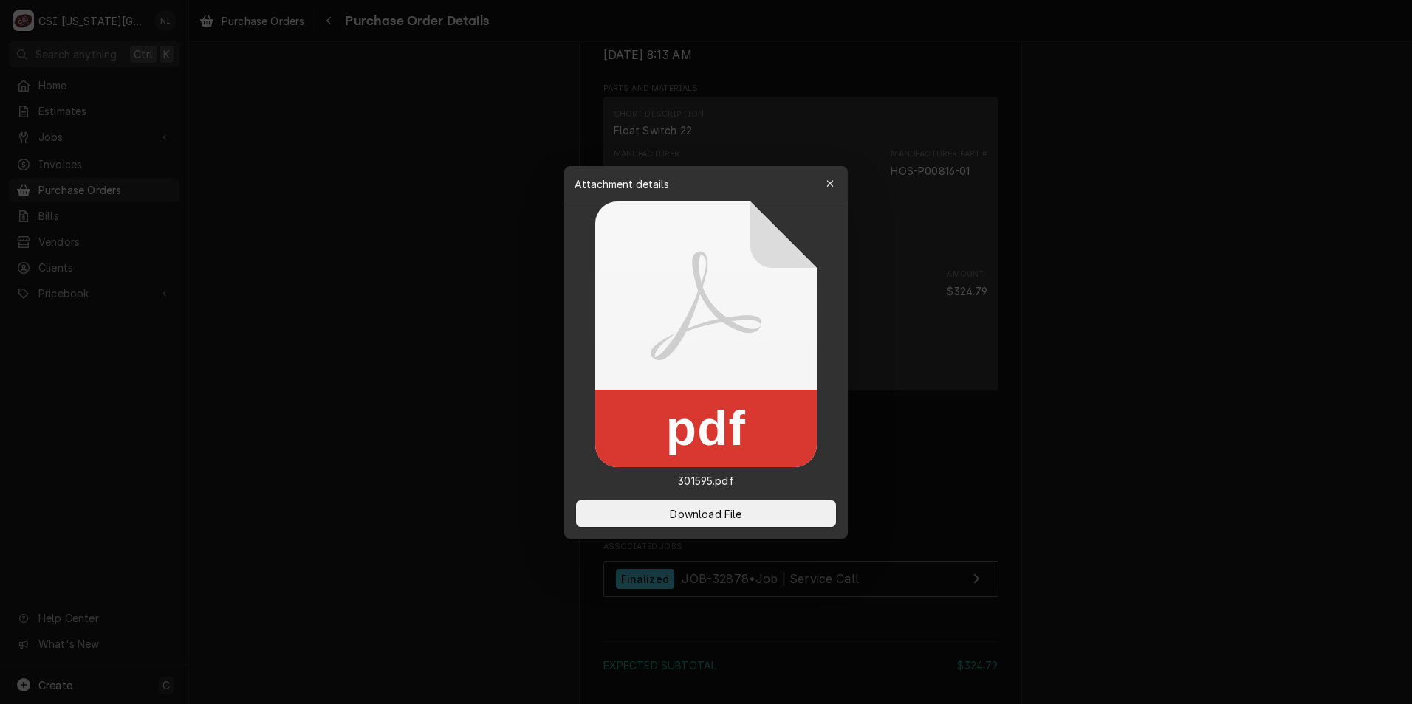
drag, startPoint x: 701, startPoint y: 506, endPoint x: 689, endPoint y: 499, distance: 13.9
click at [701, 507] on span "Download File" at bounding box center [706, 514] width 78 height 16
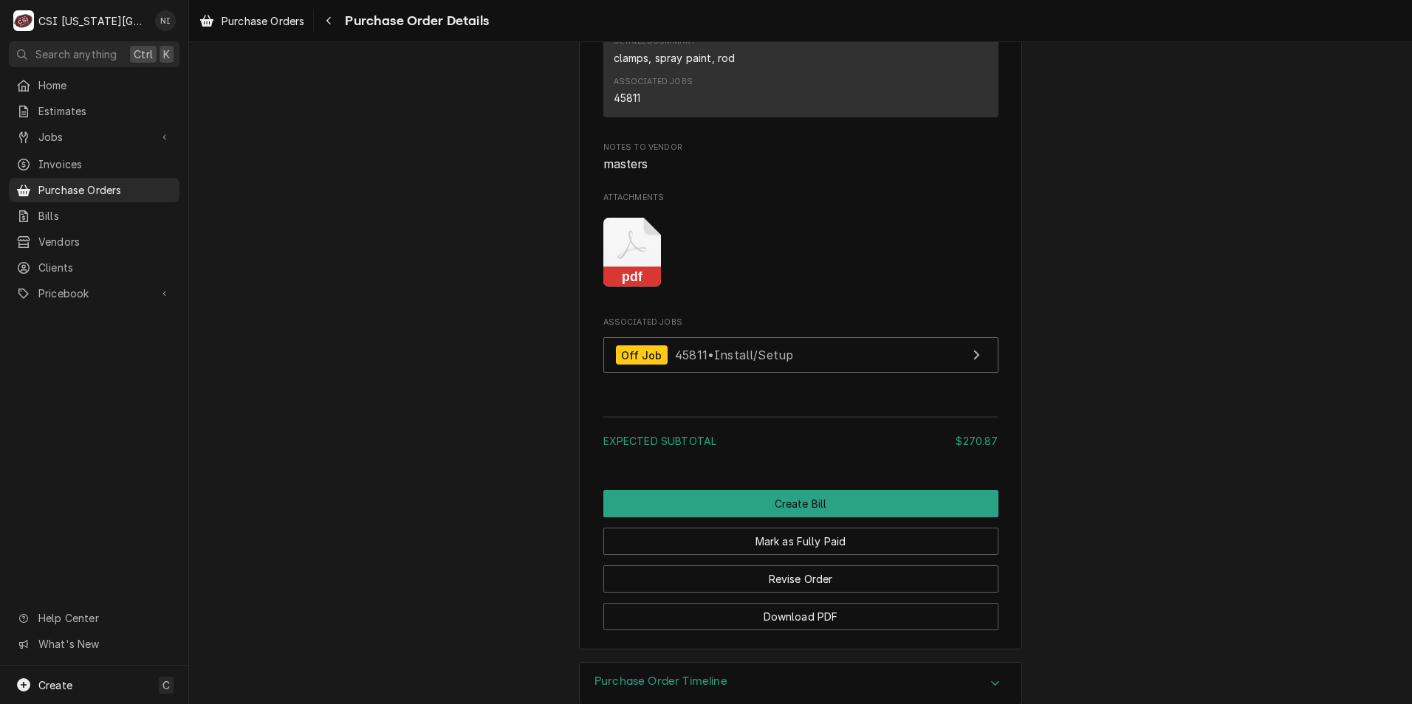
scroll to position [1347, 0]
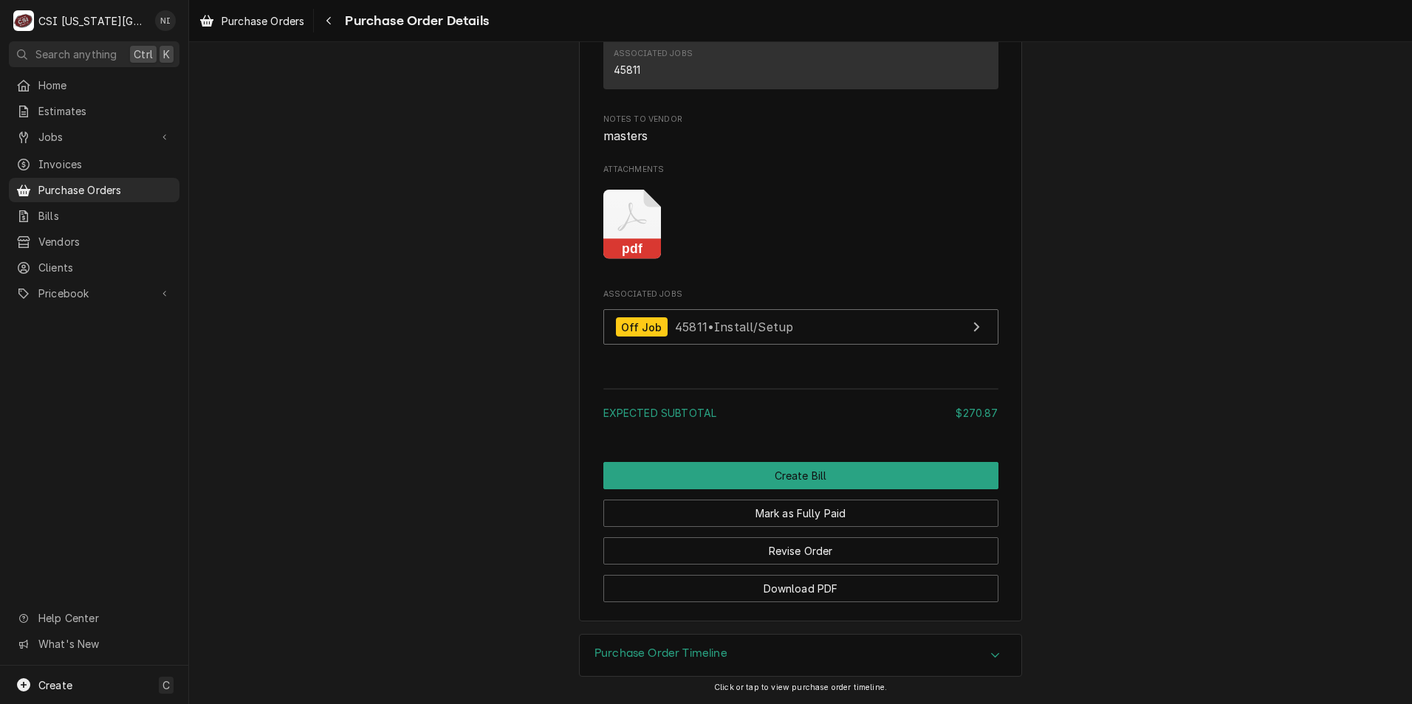
click at [634, 224] on icon "Attachments" at bounding box center [632, 225] width 58 height 70
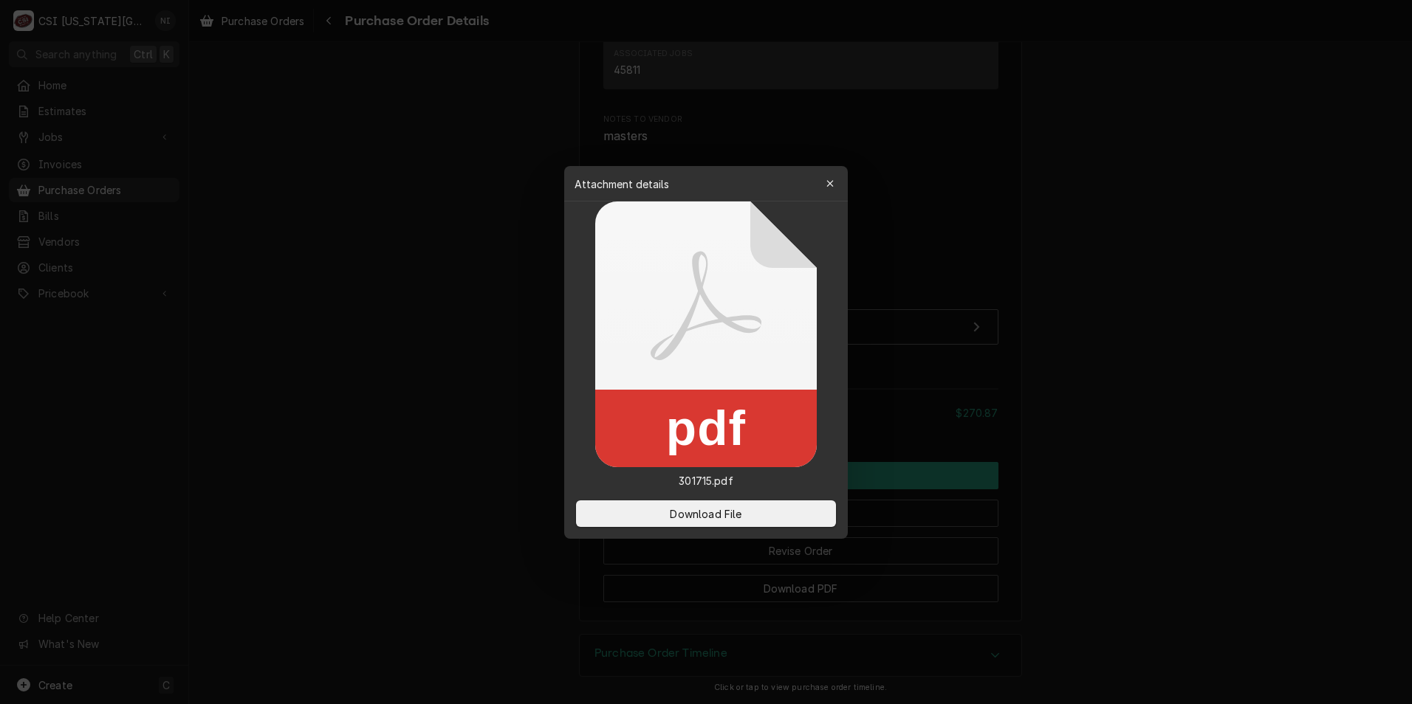
drag, startPoint x: 705, startPoint y: 518, endPoint x: 447, endPoint y: 455, distance: 265.4
click at [705, 519] on span "Download File" at bounding box center [706, 514] width 78 height 16
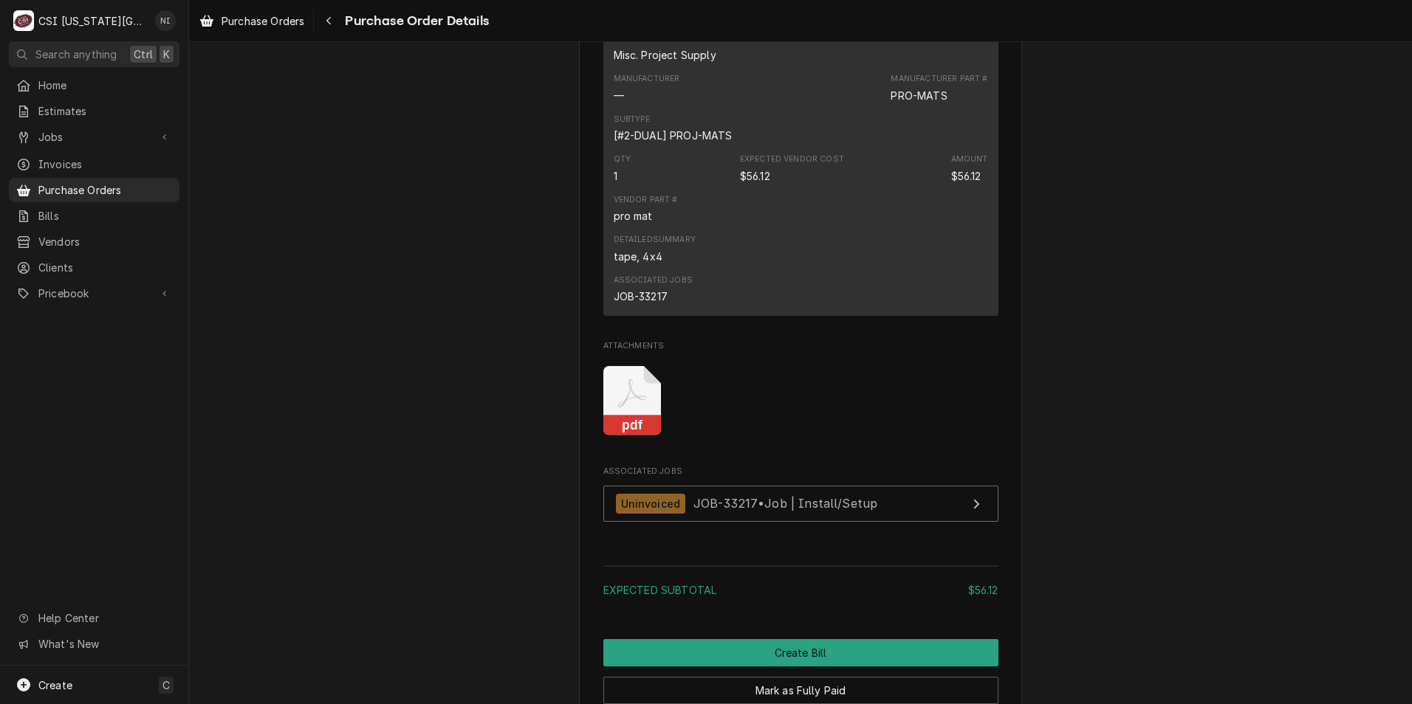
scroll to position [1107, 0]
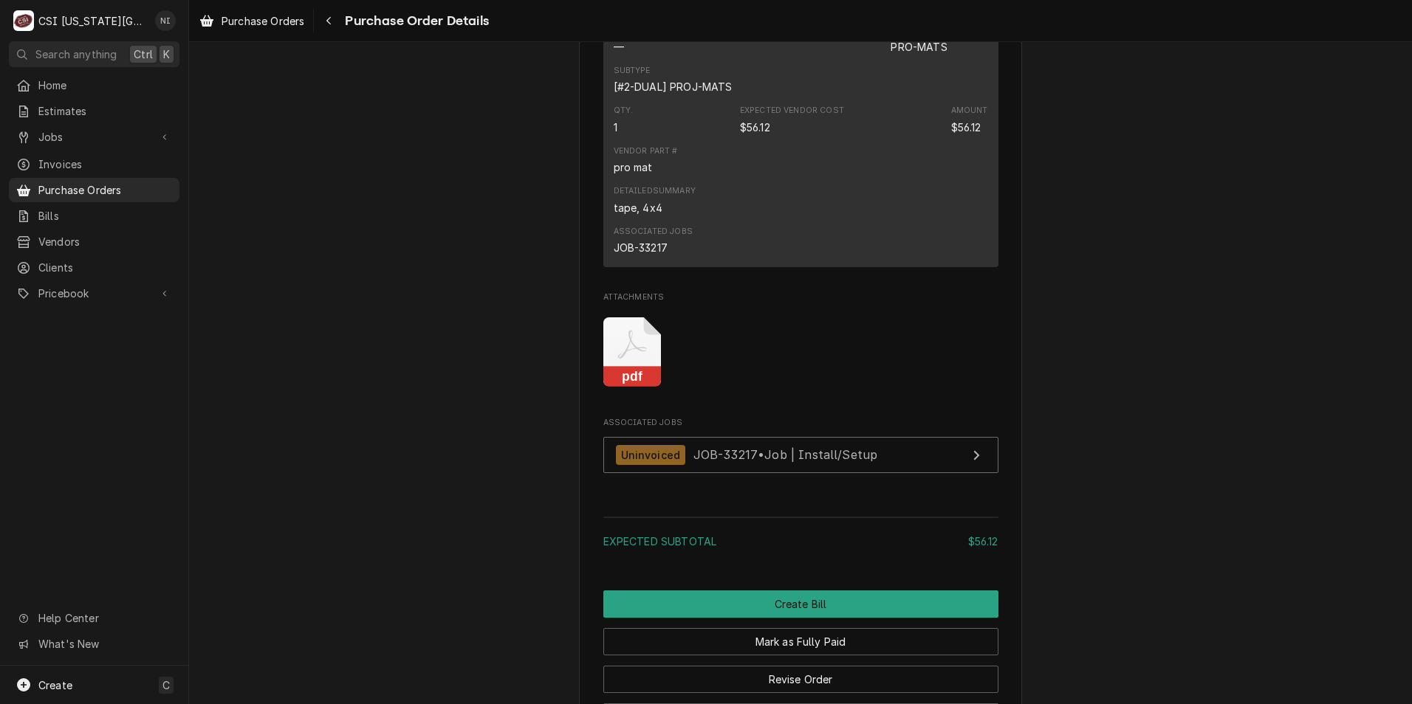
click at [622, 388] on icon "Attachments" at bounding box center [632, 352] width 58 height 70
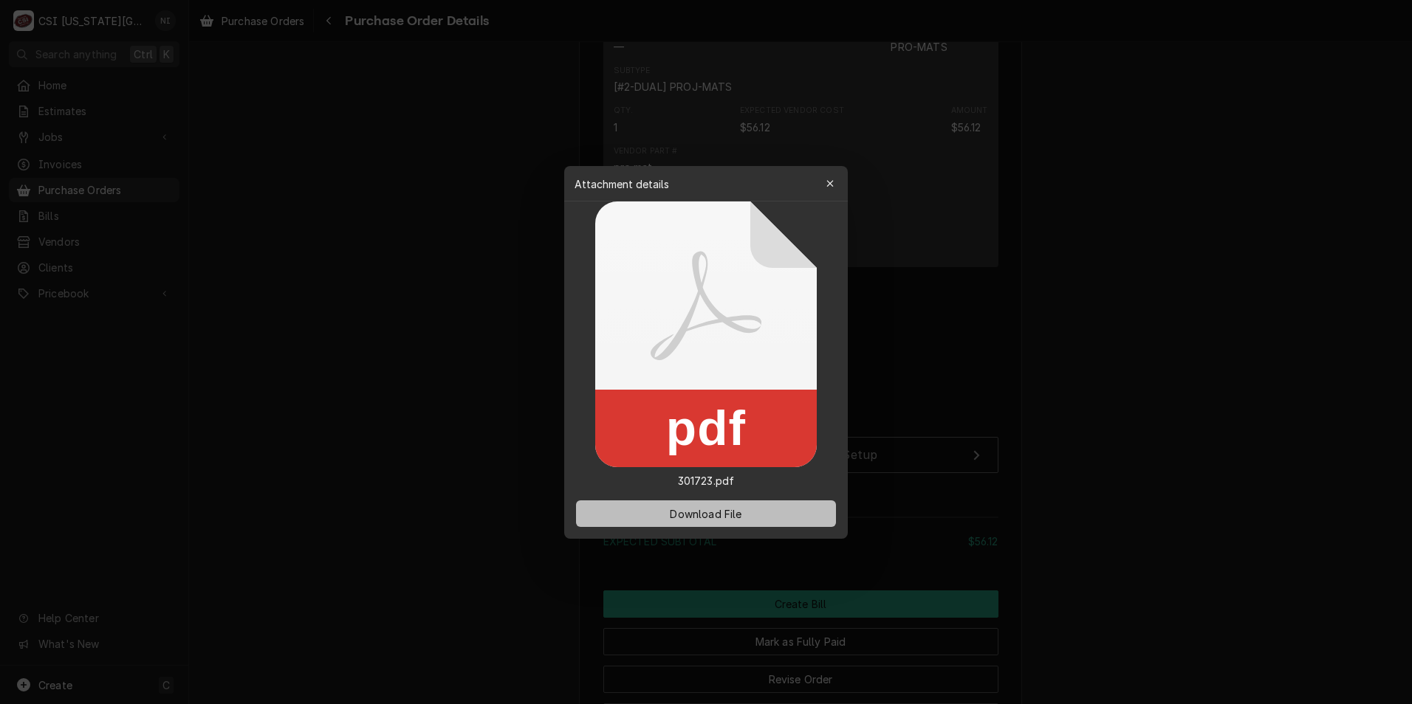
click at [755, 513] on button "Download File" at bounding box center [706, 514] width 260 height 27
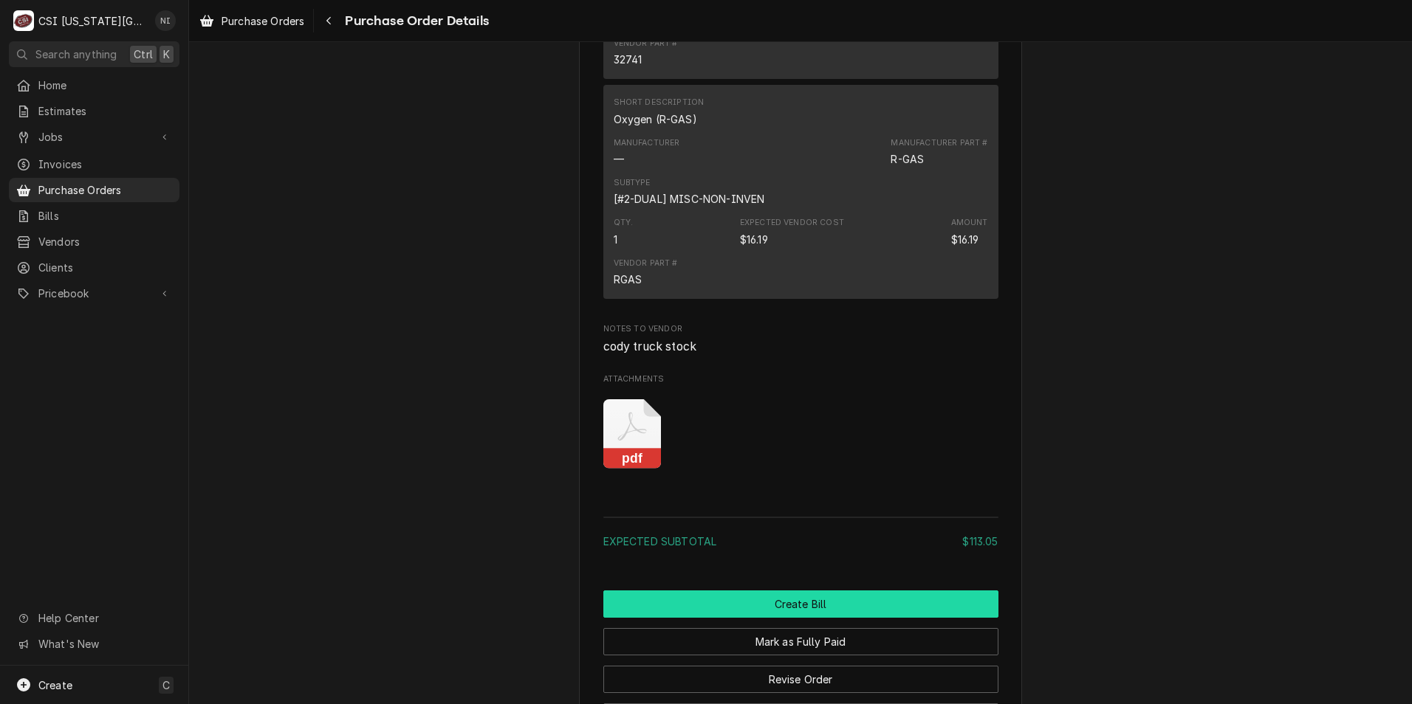
scroll to position [2243, 0]
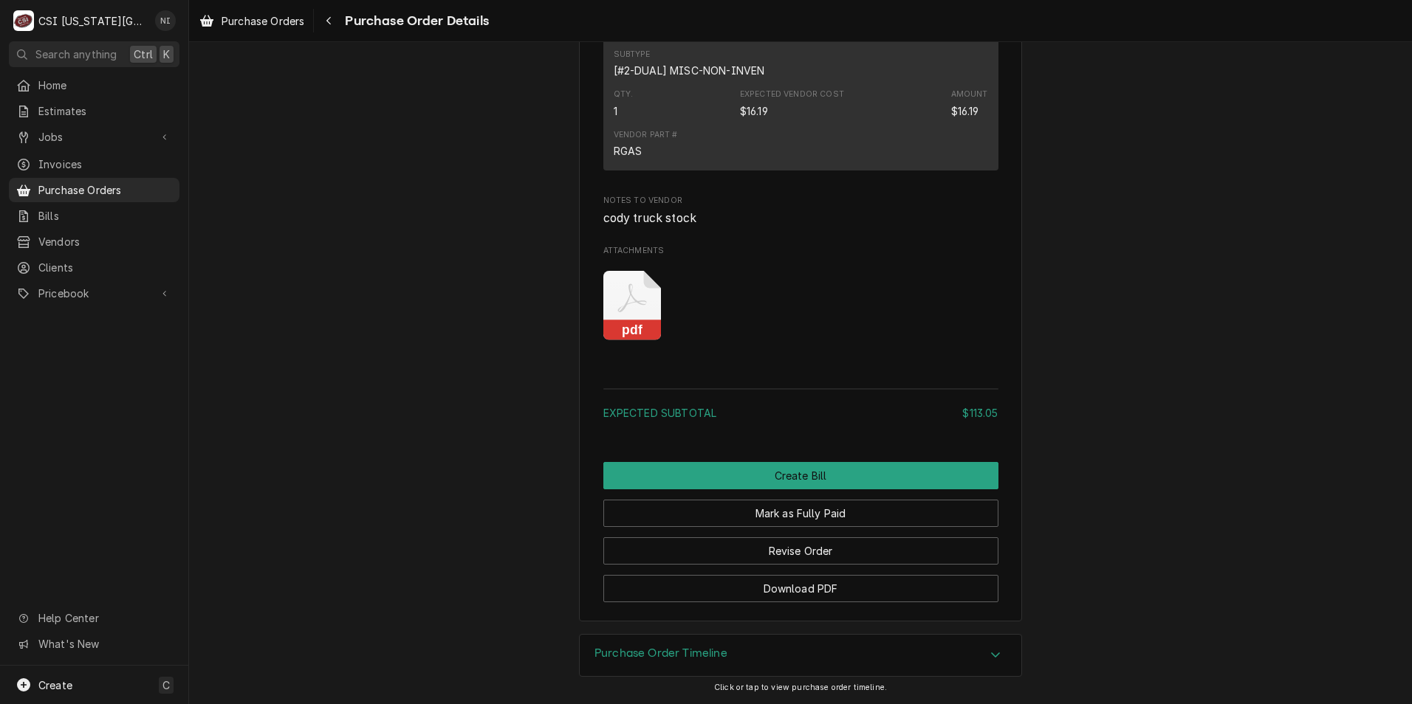
click at [640, 315] on icon "Attachments" at bounding box center [632, 306] width 58 height 70
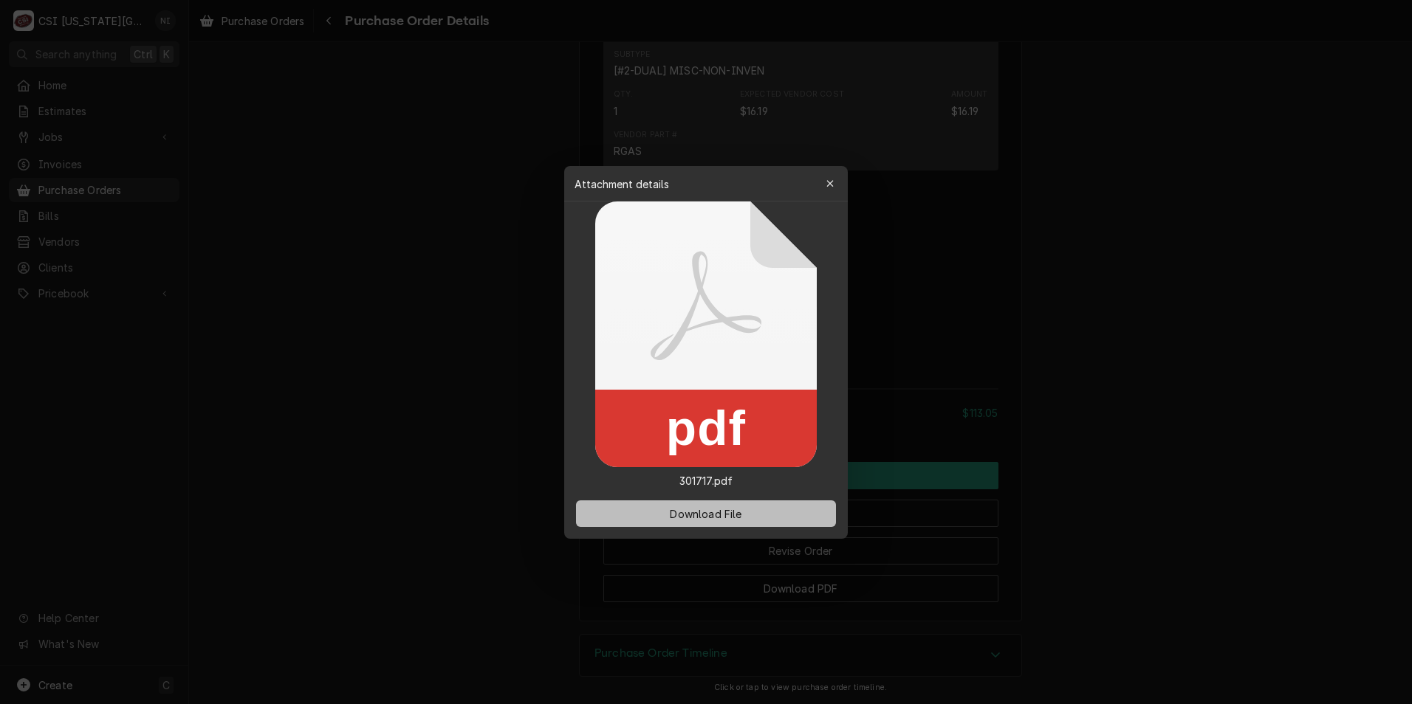
click at [749, 511] on button "Download File" at bounding box center [706, 514] width 260 height 27
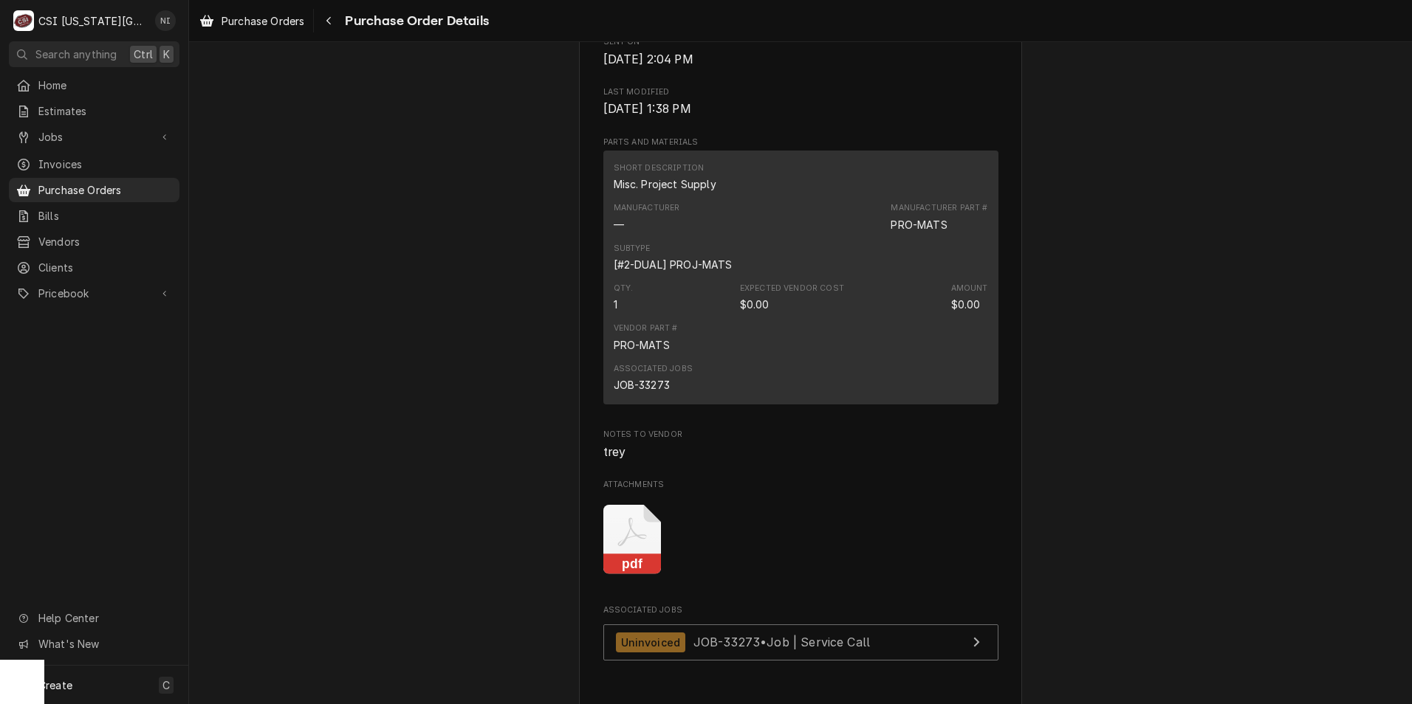
scroll to position [1034, 0]
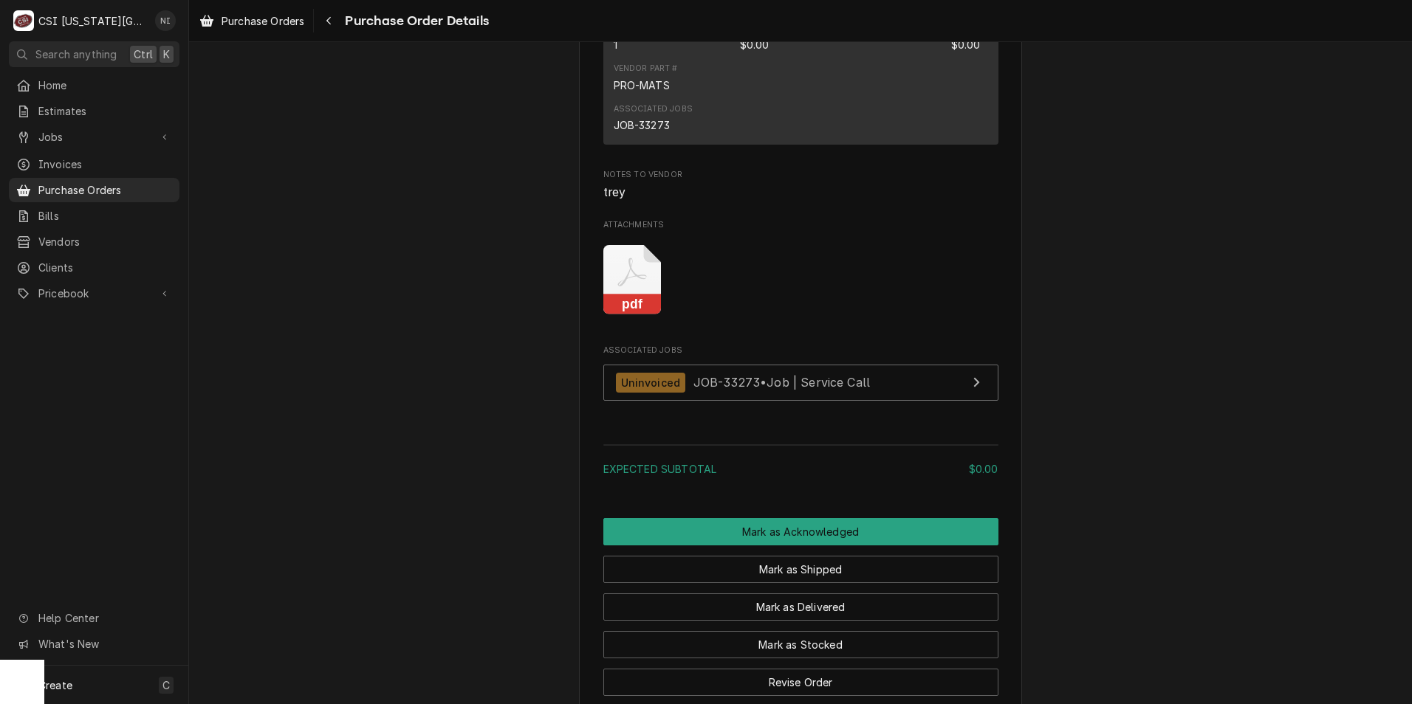
click at [624, 315] on icon "Attachments" at bounding box center [632, 280] width 58 height 70
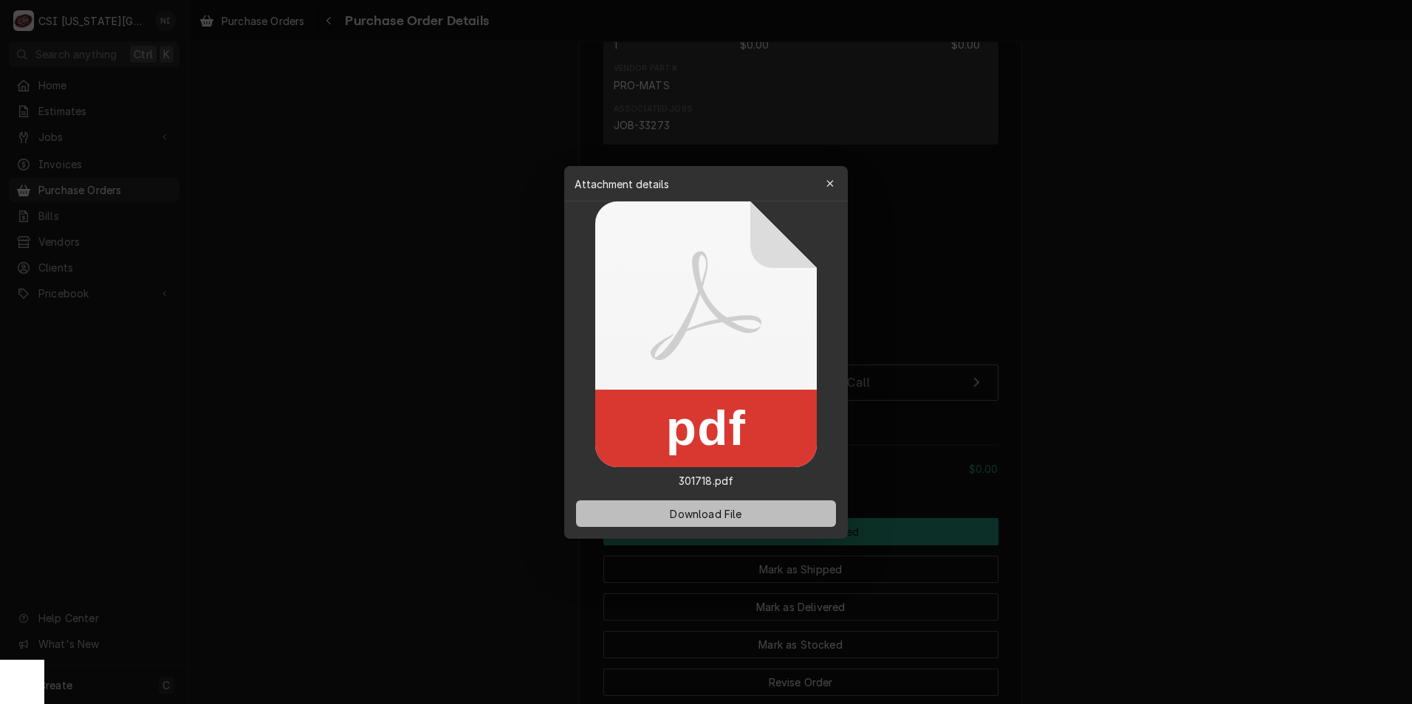
click at [732, 512] on span "Download File" at bounding box center [706, 514] width 78 height 16
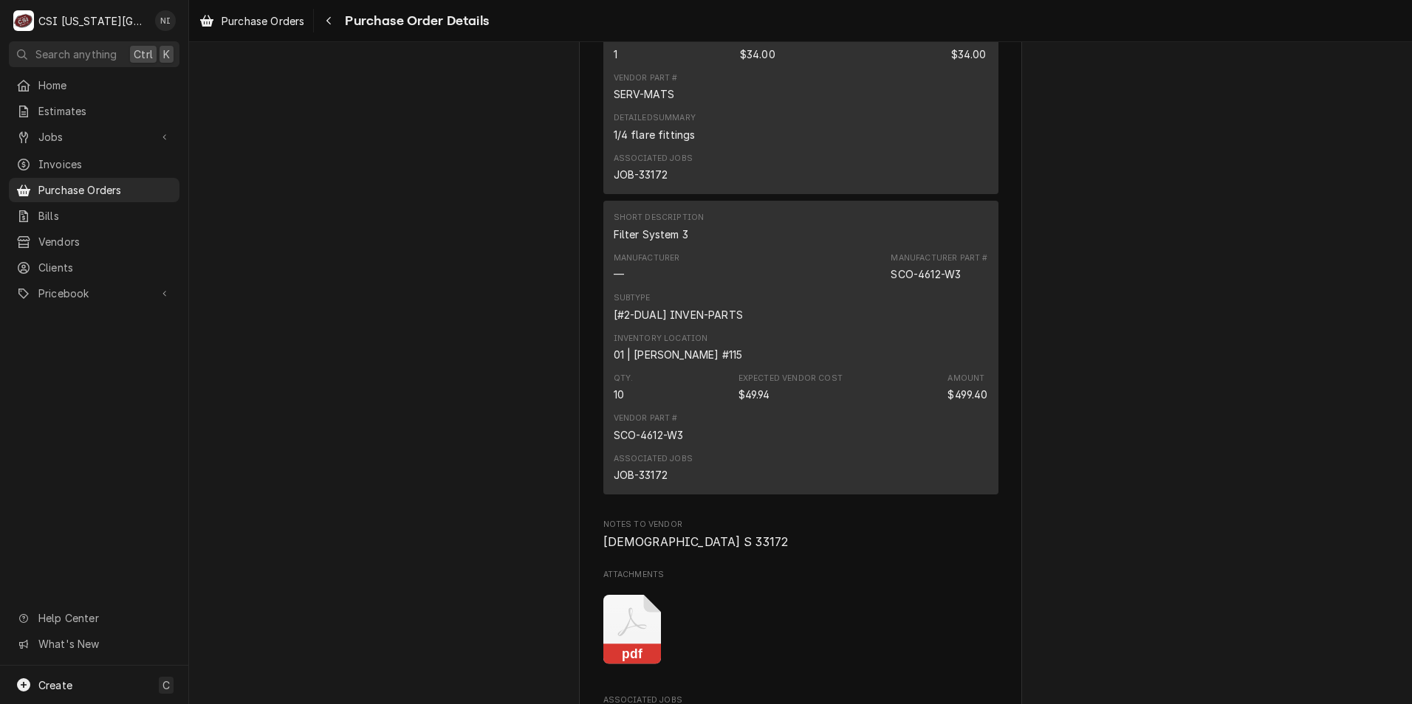
scroll to position [1477, 0]
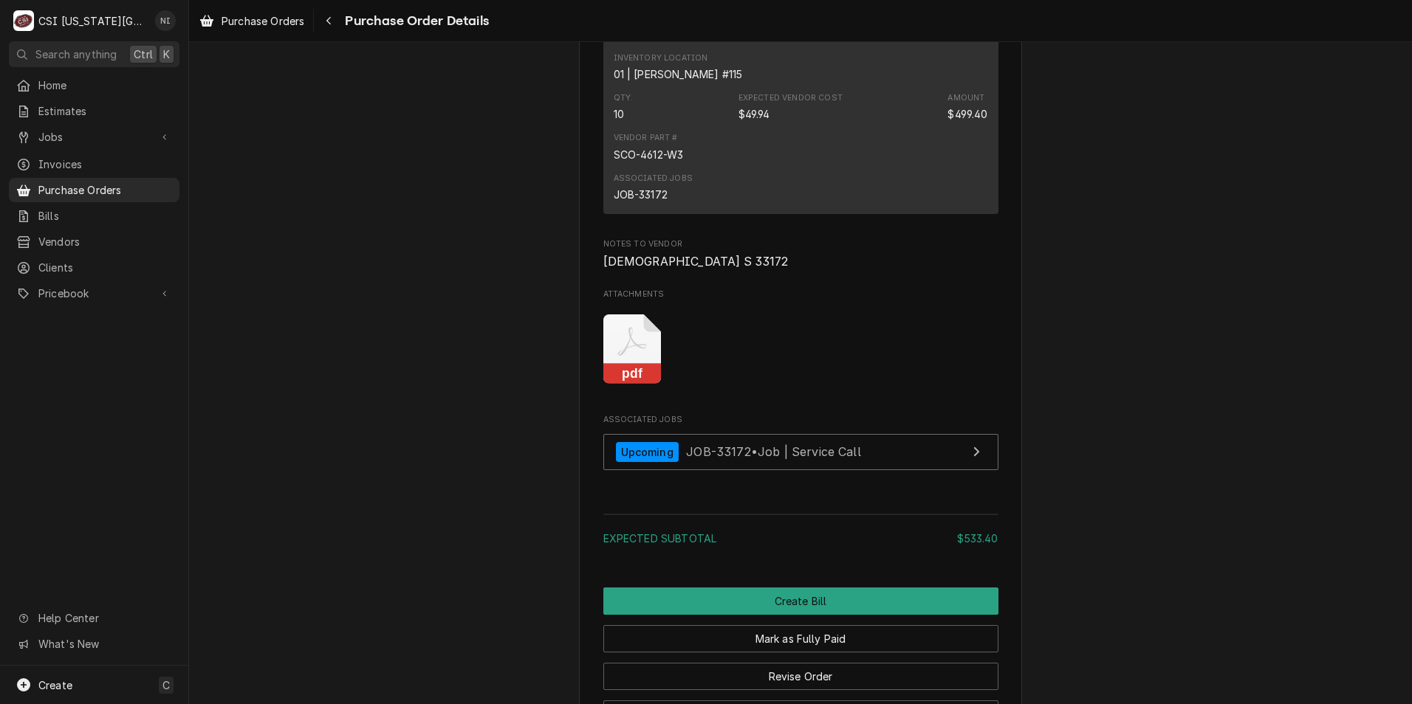
click at [652, 385] on icon "Attachments" at bounding box center [632, 350] width 58 height 70
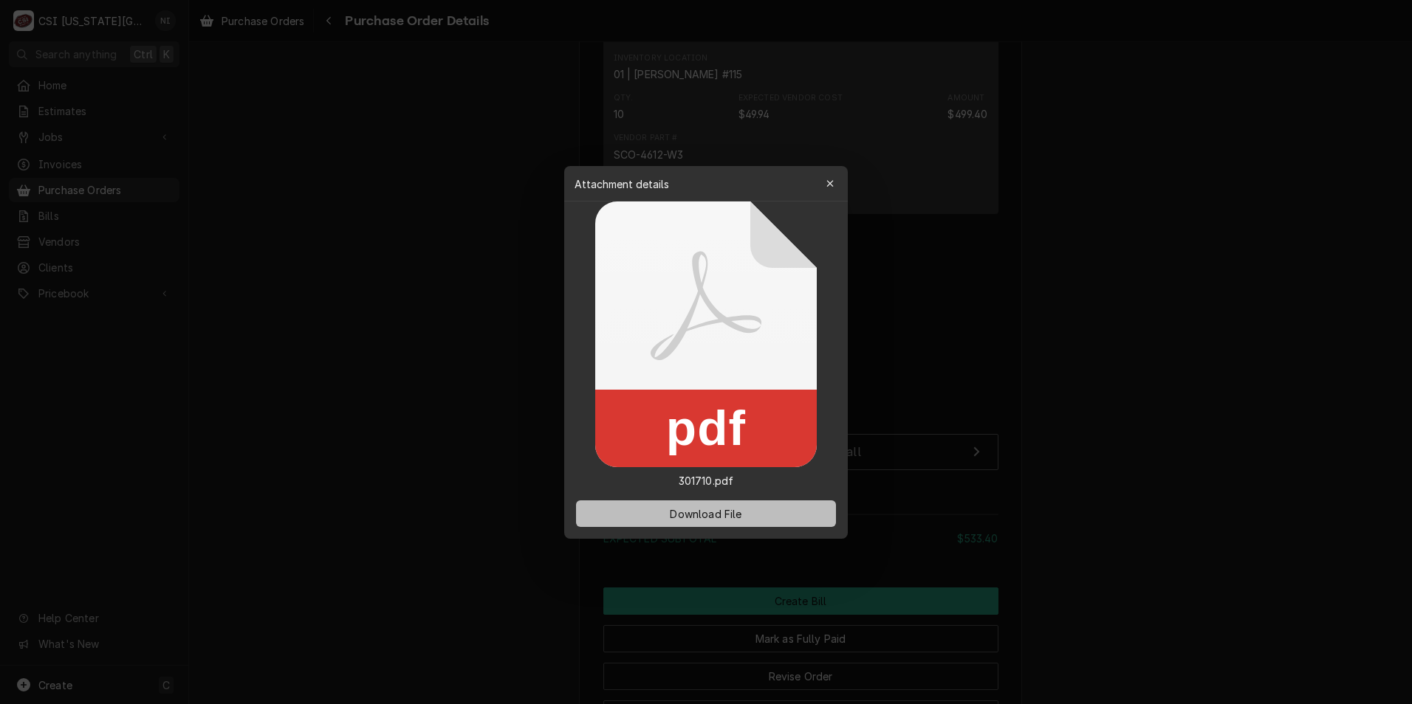
click at [731, 511] on span "Download File" at bounding box center [706, 514] width 78 height 16
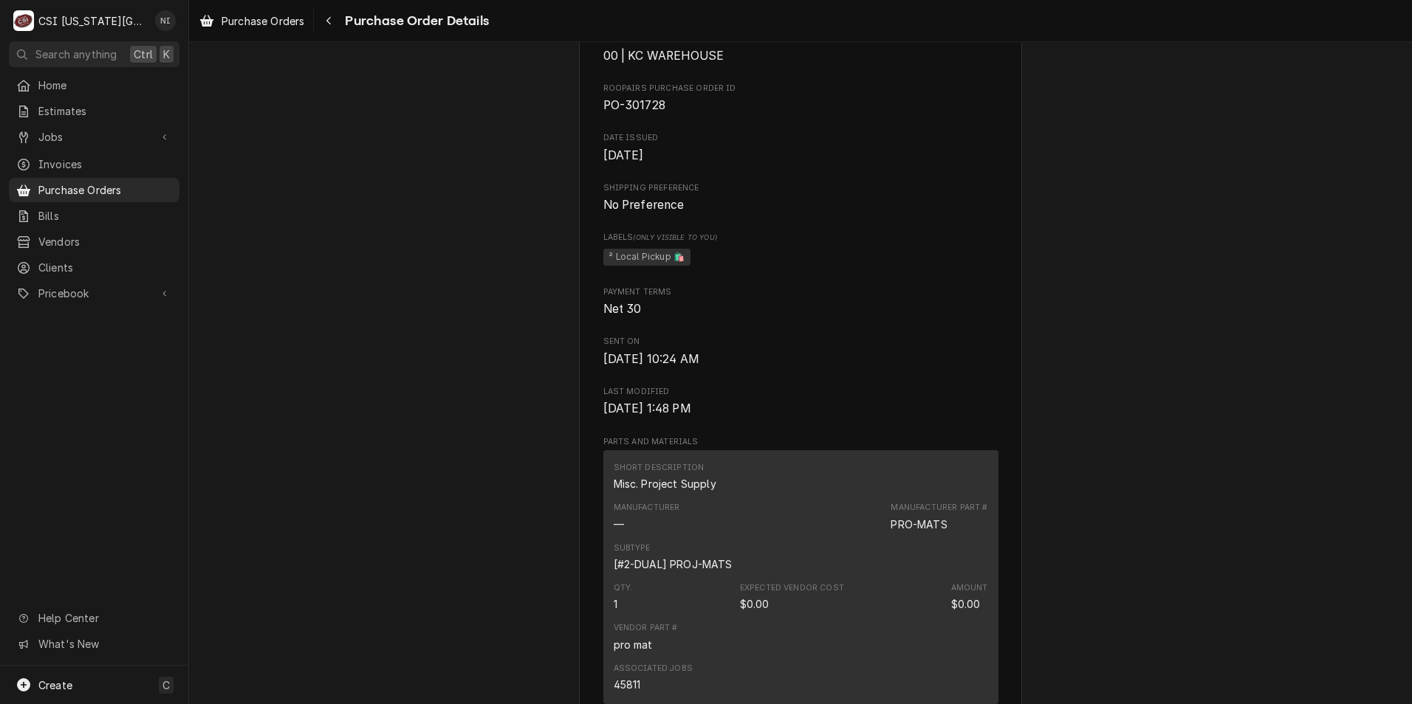
scroll to position [960, 0]
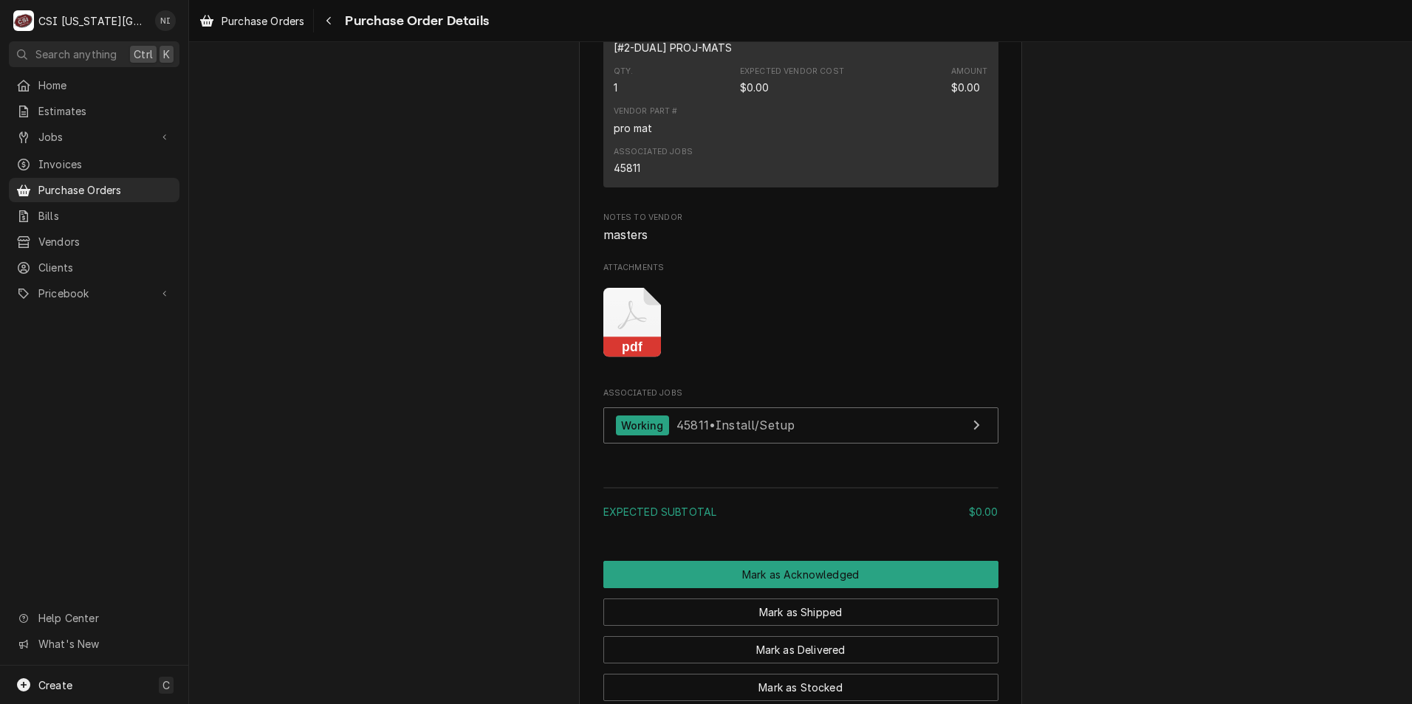
click at [623, 358] on icon "Attachments" at bounding box center [632, 323] width 58 height 70
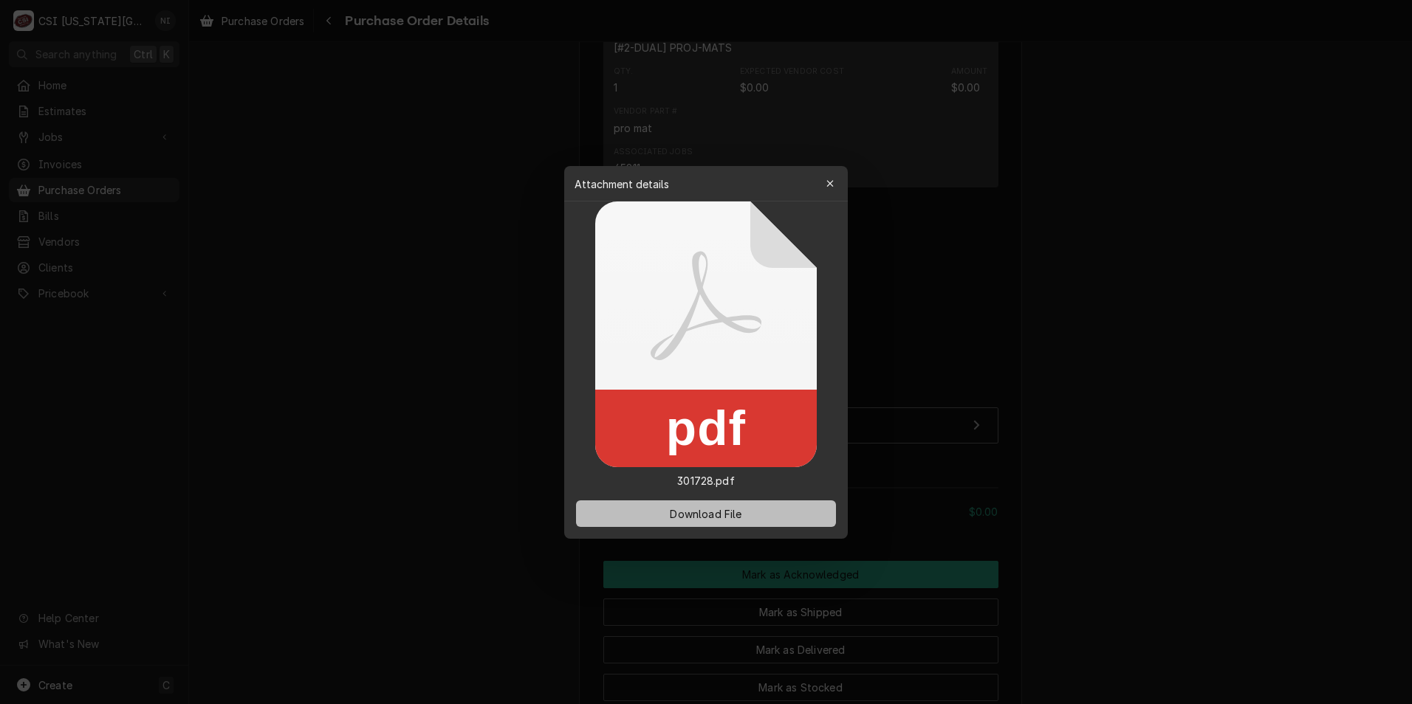
click at [712, 509] on span "Download File" at bounding box center [706, 514] width 78 height 16
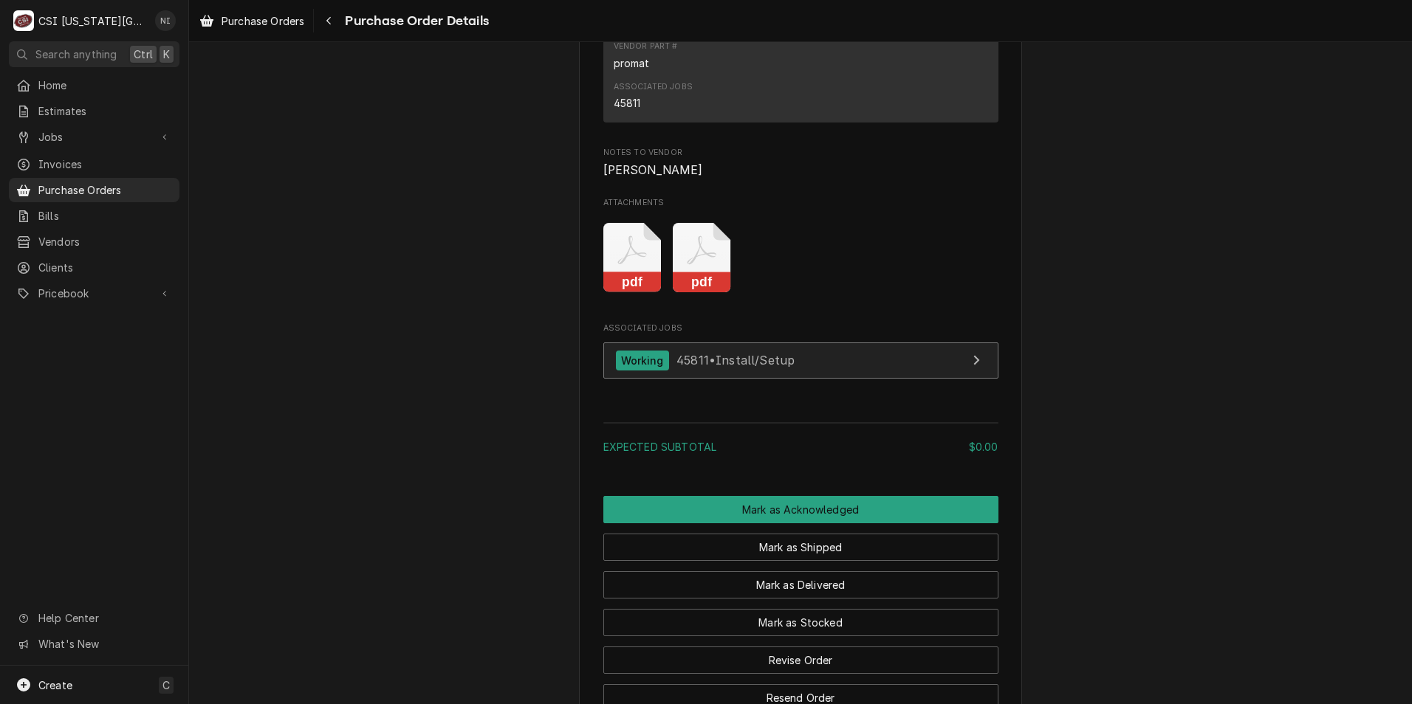
scroll to position [1107, 0]
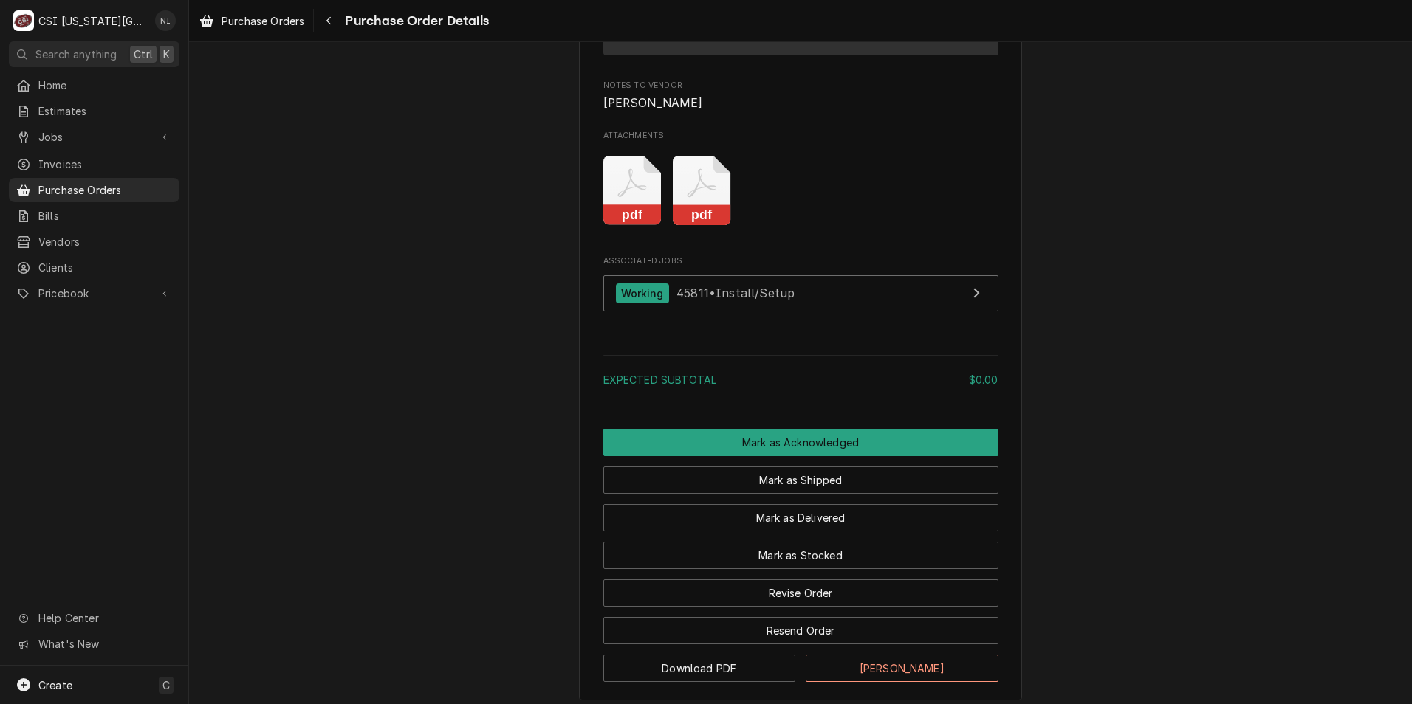
click at [697, 226] on icon "Attachments" at bounding box center [702, 191] width 58 height 70
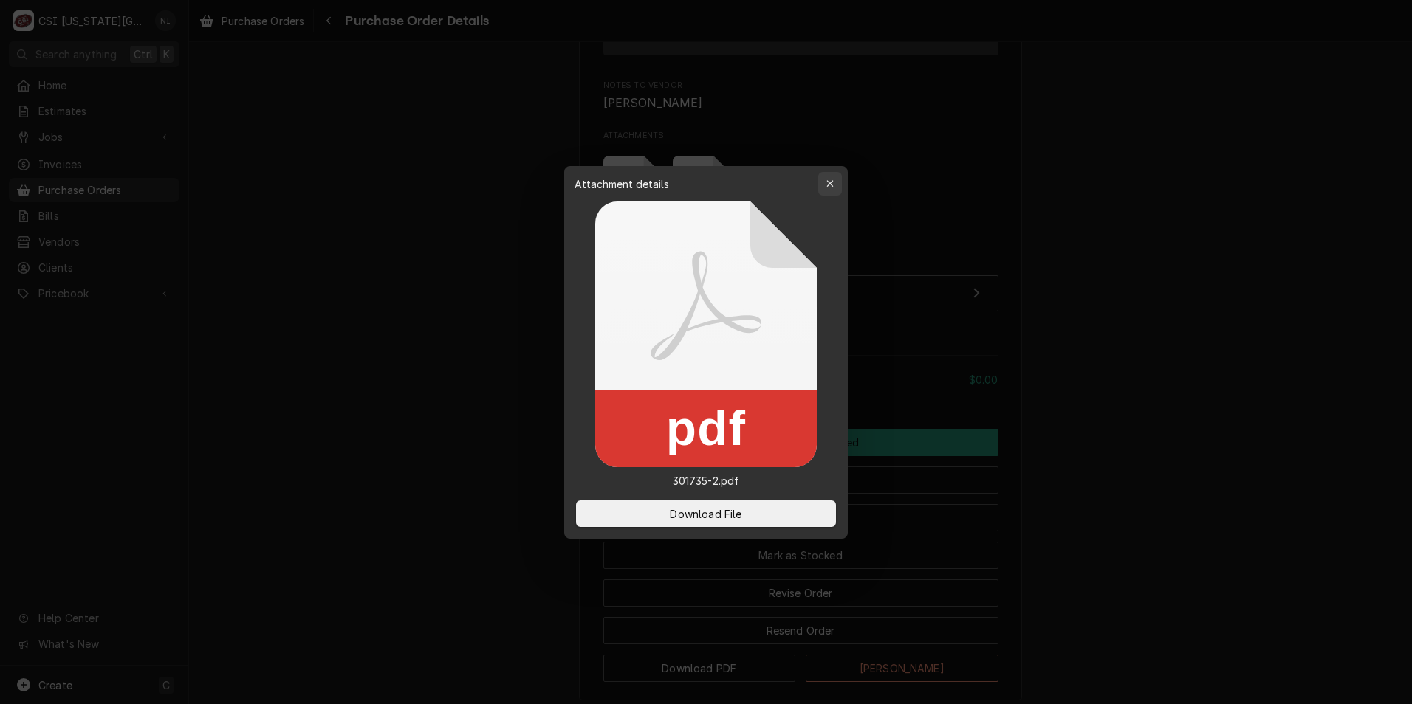
click at [831, 185] on icon "button" at bounding box center [830, 184] width 8 height 10
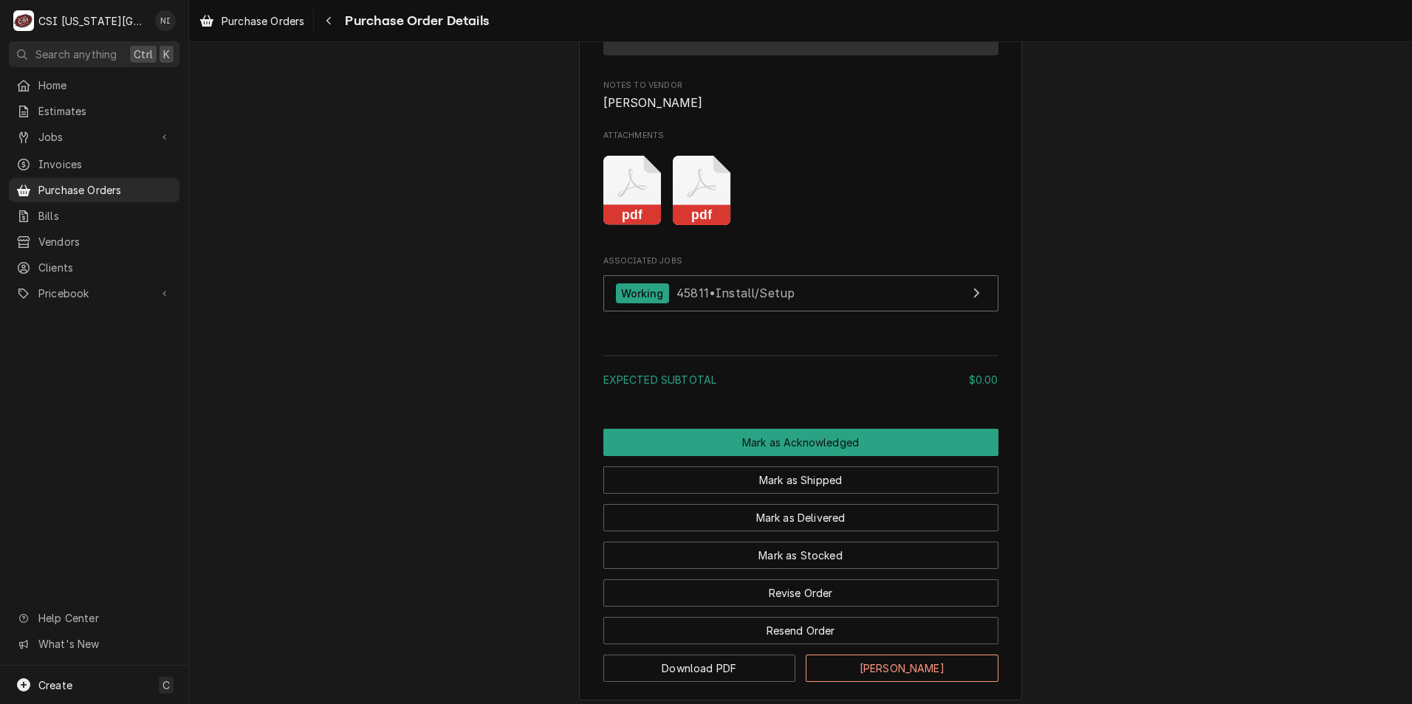
click at [630, 198] on icon "Attachments" at bounding box center [631, 183] width 29 height 29
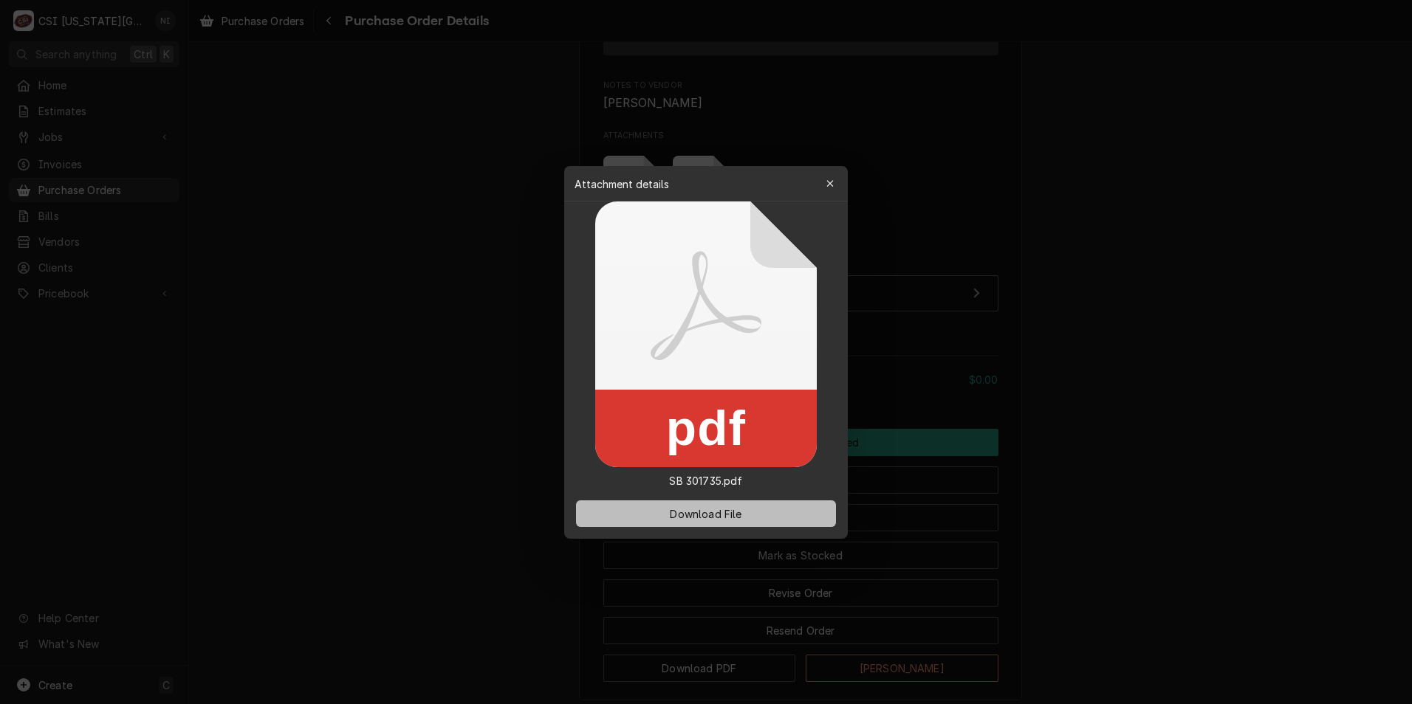
click at [721, 520] on span "Download File" at bounding box center [706, 514] width 78 height 16
click at [827, 186] on icon "button" at bounding box center [830, 184] width 8 height 10
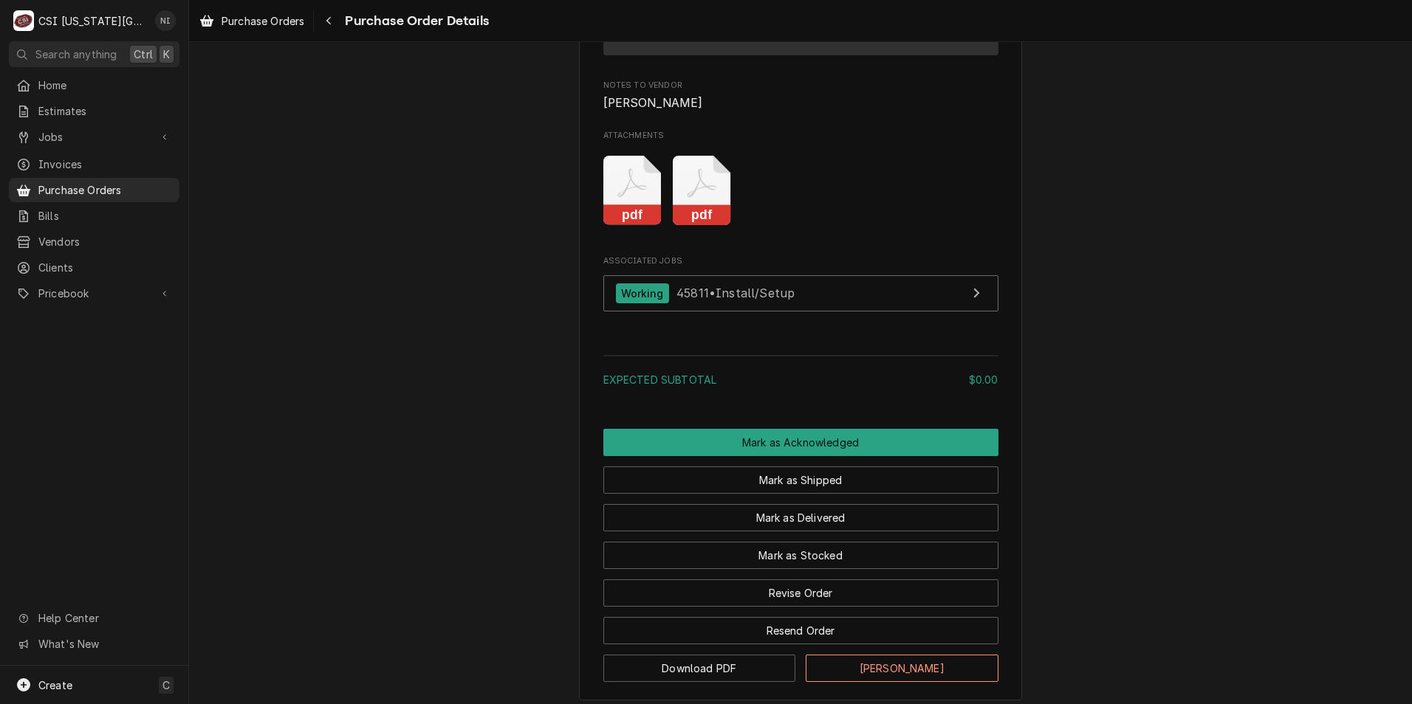
click at [712, 226] on rect "Attachments" at bounding box center [702, 215] width 58 height 21
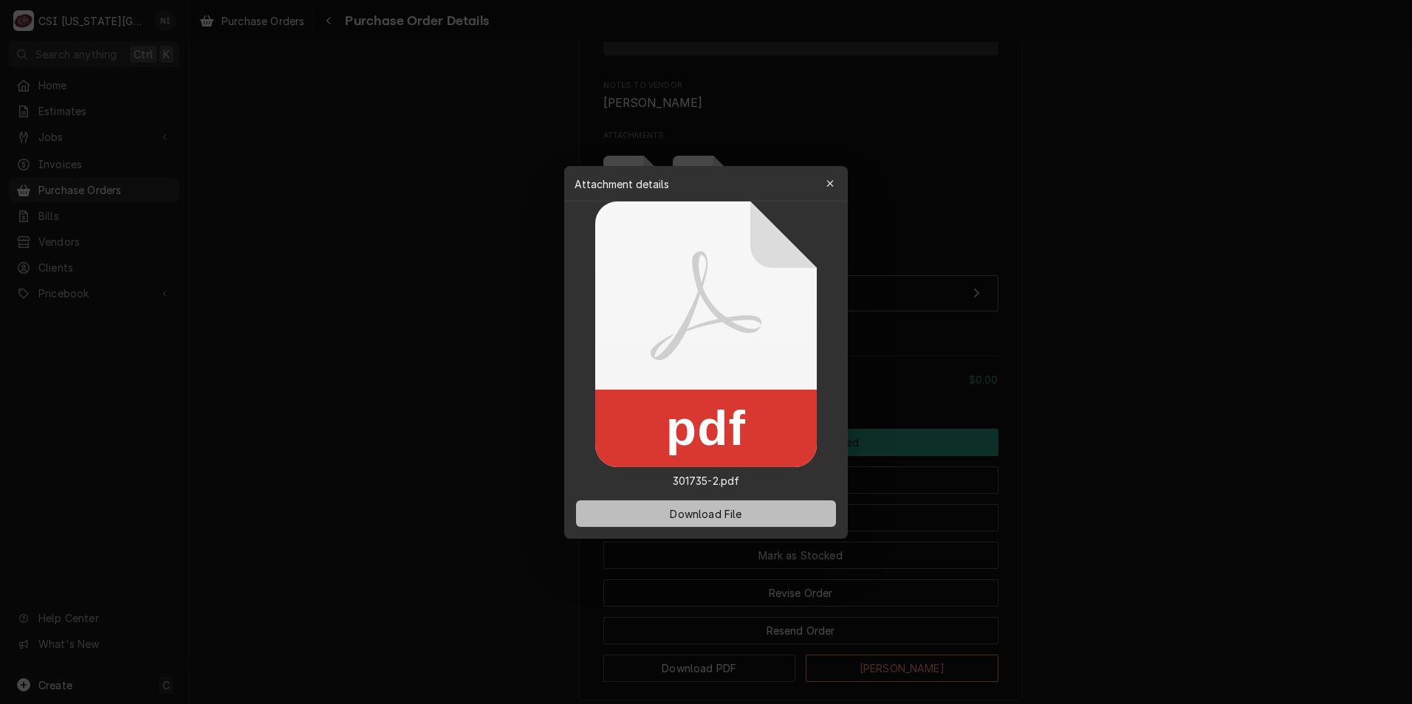
click at [757, 511] on button "Download File" at bounding box center [706, 514] width 260 height 27
click at [831, 173] on button "button" at bounding box center [830, 184] width 24 height 24
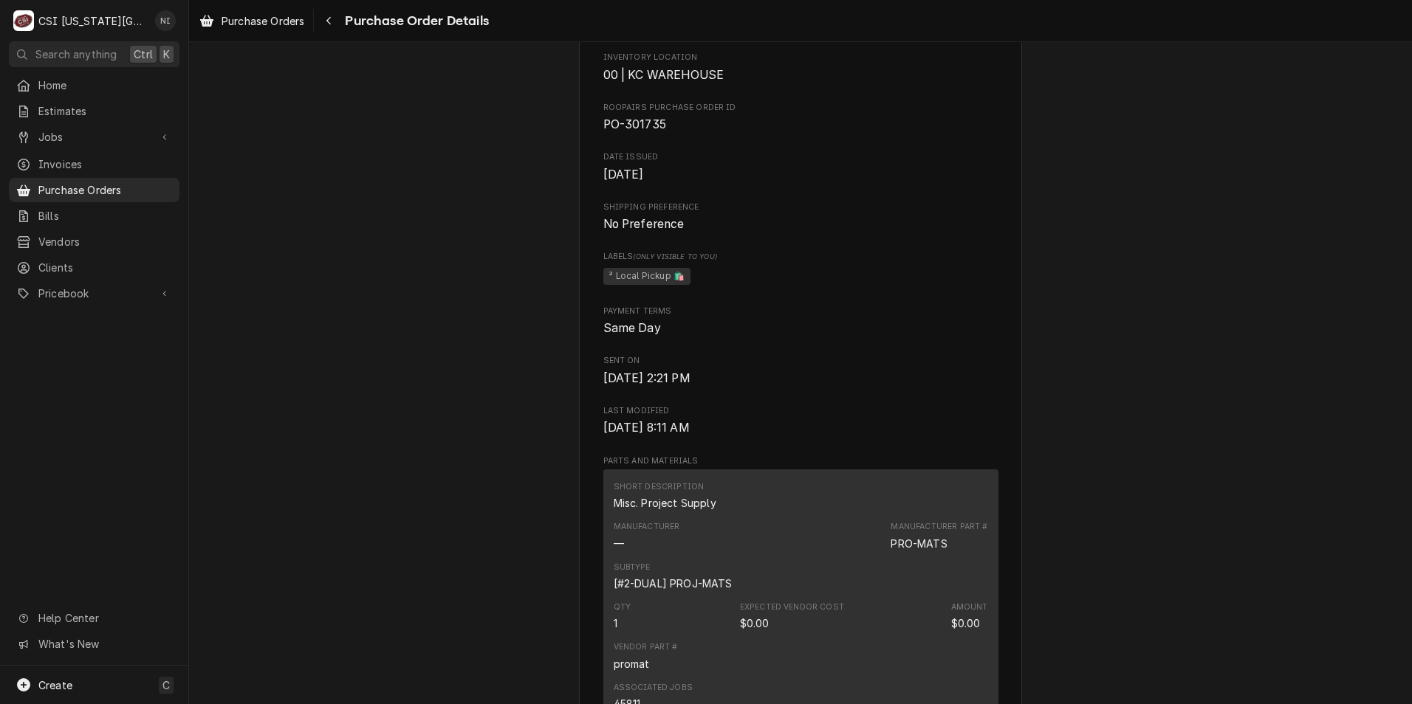
scroll to position [443, 0]
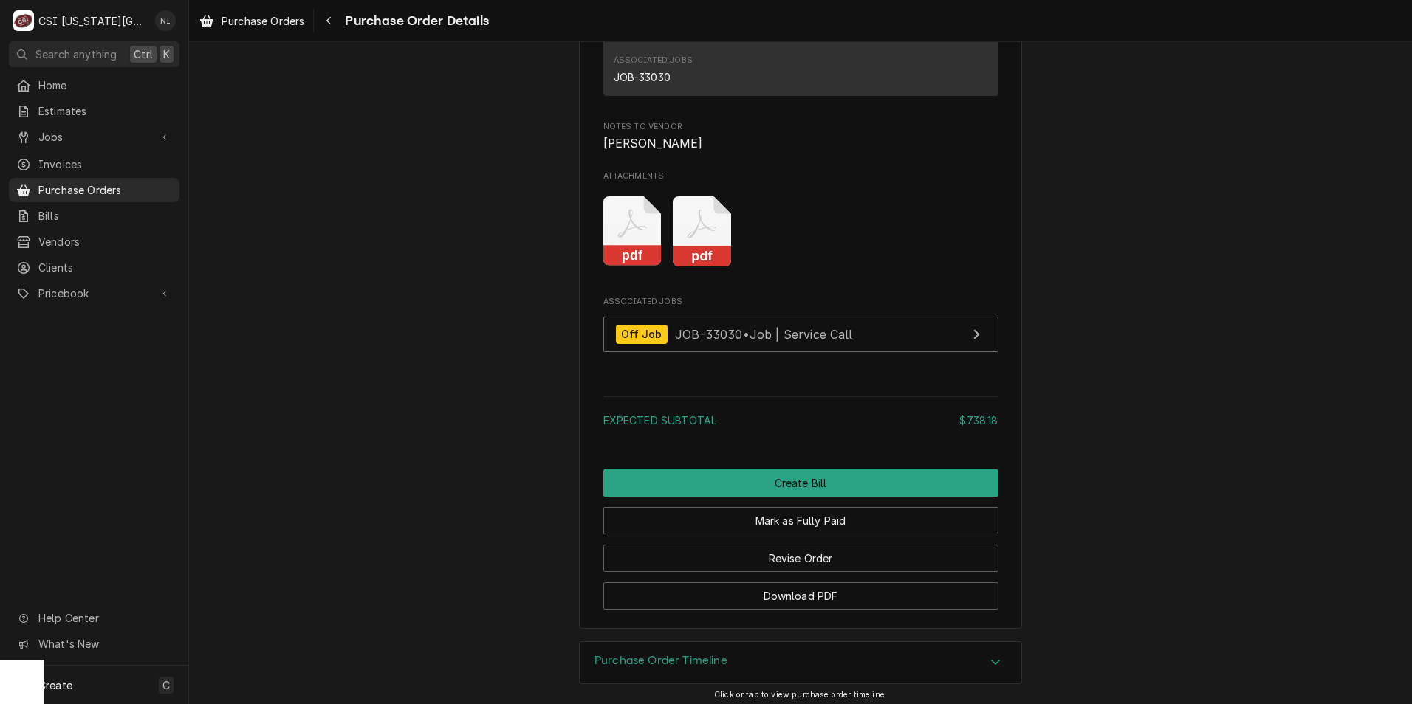
scroll to position [2249, 0]
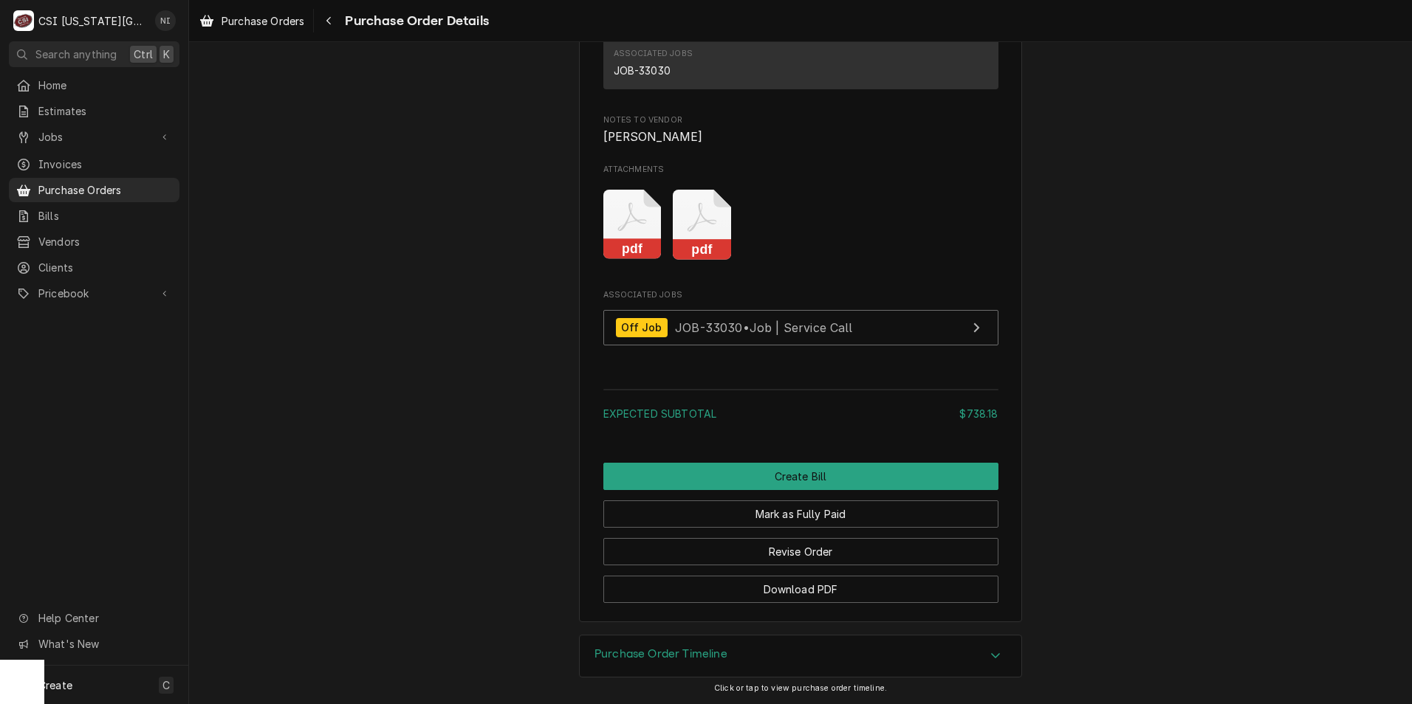
click at [680, 219] on icon "Attachments" at bounding box center [702, 225] width 58 height 70
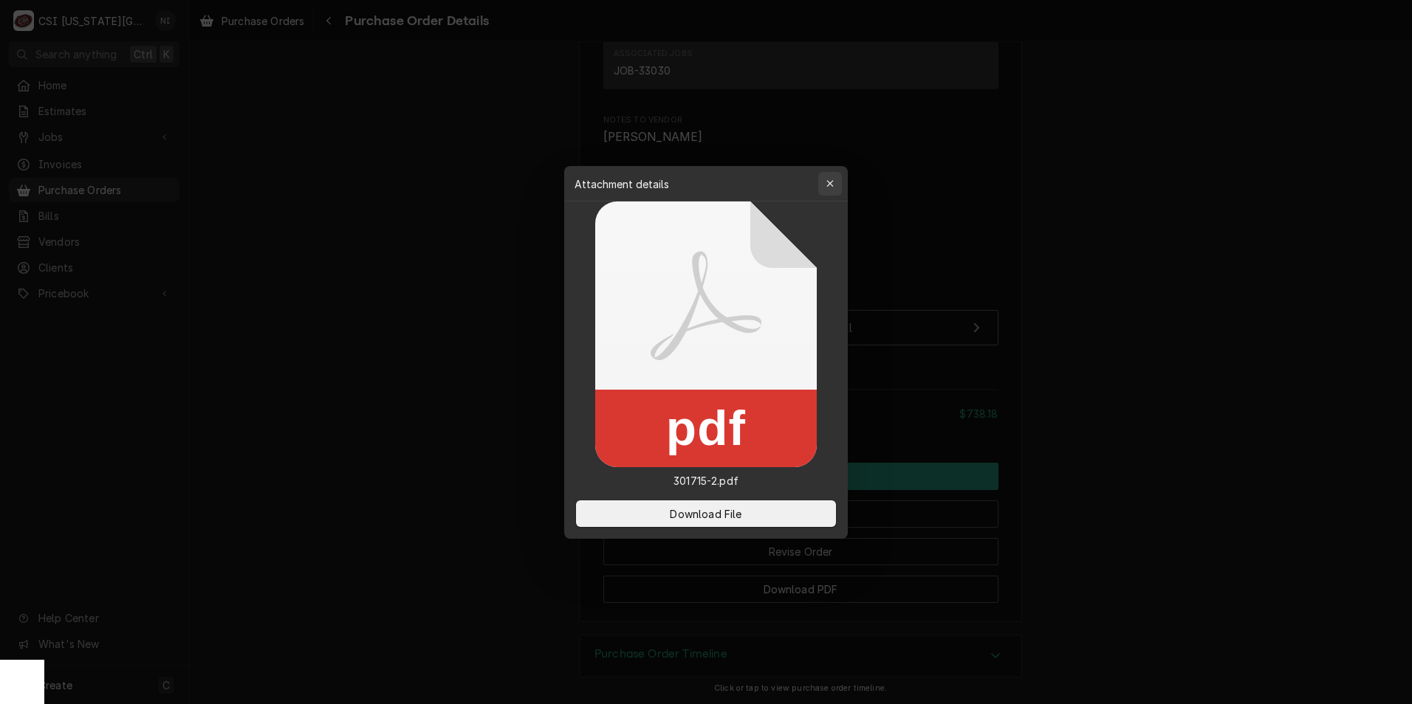
click at [834, 185] on div "button" at bounding box center [829, 183] width 15 height 15
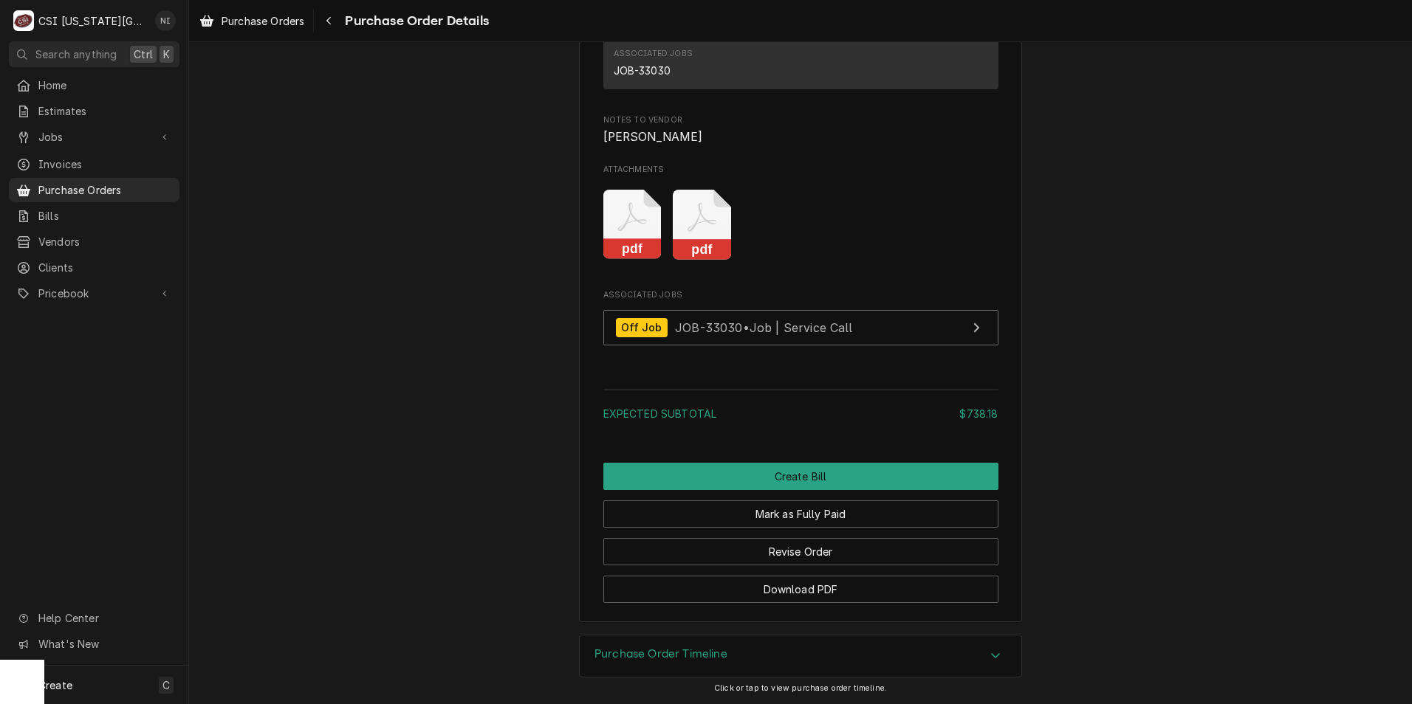
click at [648, 235] on icon "Attachments" at bounding box center [632, 225] width 58 height 70
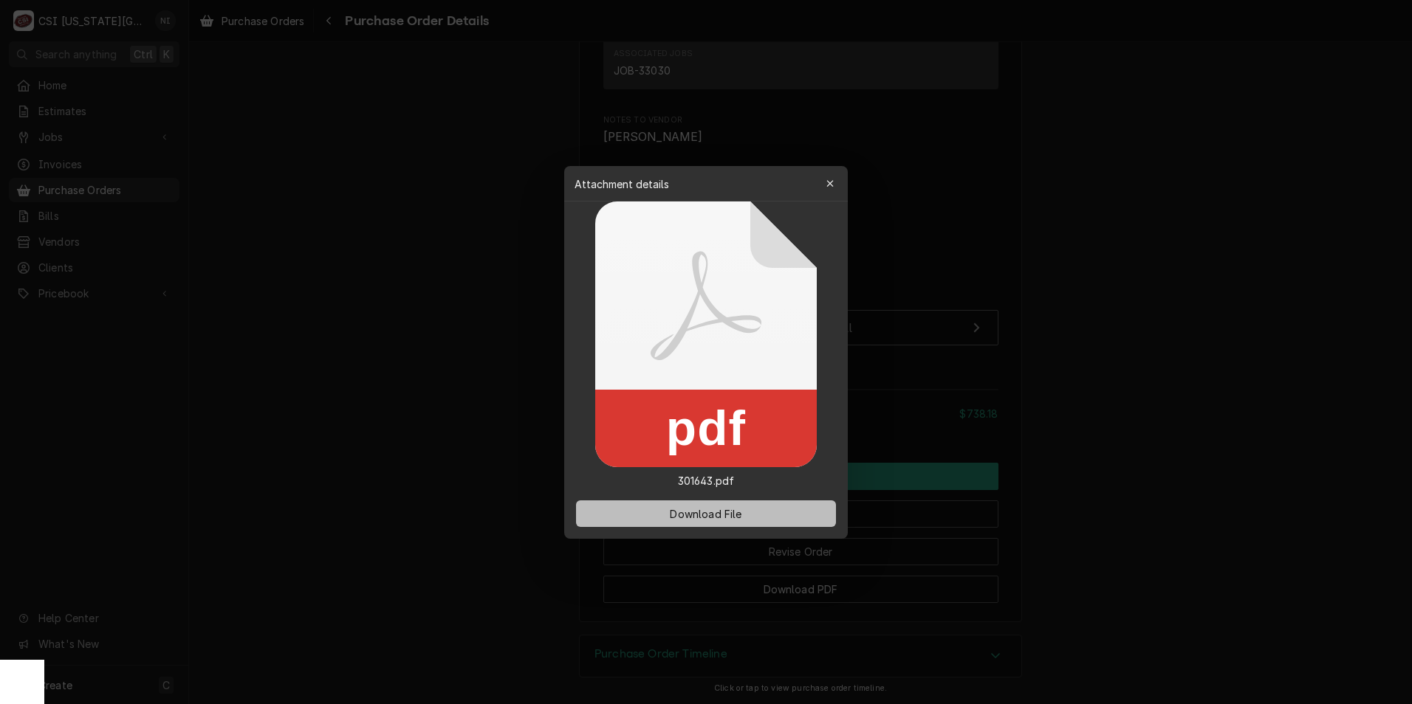
click at [749, 511] on button "Download File" at bounding box center [706, 514] width 260 height 27
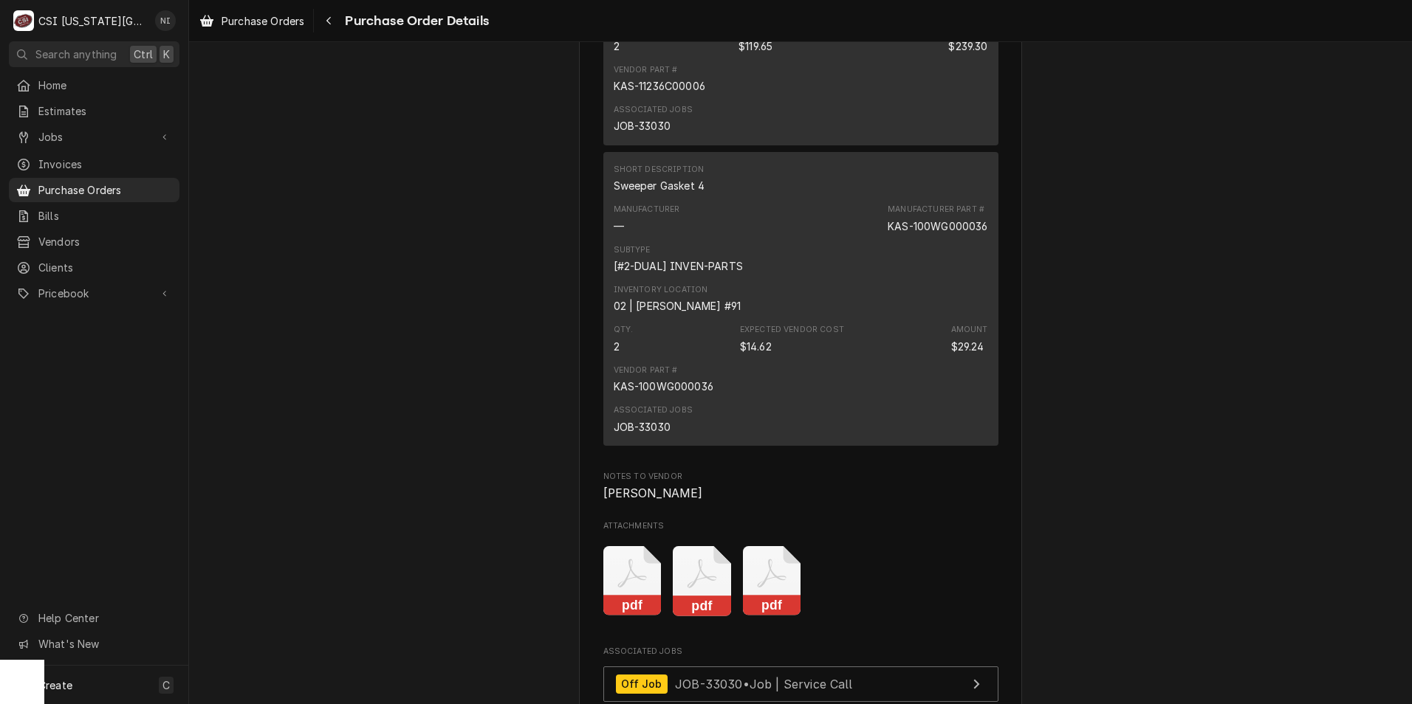
scroll to position [2215, 0]
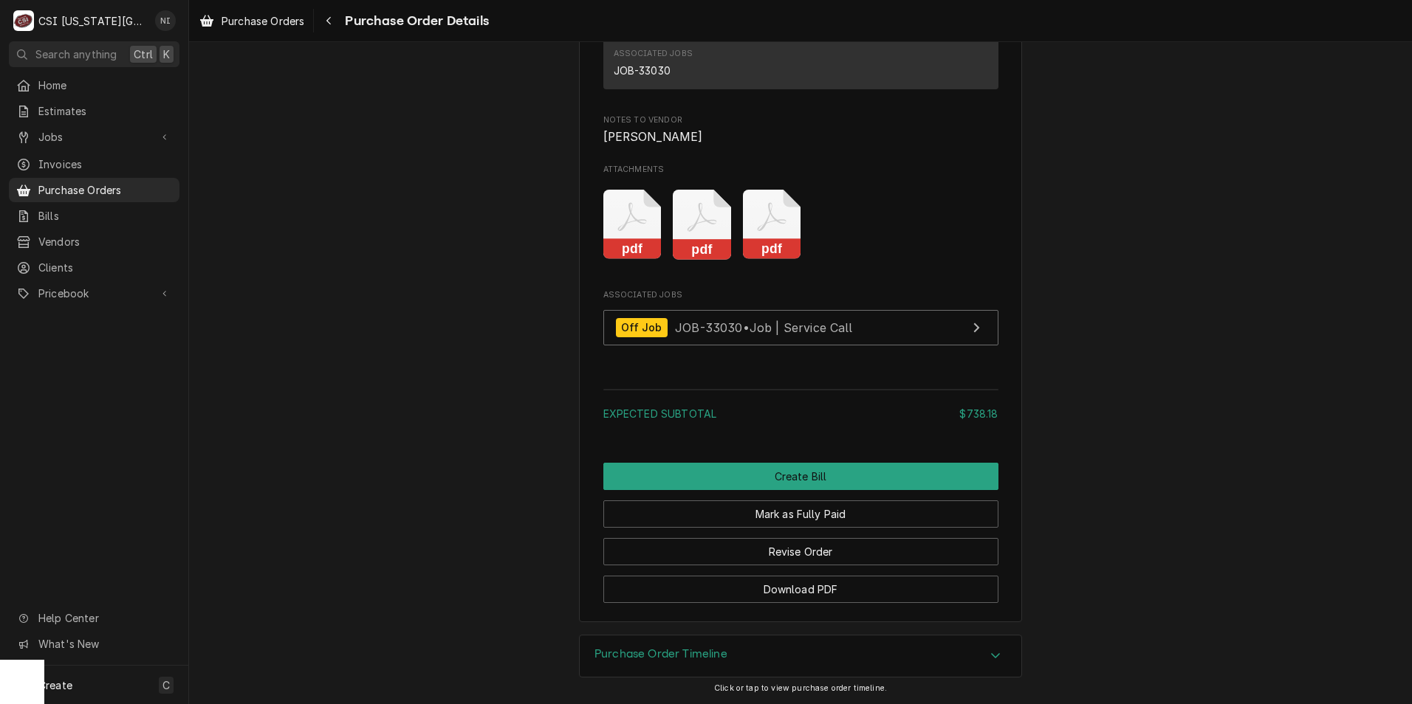
click at [718, 260] on icon "Attachments" at bounding box center [702, 225] width 58 height 70
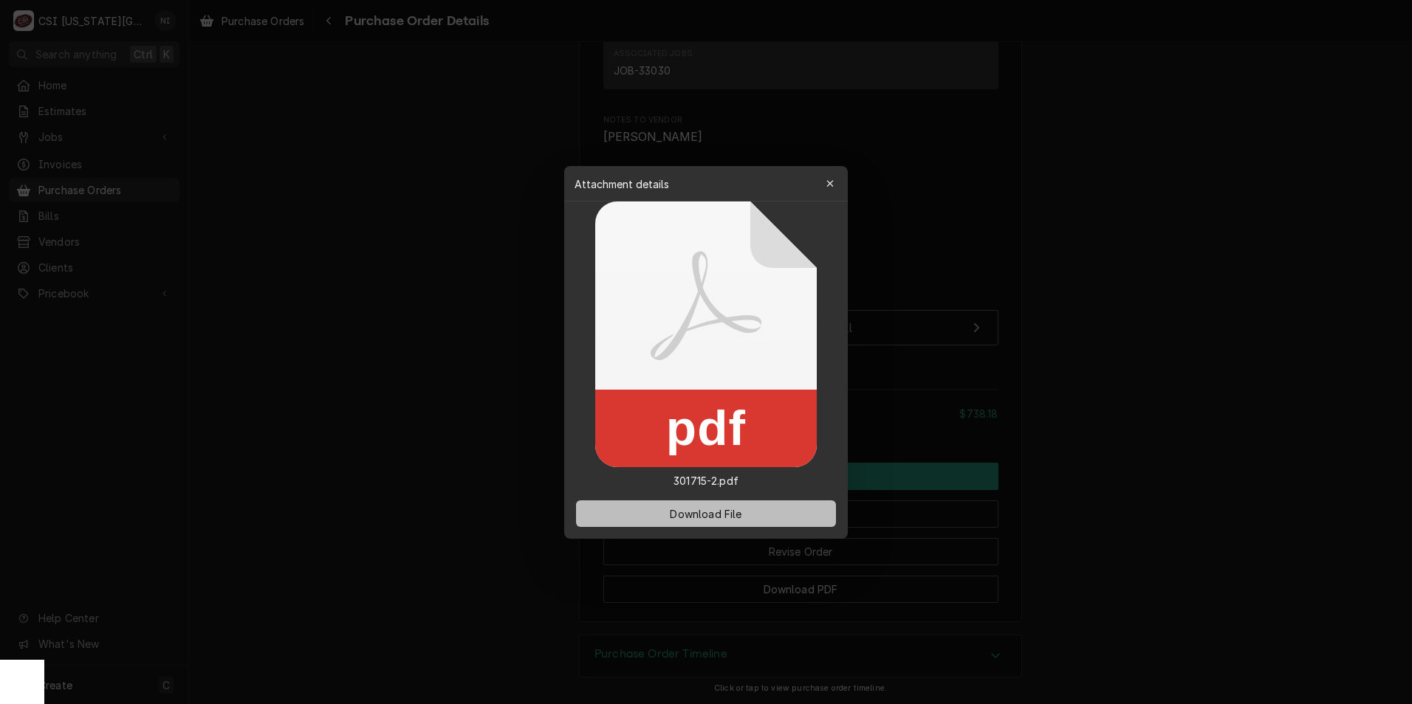
click at [749, 511] on button "Download File" at bounding box center [706, 514] width 260 height 27
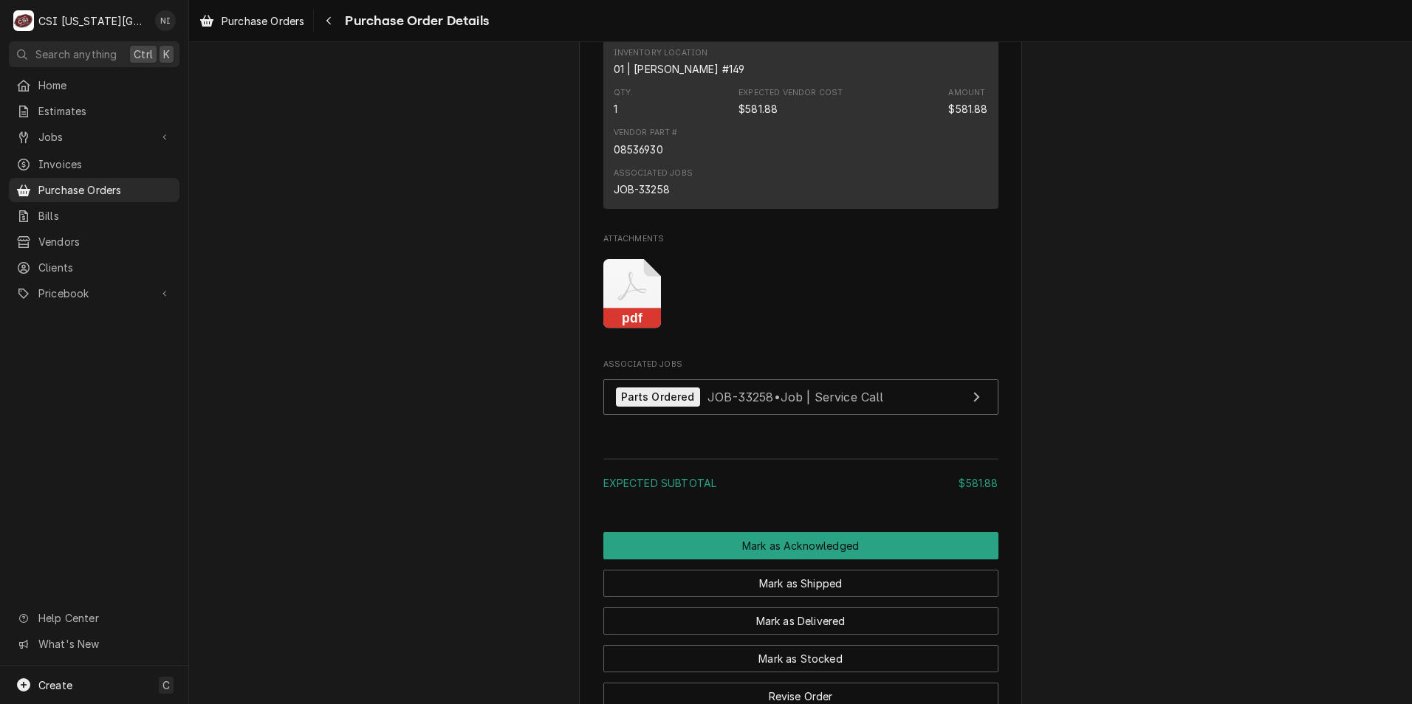
scroll to position [1034, 0]
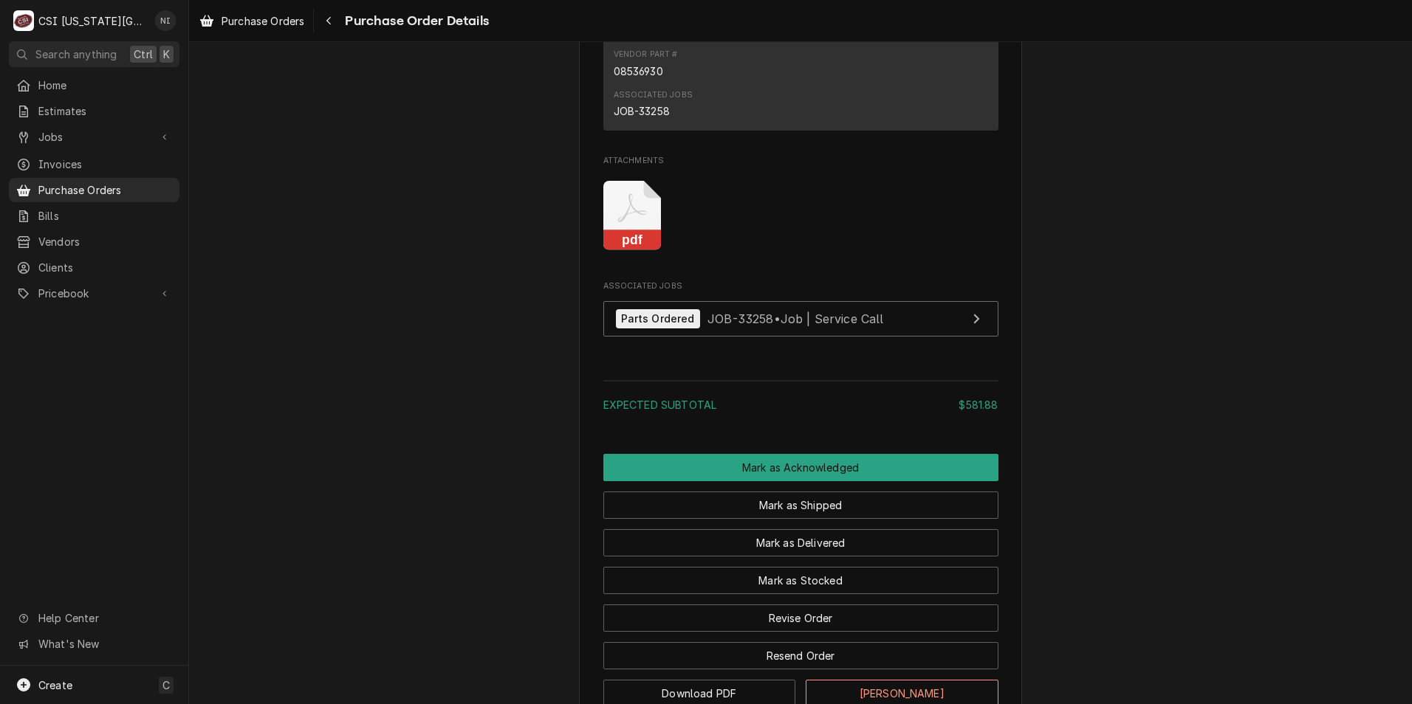
click at [625, 223] on icon "Attachments" at bounding box center [631, 208] width 29 height 29
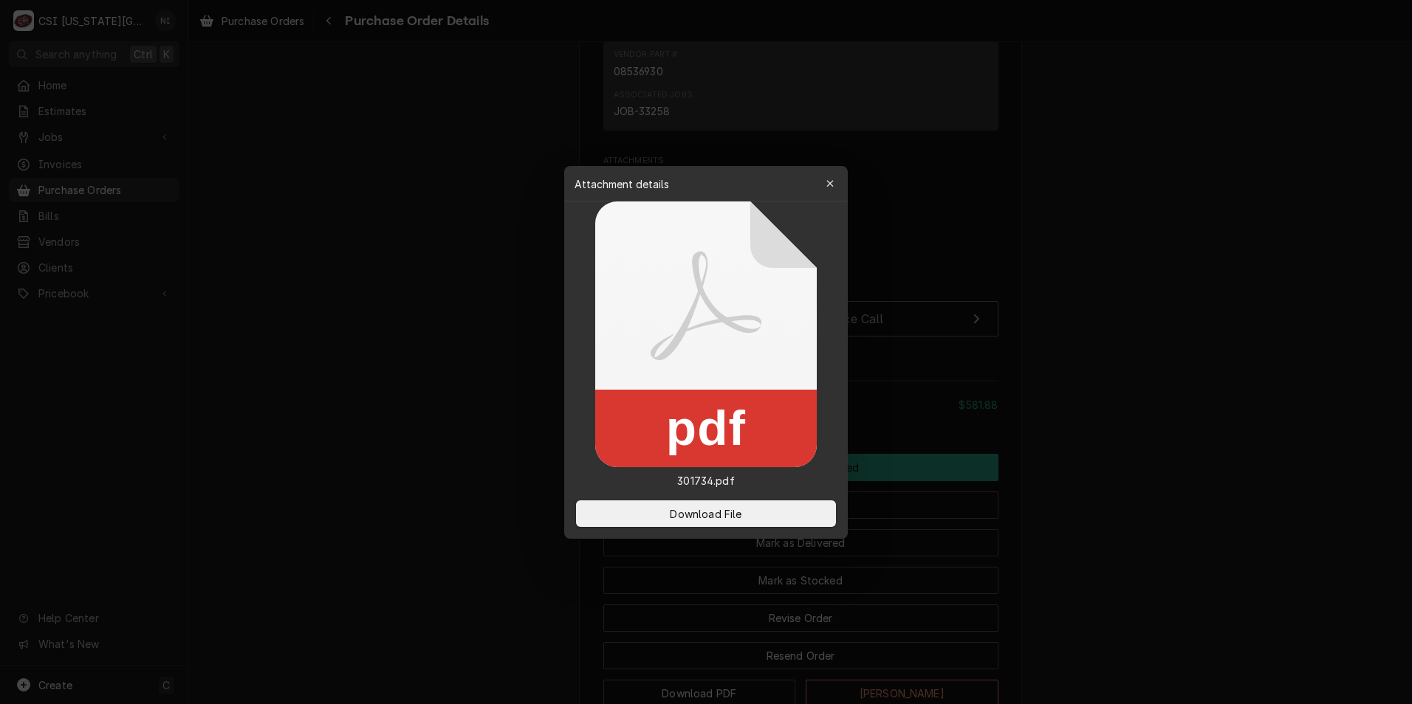
click at [699, 499] on div "Download File" at bounding box center [705, 514] width 283 height 50
click at [665, 507] on button "Download File" at bounding box center [706, 514] width 260 height 27
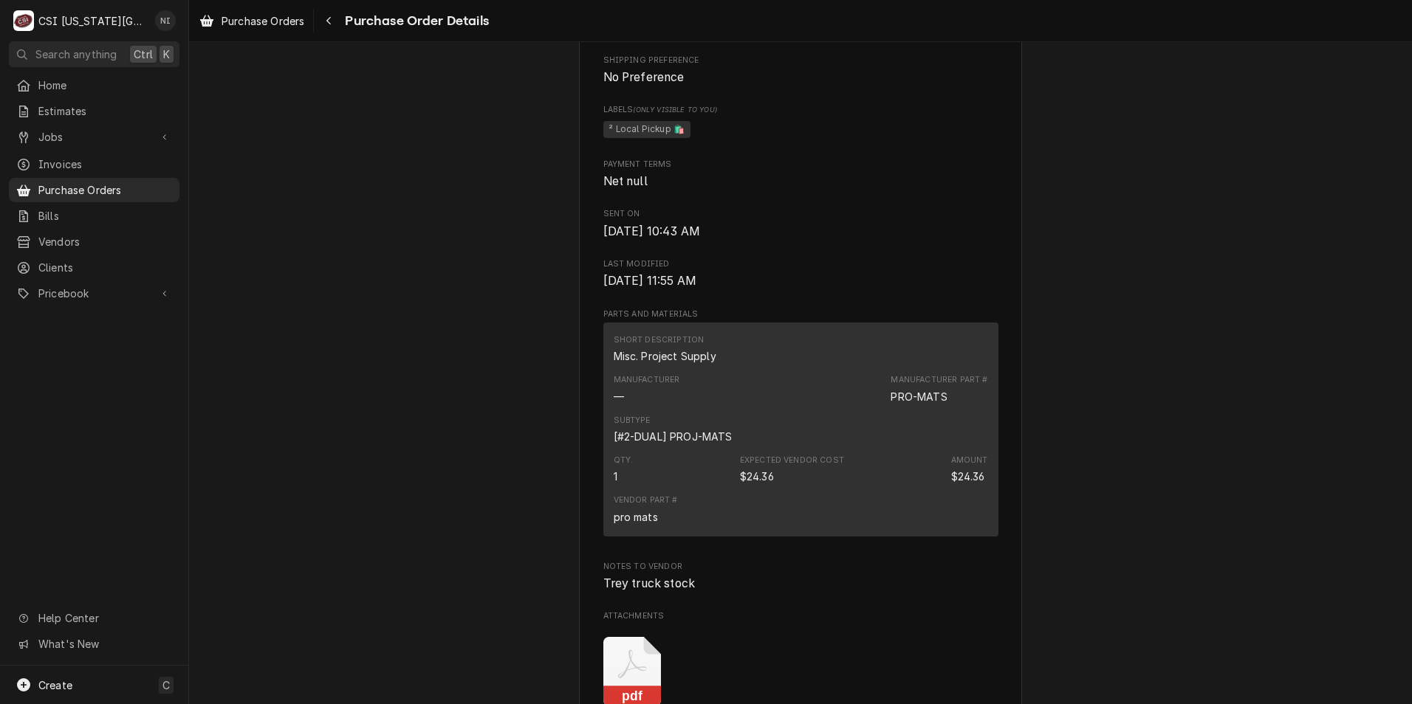
scroll to position [812, 0]
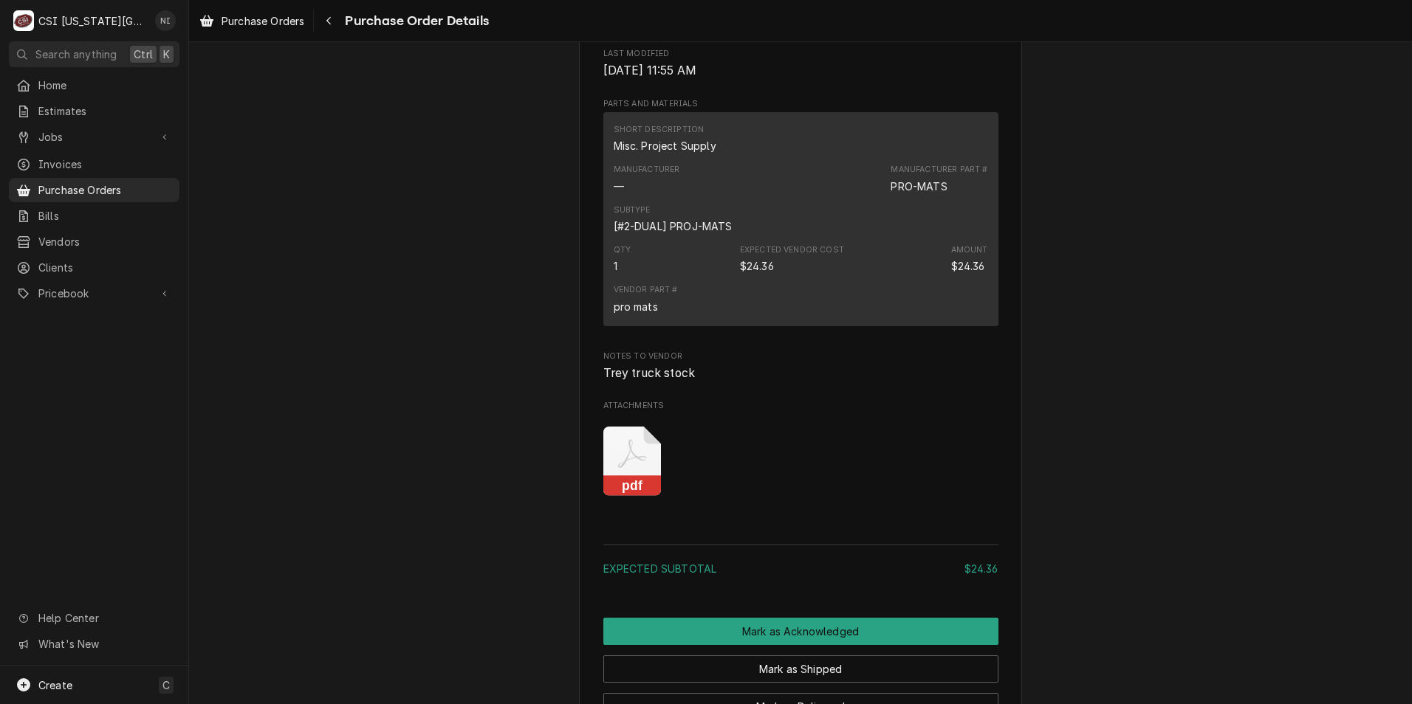
click at [636, 468] on icon "Attachments" at bounding box center [631, 453] width 29 height 29
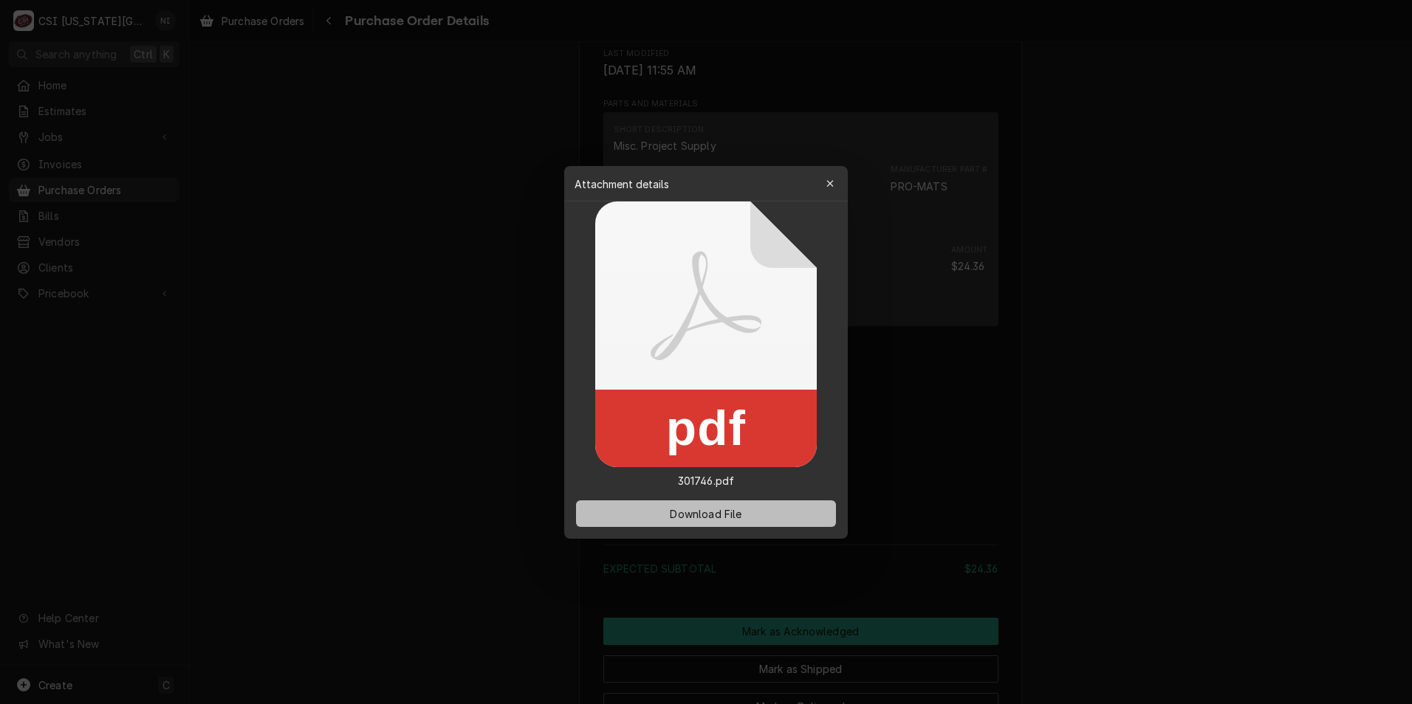
click at [687, 524] on button "Download File" at bounding box center [706, 514] width 260 height 27
click at [776, 517] on button "Download File" at bounding box center [706, 514] width 260 height 27
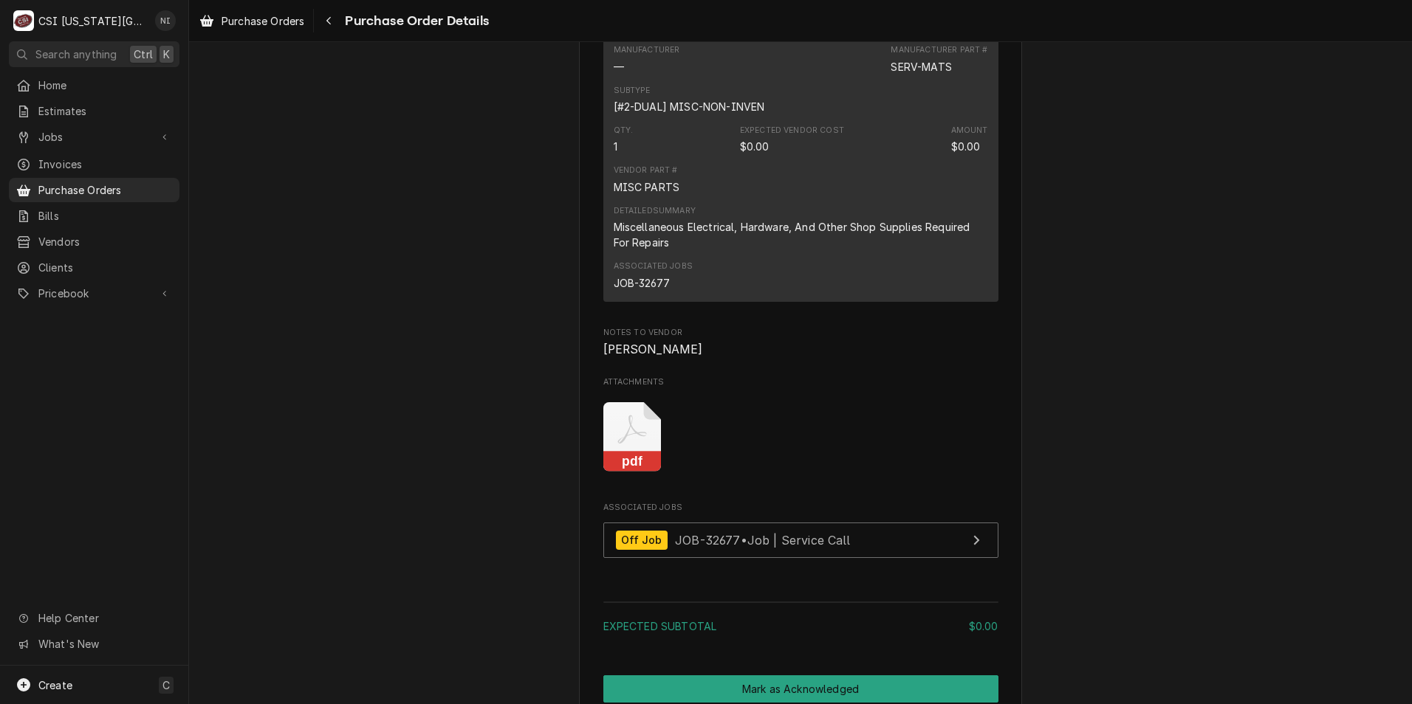
scroll to position [1107, 0]
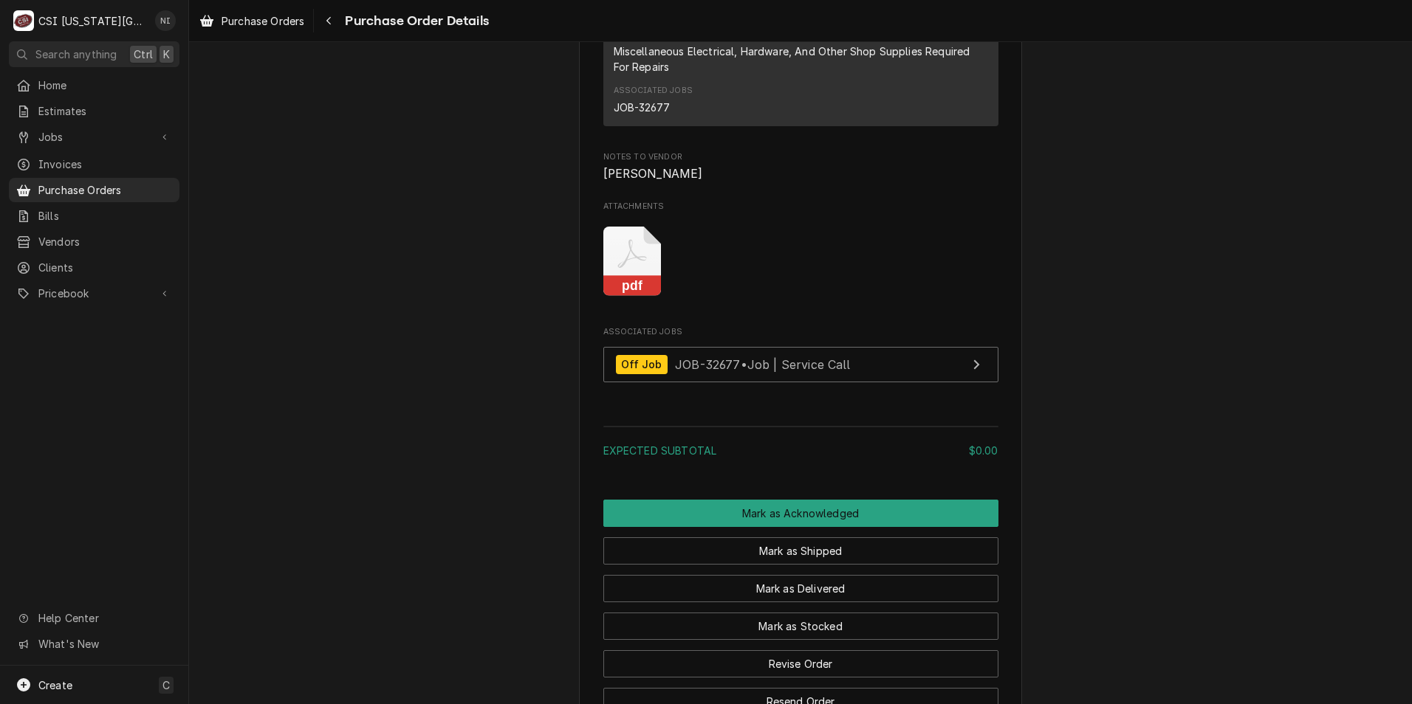
click at [634, 297] on rect "Attachments" at bounding box center [632, 286] width 58 height 21
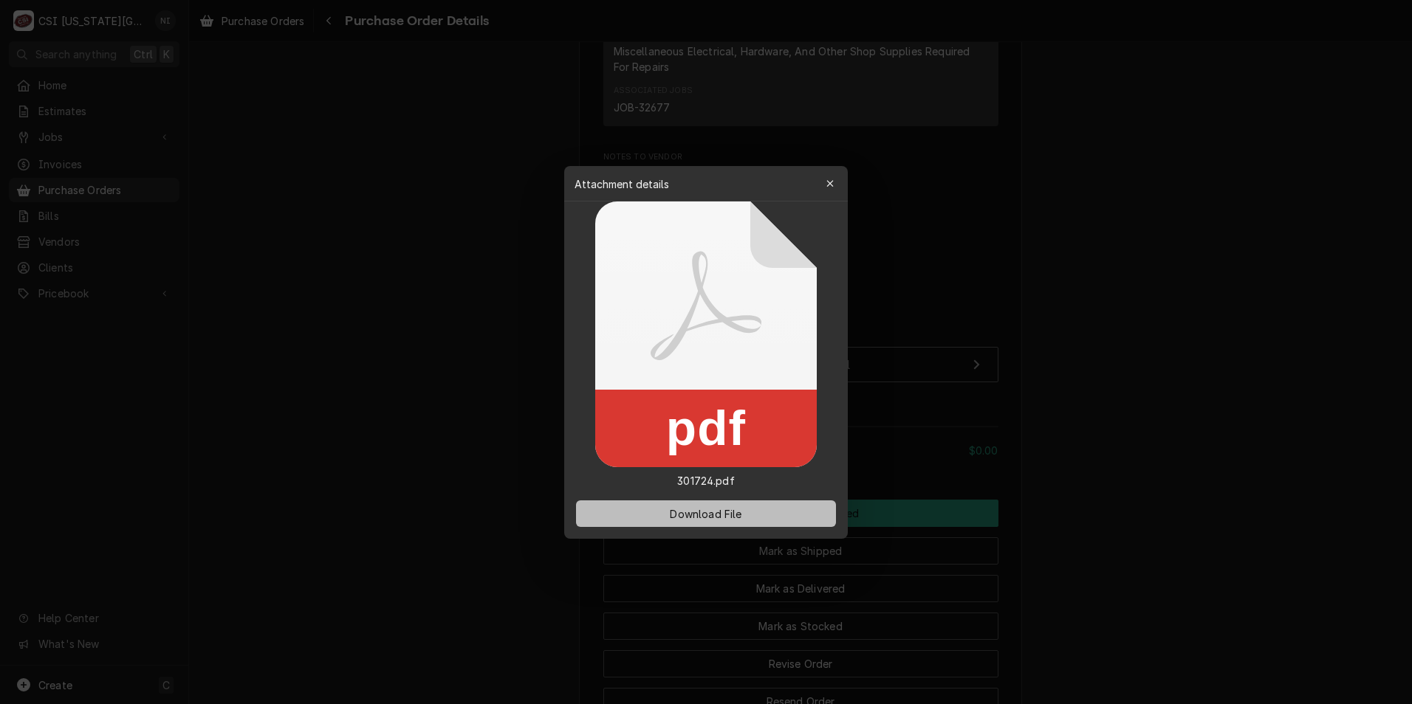
click at [718, 514] on span "Download File" at bounding box center [706, 514] width 78 height 16
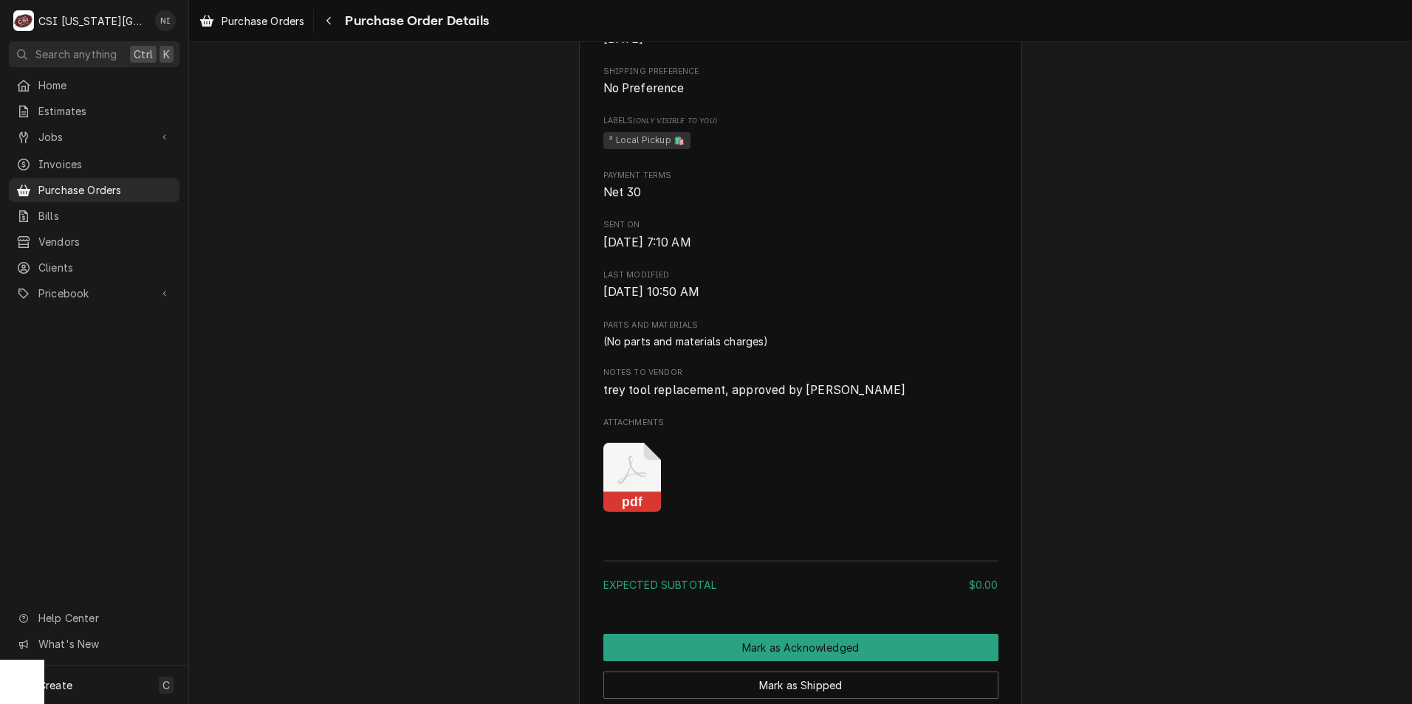
scroll to position [922, 0]
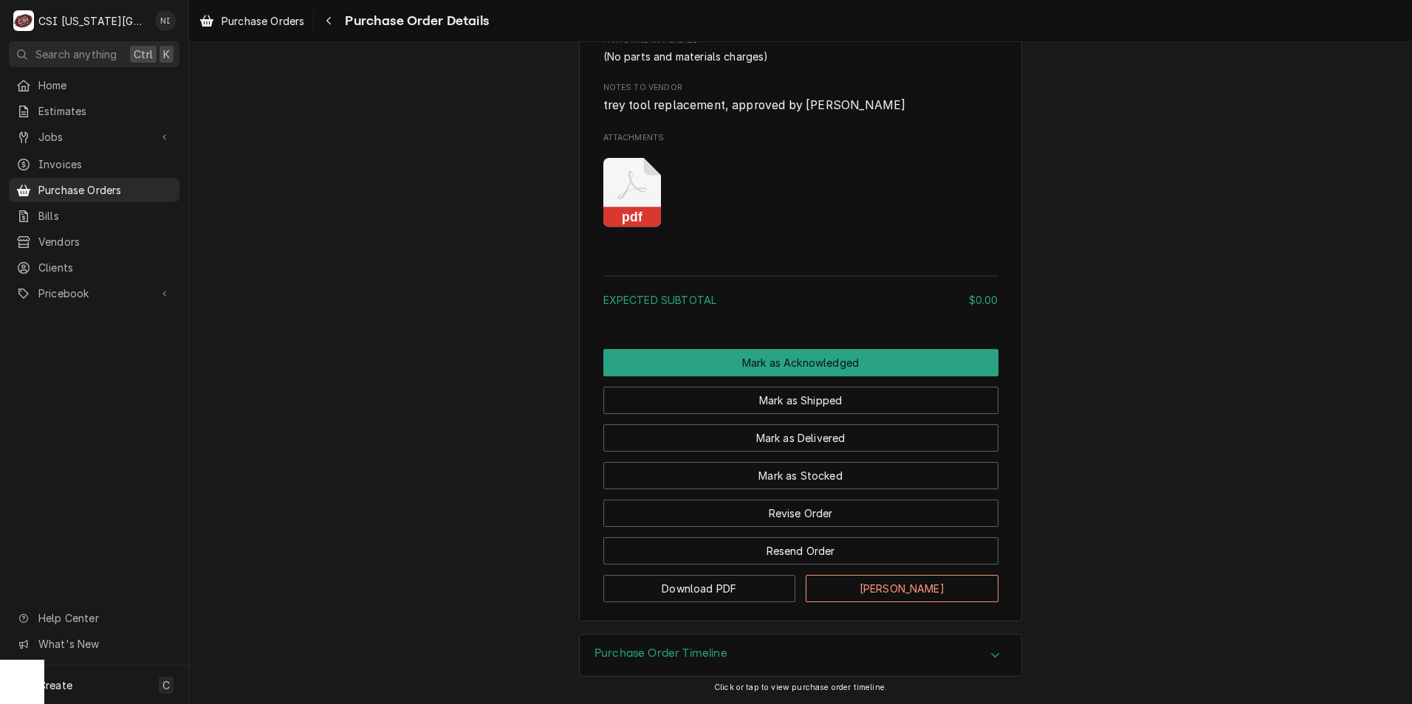
click at [627, 195] on icon "Attachments" at bounding box center [632, 193] width 58 height 70
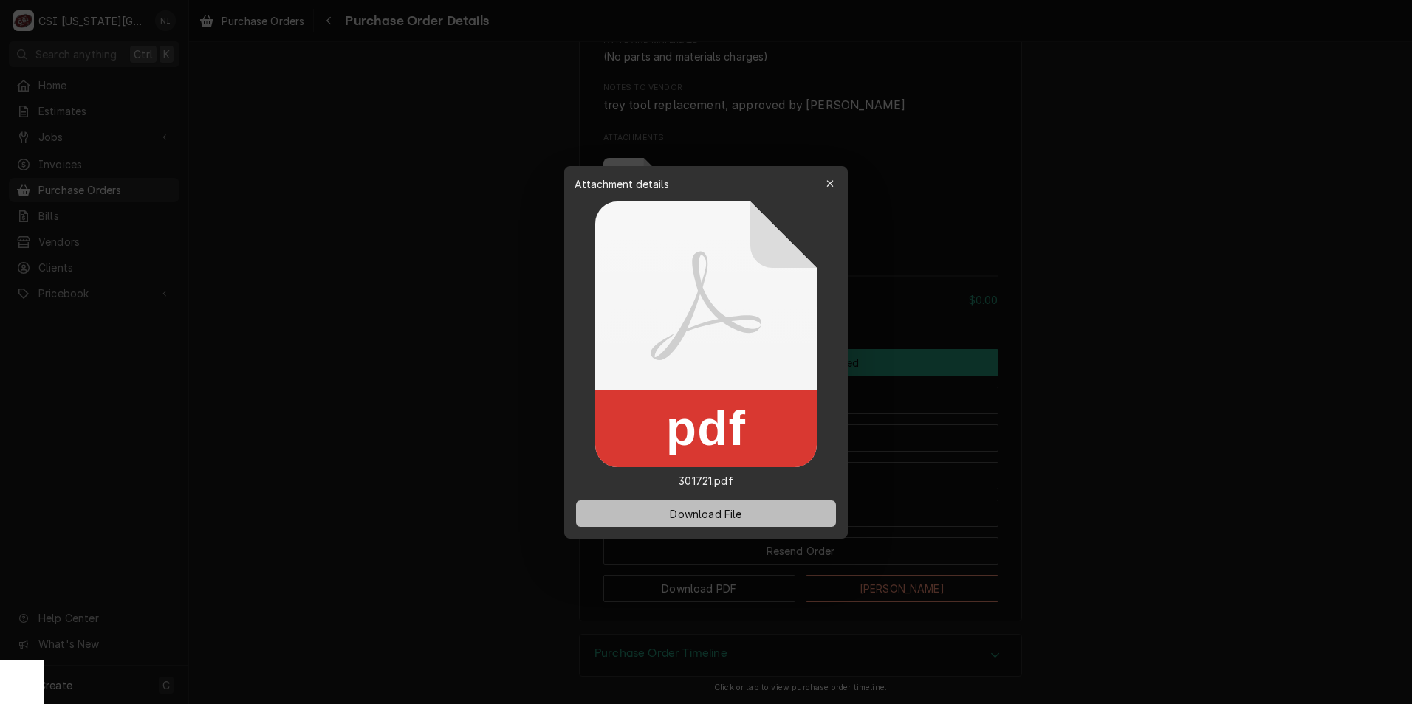
click at [751, 506] on button "Download File" at bounding box center [706, 514] width 260 height 27
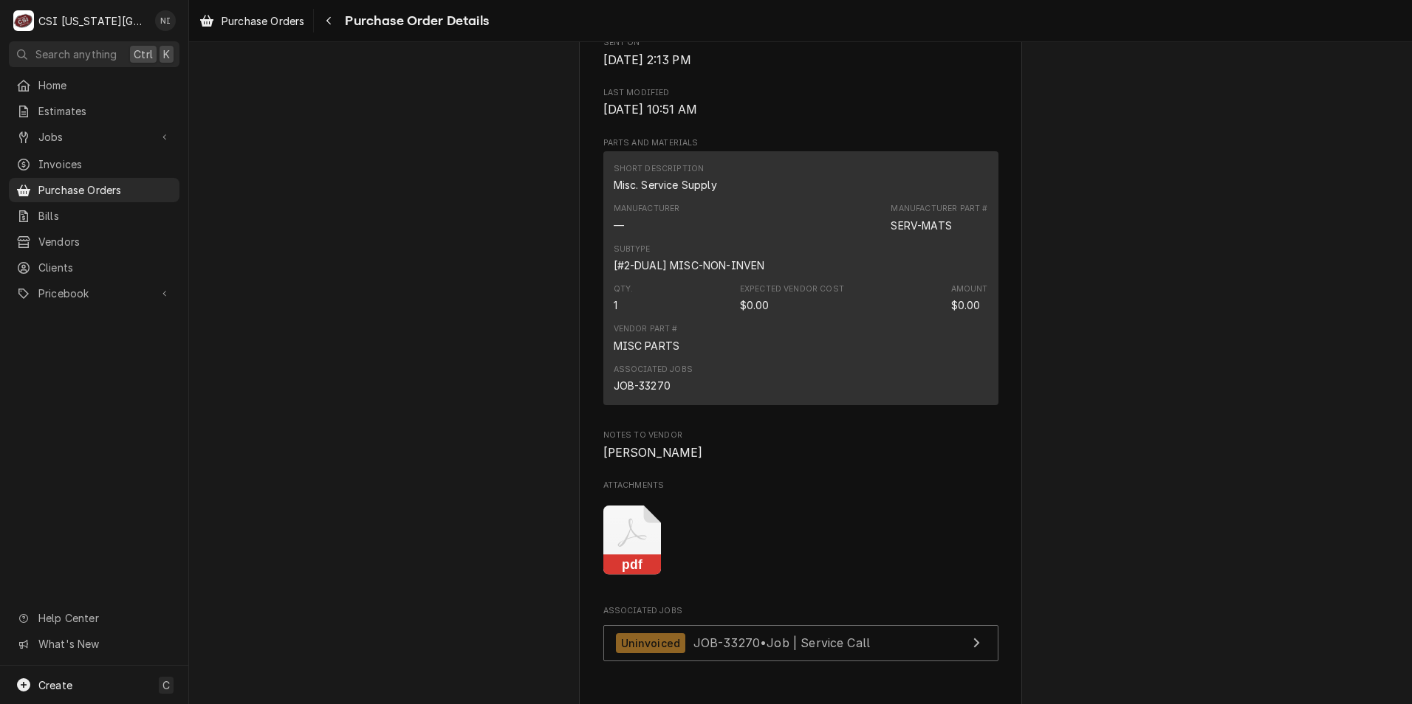
scroll to position [960, 0]
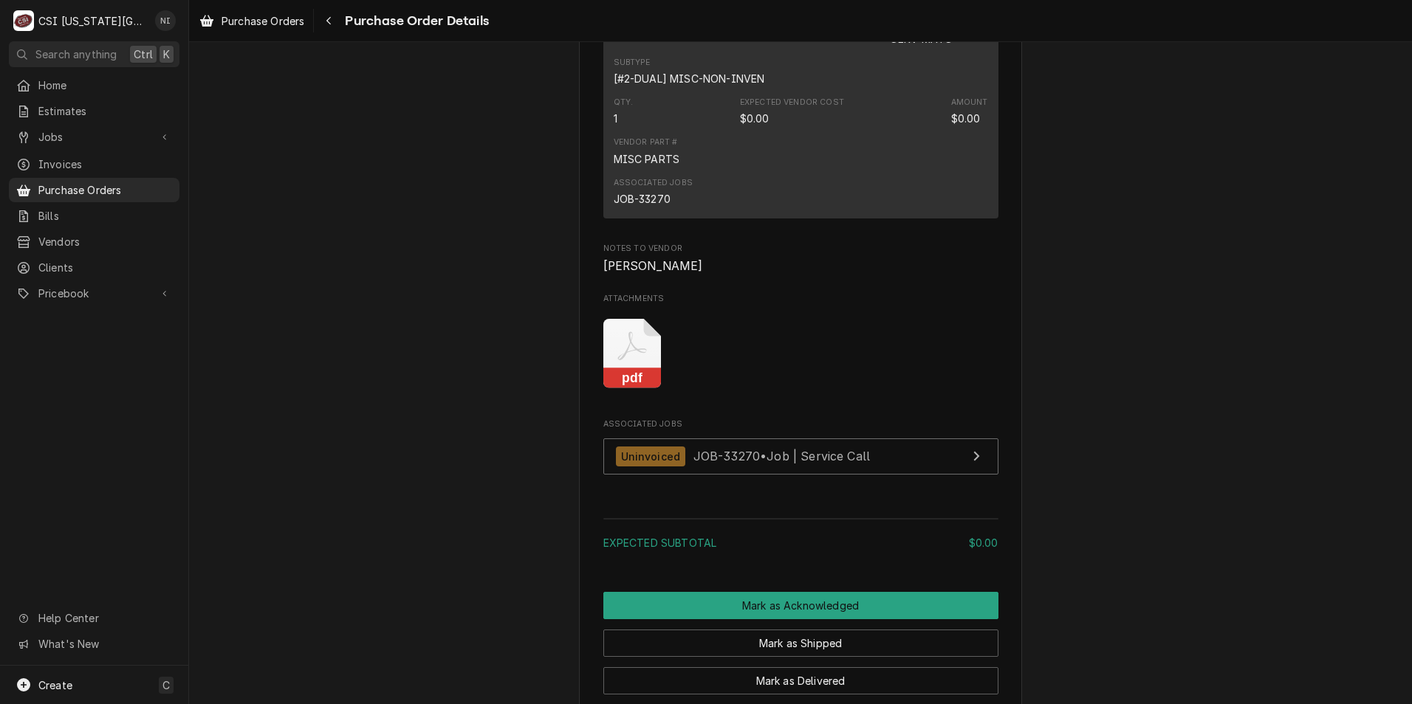
click at [639, 389] on icon "Attachments" at bounding box center [632, 354] width 58 height 70
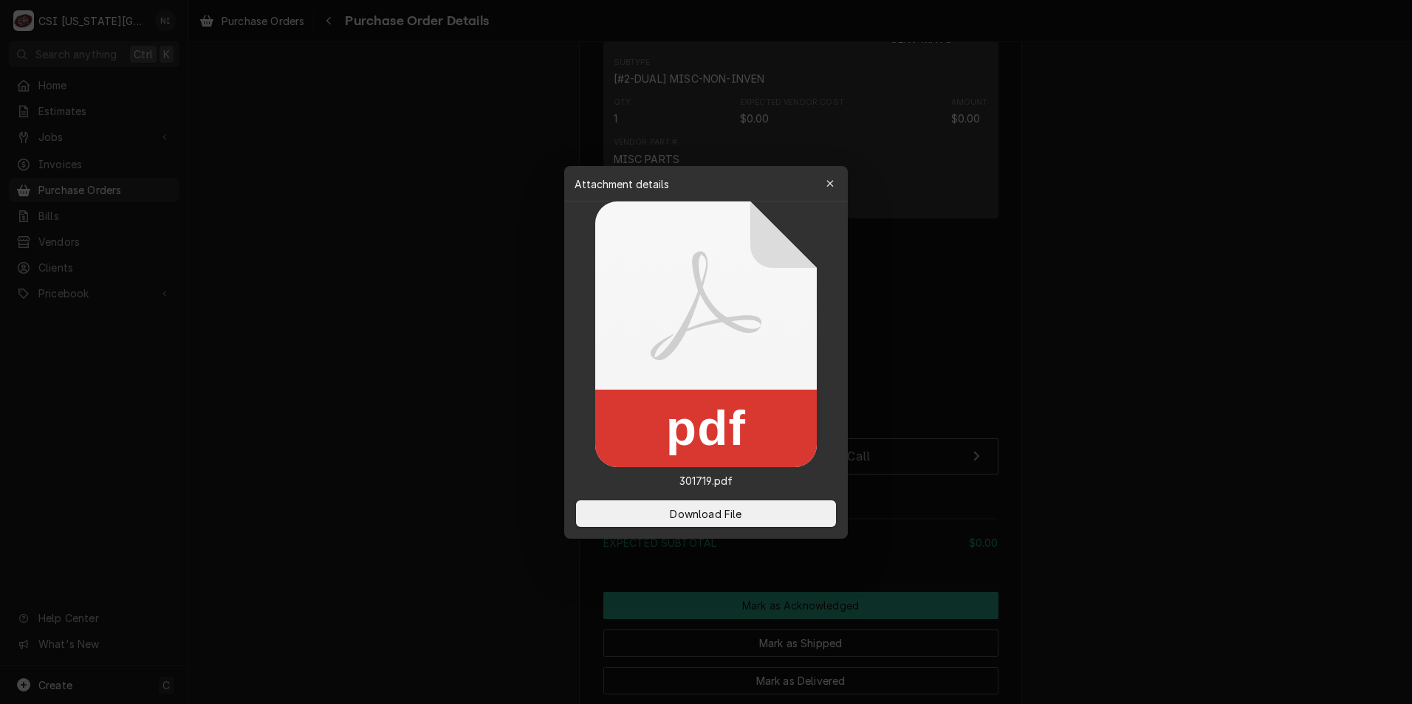
drag, startPoint x: 715, startPoint y: 503, endPoint x: 189, endPoint y: 244, distance: 587.0
click at [715, 504] on button "Download File" at bounding box center [706, 514] width 260 height 27
click at [977, 93] on div at bounding box center [706, 352] width 1412 height 704
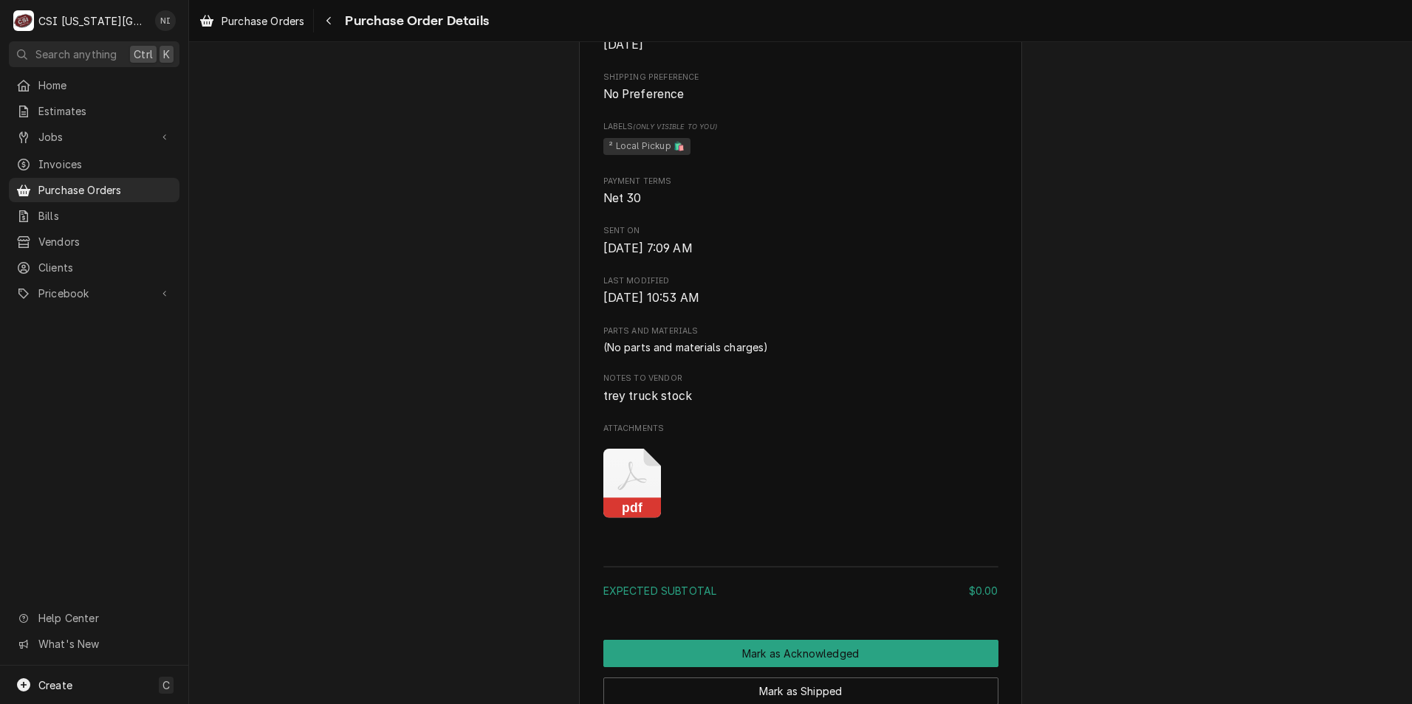
scroll to position [812, 0]
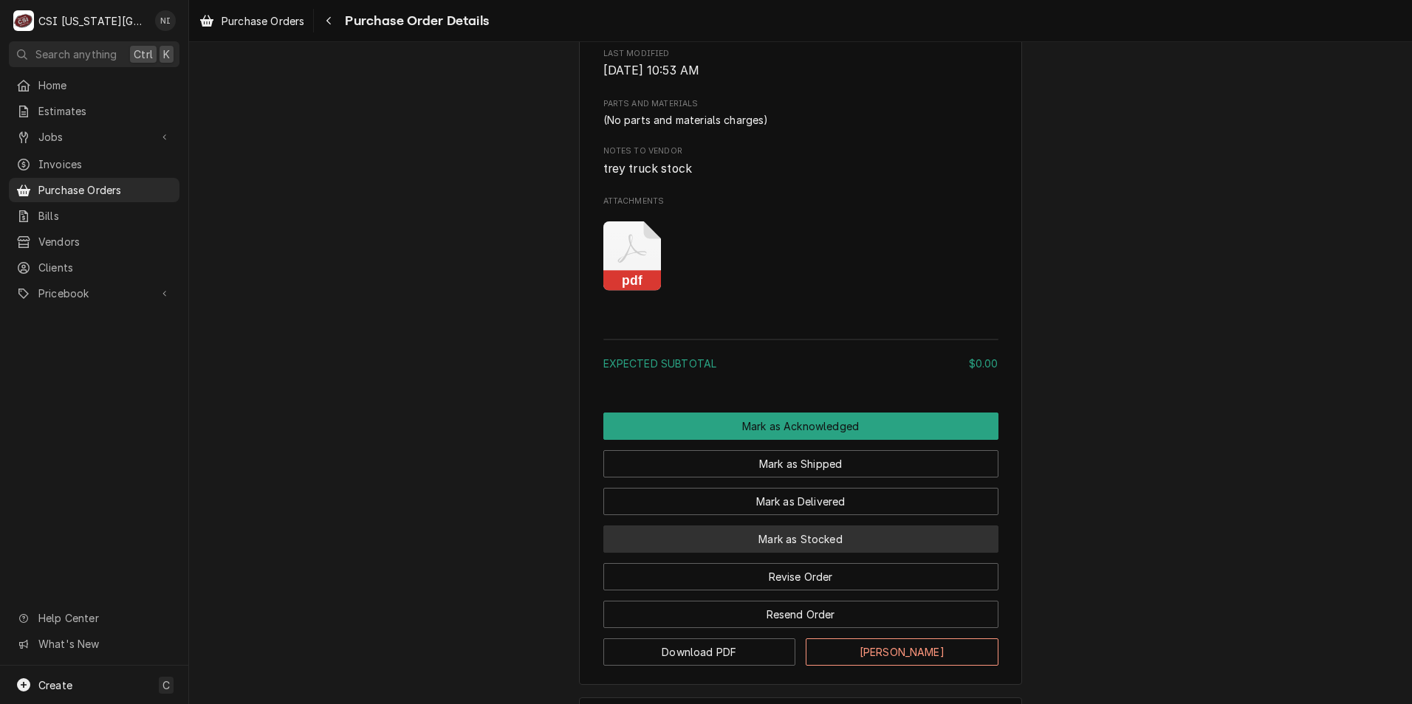
click at [805, 553] on button "Mark as Stocked" at bounding box center [800, 539] width 395 height 27
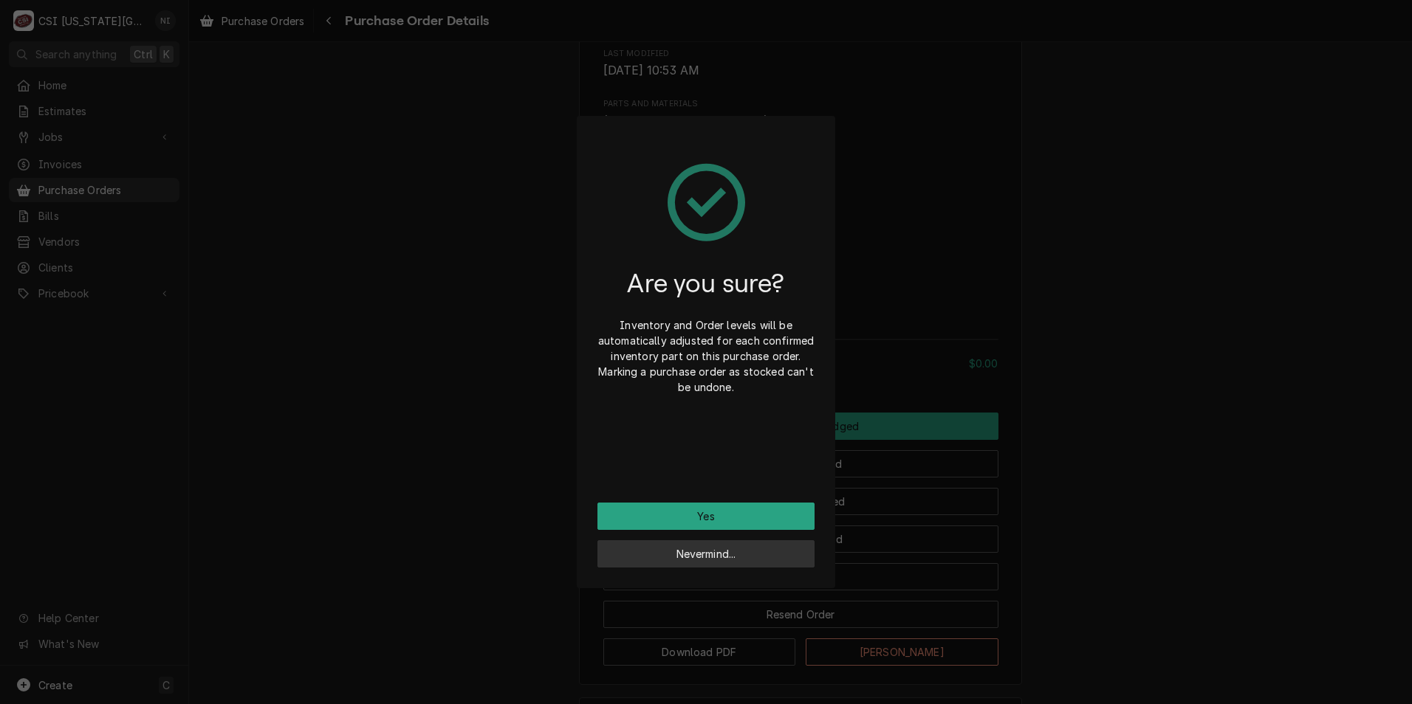
click at [765, 559] on button "Nevermind..." at bounding box center [705, 553] width 217 height 27
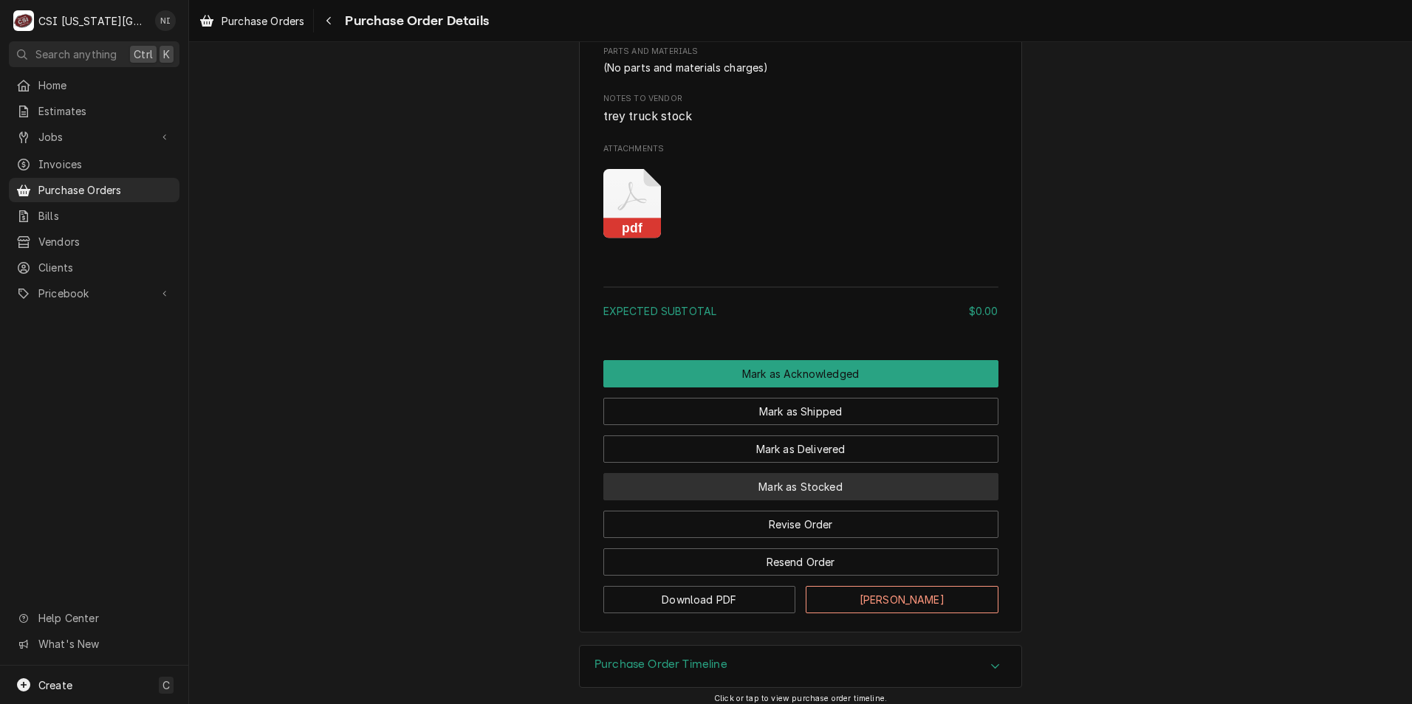
scroll to position [848, 0]
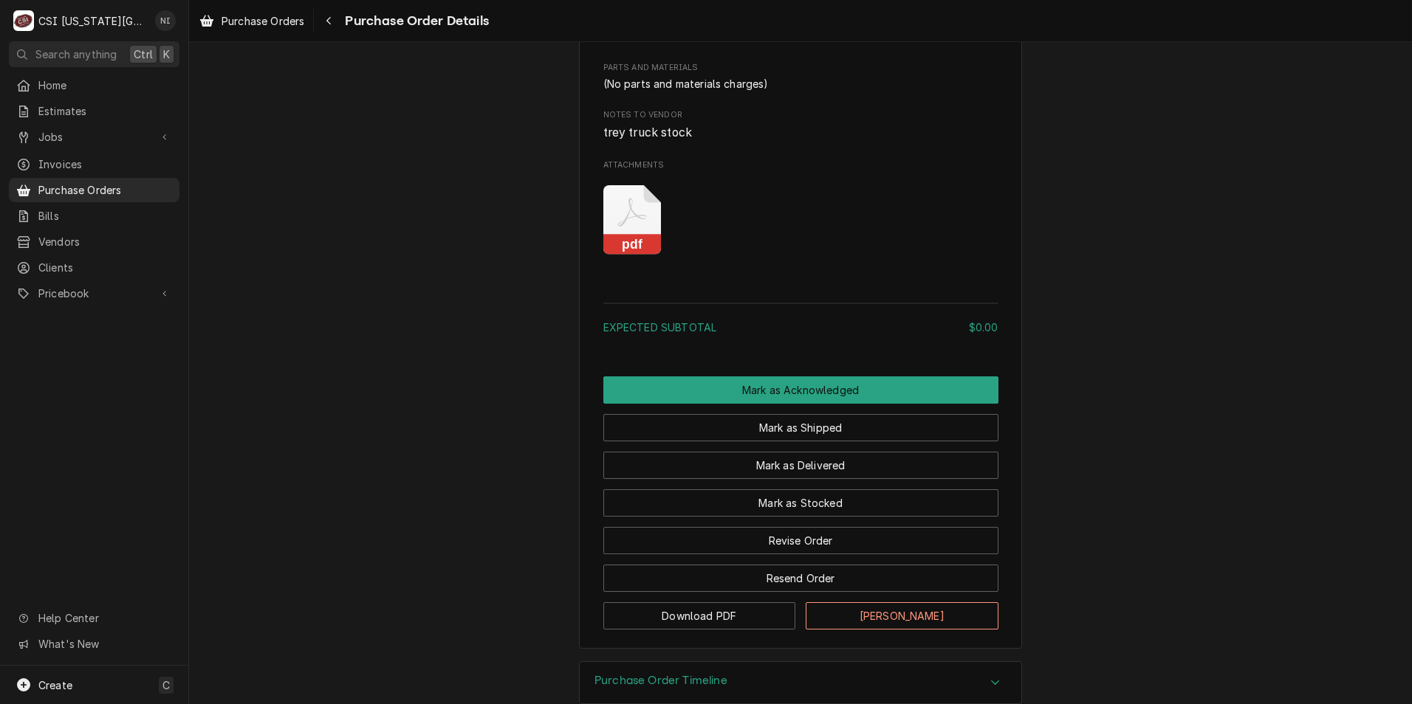
click at [633, 255] on rect "Attachments" at bounding box center [632, 245] width 58 height 21
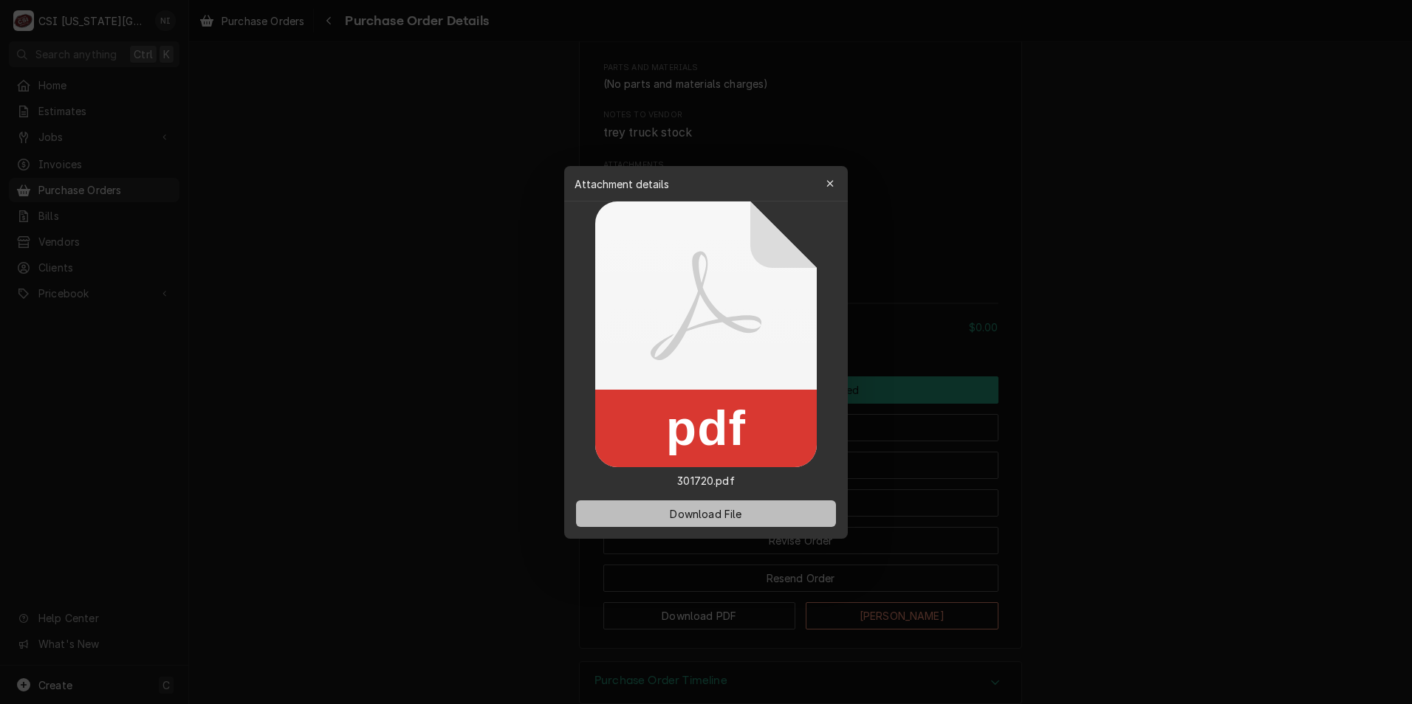
click at [715, 512] on span "Download File" at bounding box center [706, 514] width 78 height 16
drag, startPoint x: 535, startPoint y: 179, endPoint x: 596, endPoint y: 421, distance: 249.6
click at [535, 179] on div at bounding box center [706, 352] width 1412 height 704
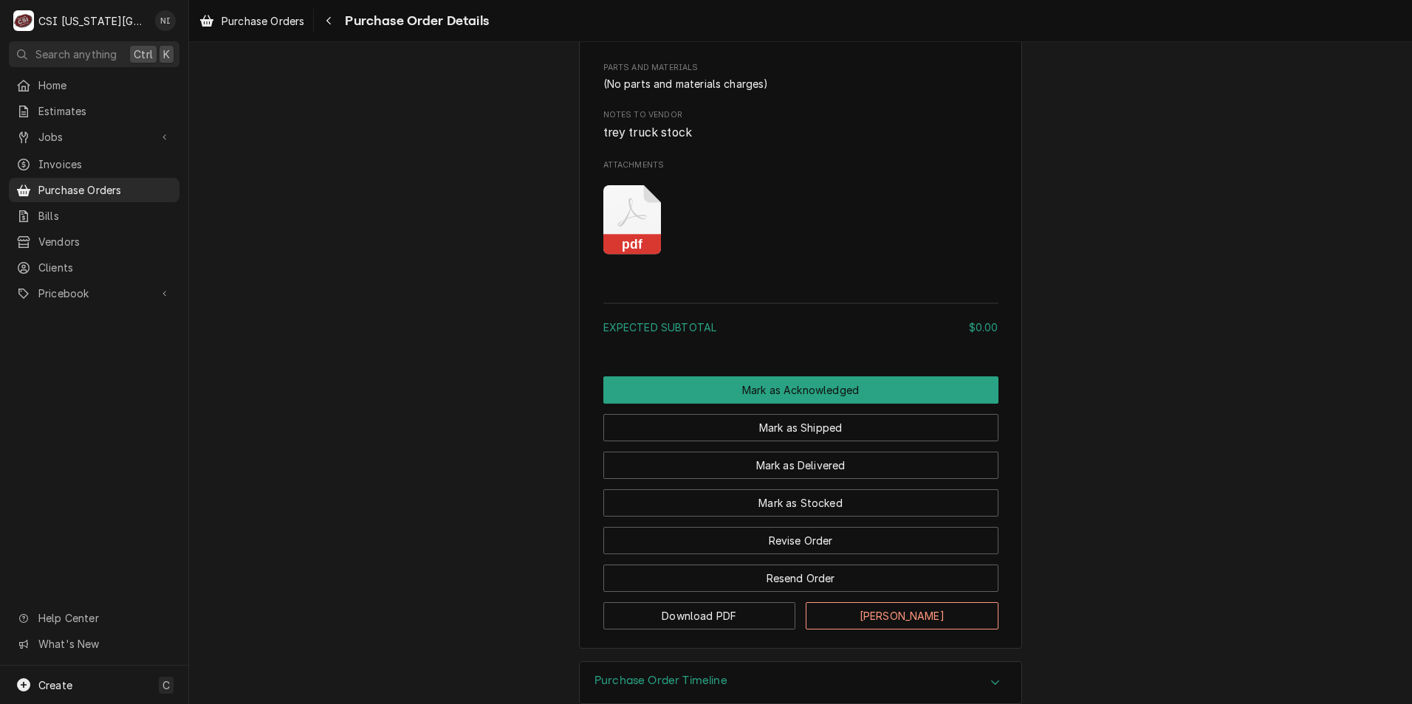
click at [635, 255] on rect "Attachments" at bounding box center [632, 245] width 58 height 21
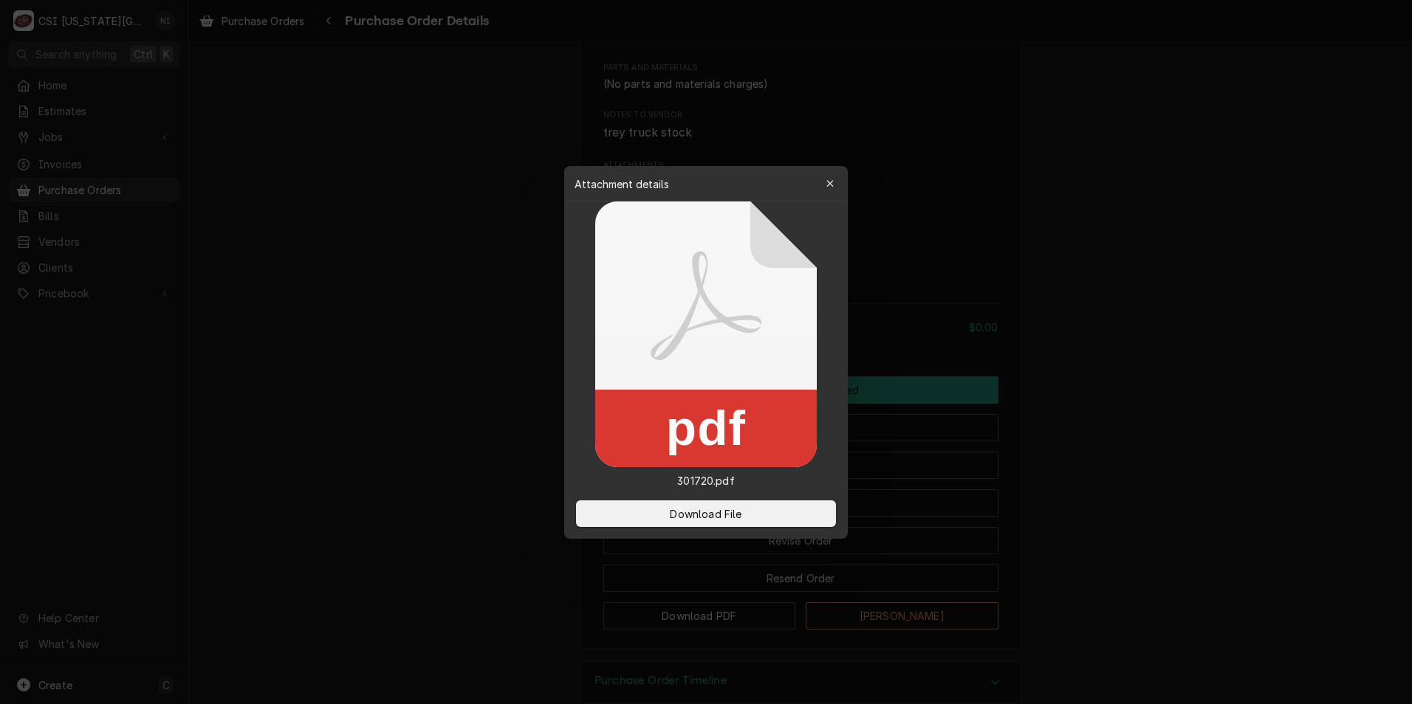
click at [783, 529] on div "Download File" at bounding box center [705, 514] width 283 height 50
click at [783, 520] on button "Download File" at bounding box center [706, 514] width 260 height 27
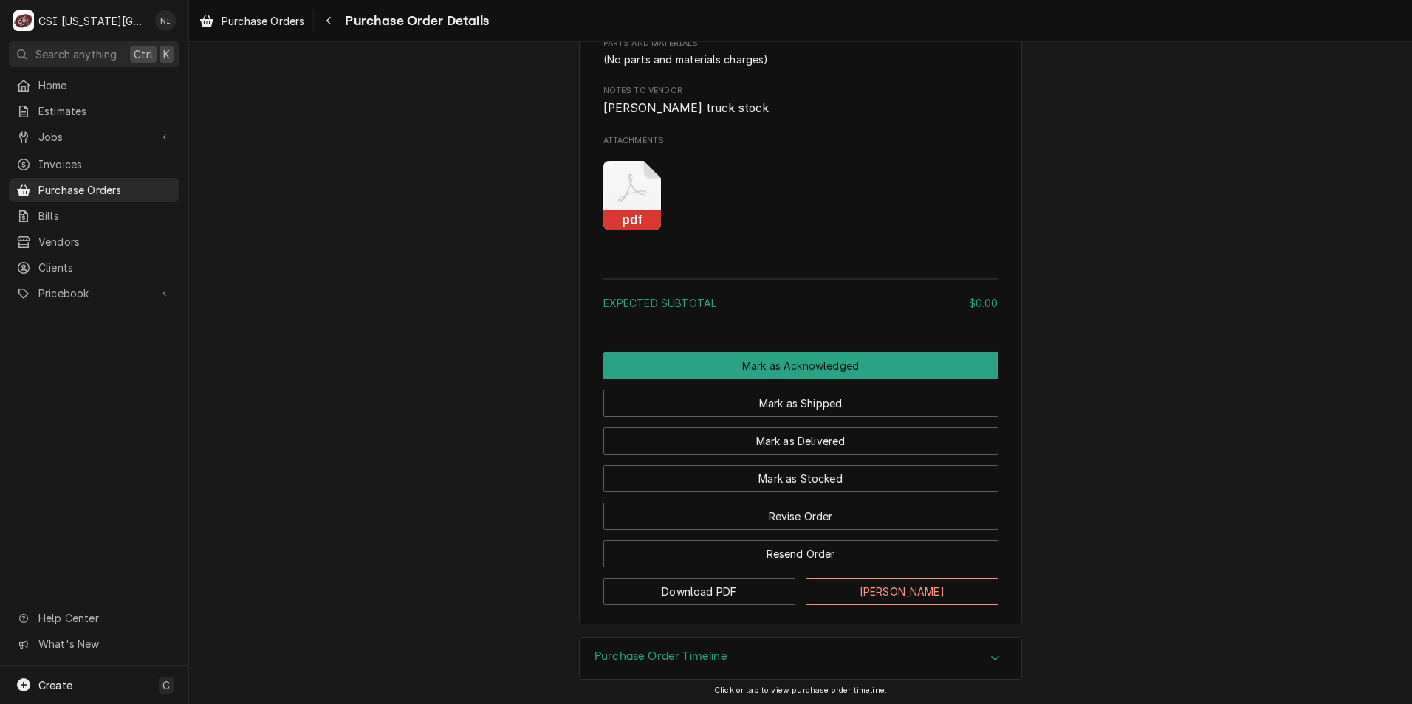
scroll to position [907, 0]
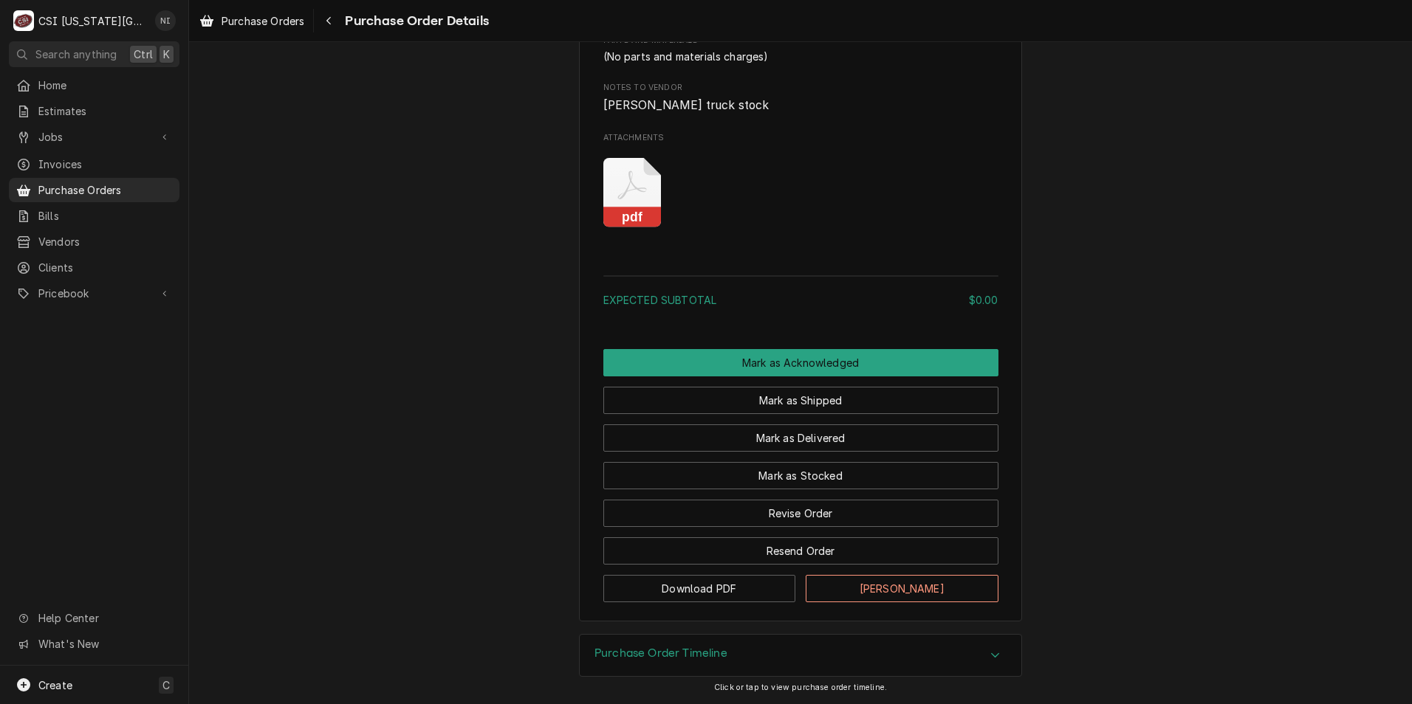
click at [628, 199] on icon "Attachments" at bounding box center [632, 193] width 58 height 70
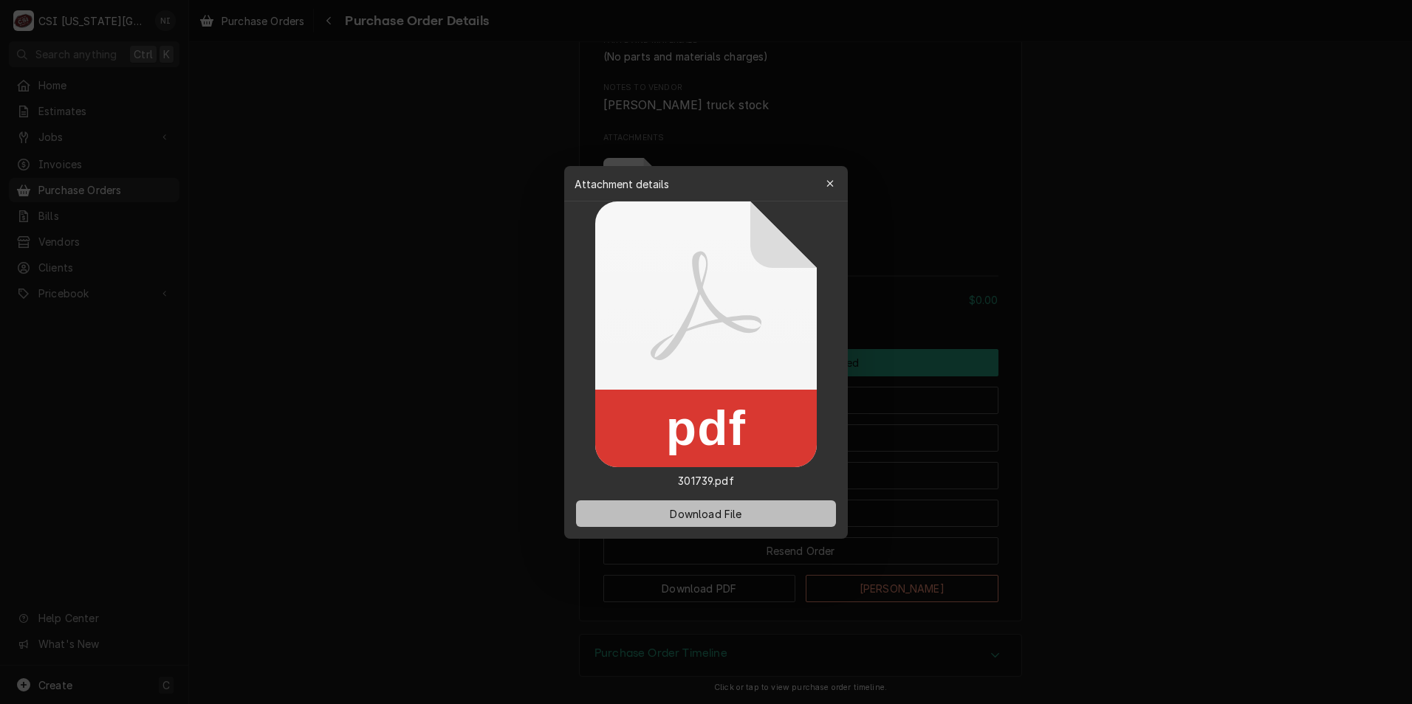
click at [744, 515] on span "Download File" at bounding box center [706, 514] width 78 height 16
